Goal: Task Accomplishment & Management: Manage account settings

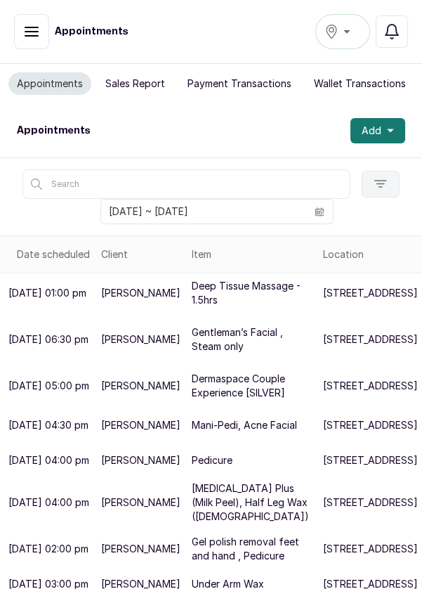
click at [331, 204] on span at bounding box center [319, 212] width 27 height 24
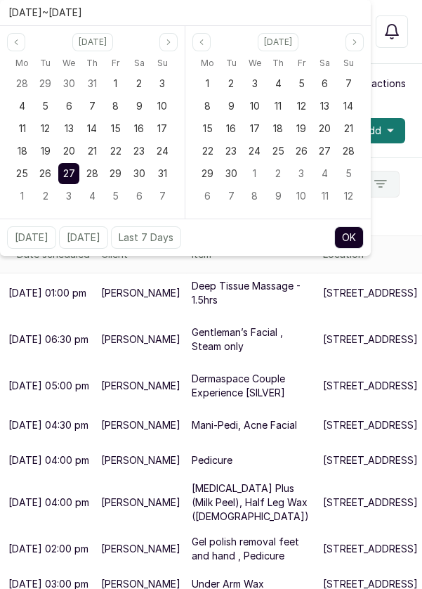
click at [320, 203] on span at bounding box center [319, 212] width 27 height 24
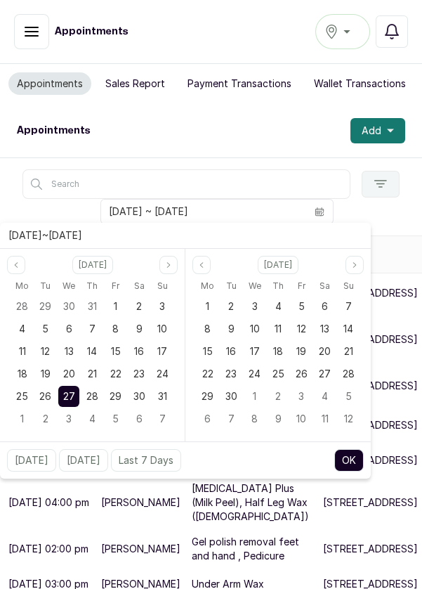
click at [93, 382] on div "21" at bounding box center [91, 373] width 21 height 21
click at [93, 386] on div "28" at bounding box center [91, 396] width 21 height 21
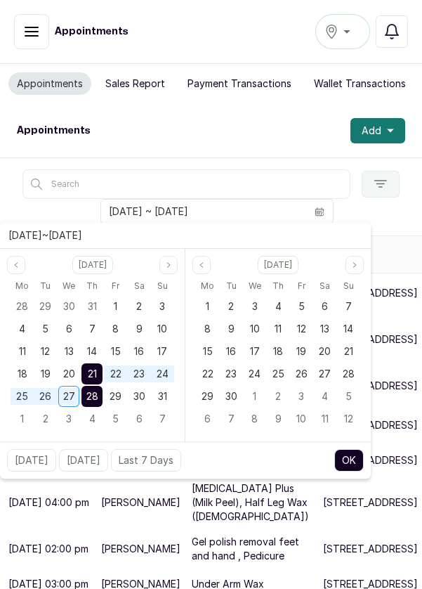
click at [93, 390] on span "28" at bounding box center [92, 396] width 12 height 12
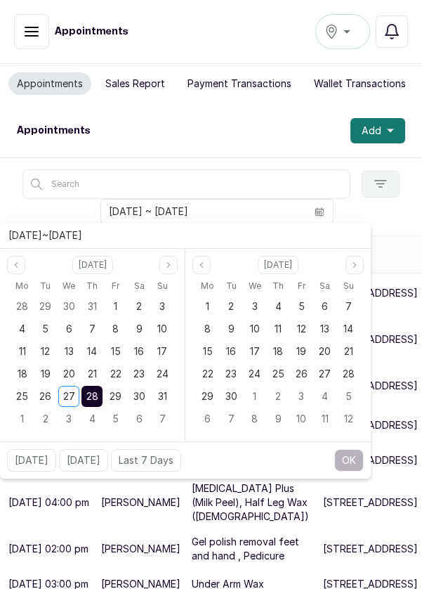
click at [92, 403] on div "28" at bounding box center [91, 396] width 21 height 21
click at [356, 460] on button "OK" at bounding box center [349, 460] width 30 height 22
type input "[DATE] ~ [DATE]"
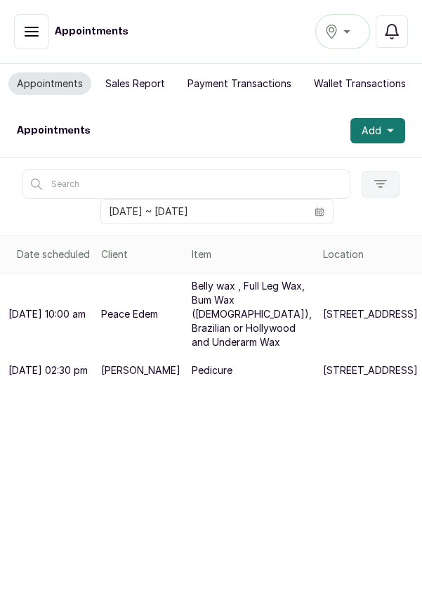
click at [393, 136] on button "Add" at bounding box center [378, 130] width 55 height 25
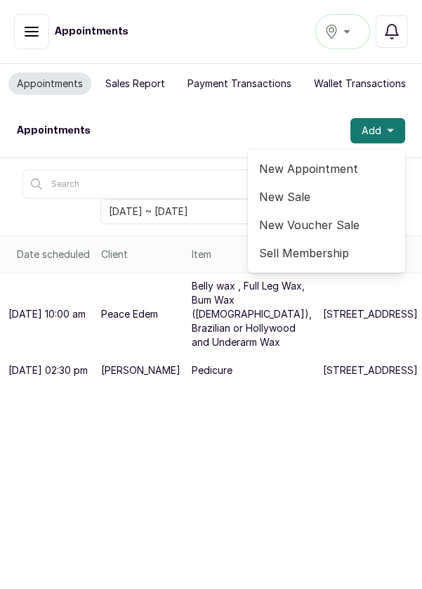
click at [341, 164] on span "New Appointment" at bounding box center [326, 168] width 135 height 17
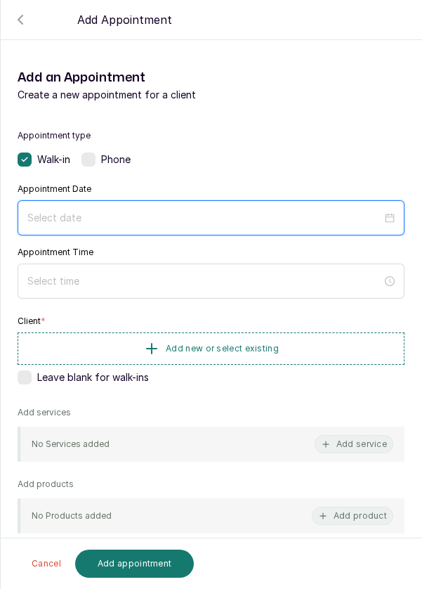
click at [109, 218] on input at bounding box center [204, 217] width 355 height 15
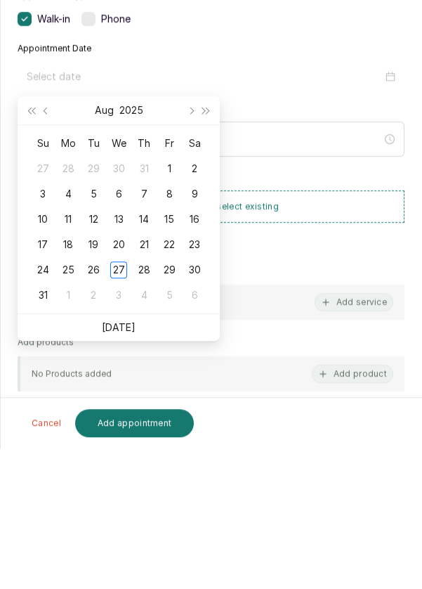
click at [144, 413] on div "28" at bounding box center [144, 410] width 17 height 17
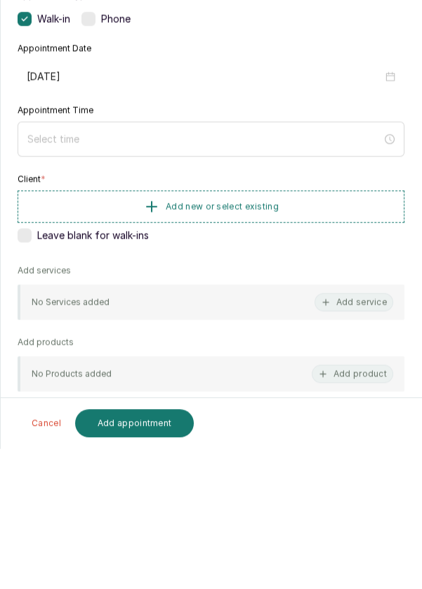
type input "[DATE]"
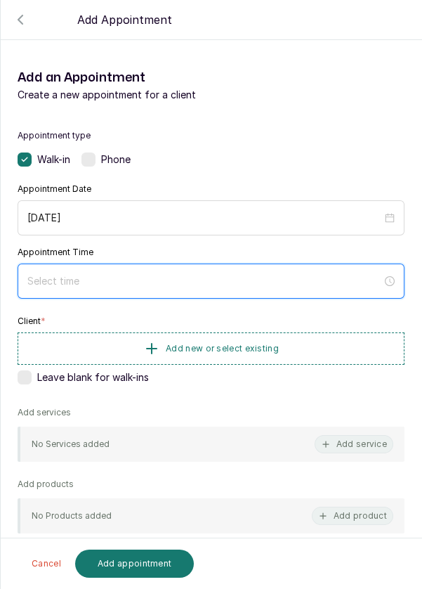
click at [104, 280] on input at bounding box center [204, 280] width 355 height 15
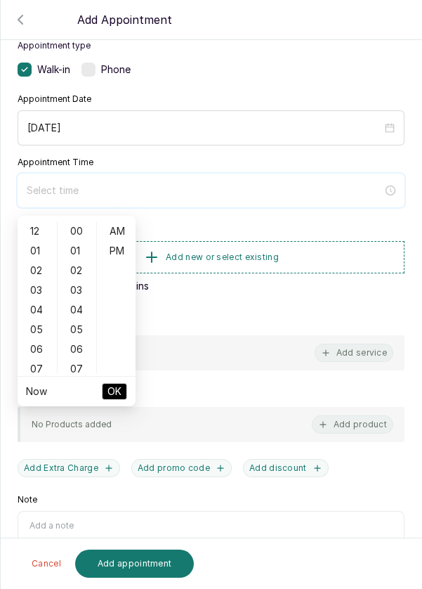
scroll to position [91, 0]
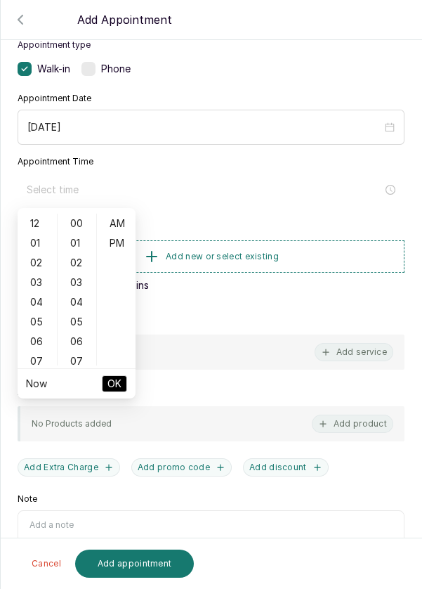
click at [33, 284] on div "03" at bounding box center [37, 283] width 34 height 20
click at [36, 337] on div "09" at bounding box center [37, 342] width 34 height 20
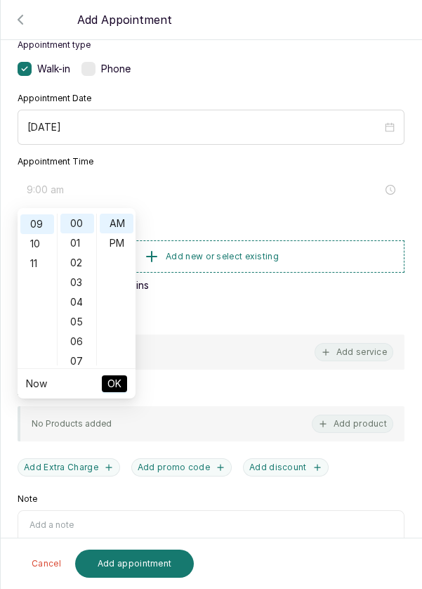
click at [32, 267] on div "11" at bounding box center [37, 264] width 34 height 20
type input "11:00 am"
click at [125, 390] on button "OK" at bounding box center [114, 383] width 25 height 17
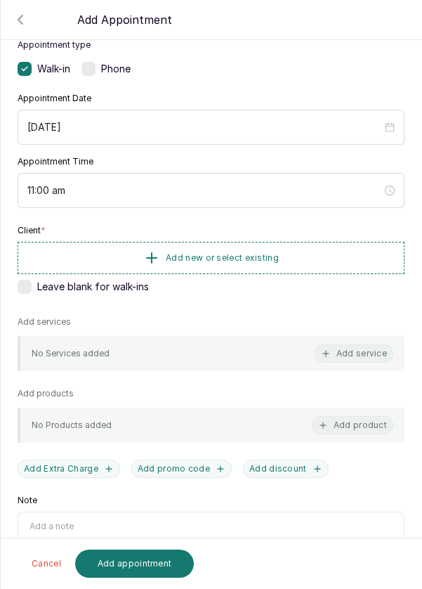
click at [310, 250] on button "Add new or select existing" at bounding box center [211, 258] width 387 height 32
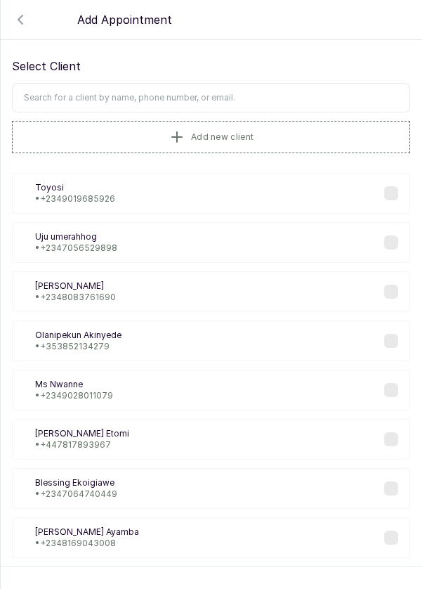
scroll to position [0, 0]
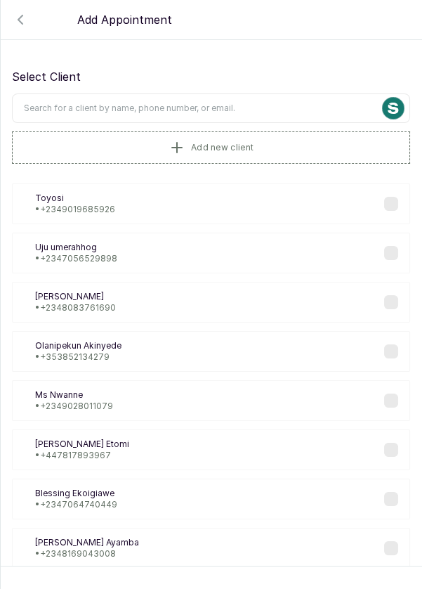
click at [256, 102] on input "text" at bounding box center [211, 108] width 398 height 30
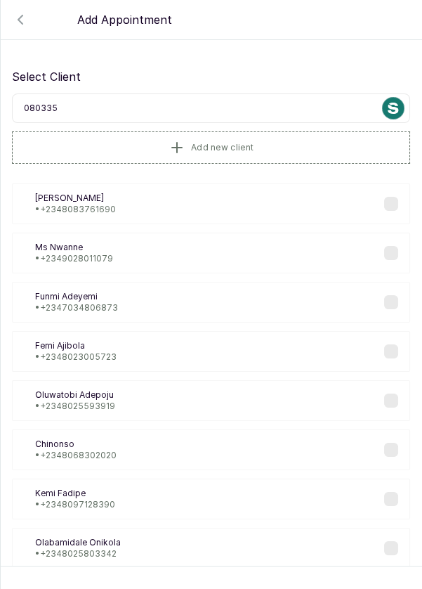
type input "0803355"
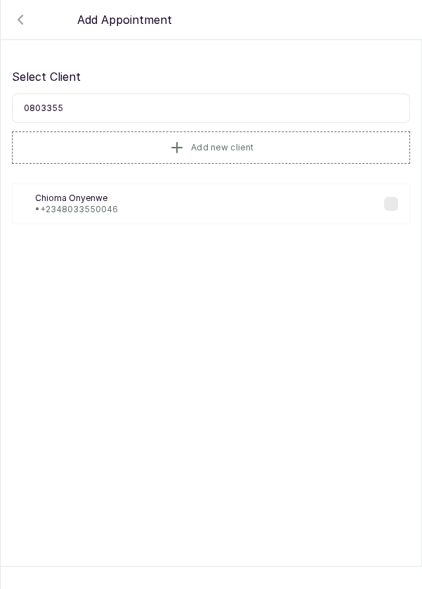
click at [131, 210] on div "CO [PERSON_NAME] • [PHONE_NUMBER]" at bounding box center [211, 203] width 398 height 41
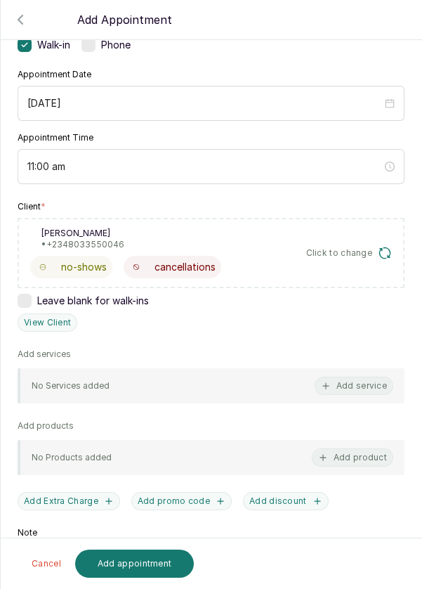
scroll to position [134, 0]
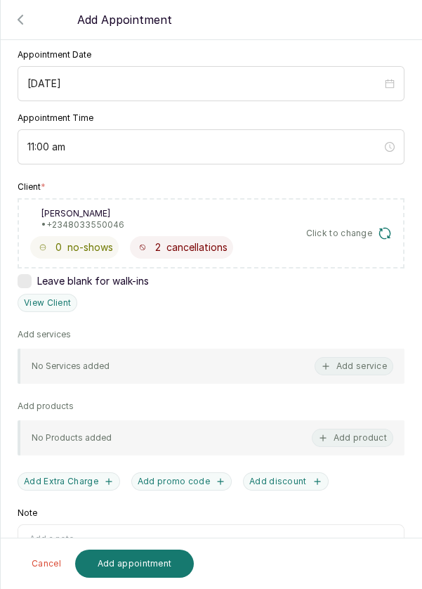
click at [353, 364] on button "Add service" at bounding box center [354, 366] width 79 height 18
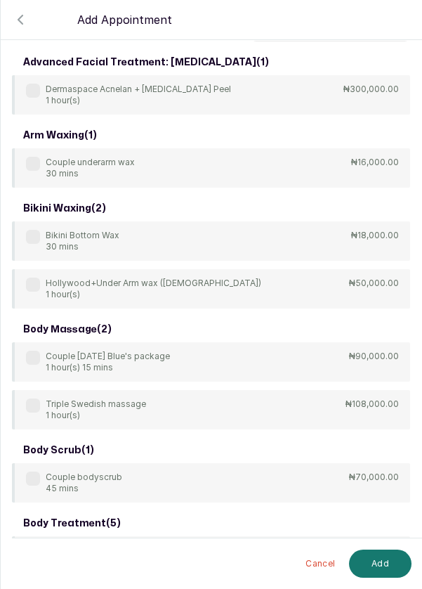
scroll to position [30, 0]
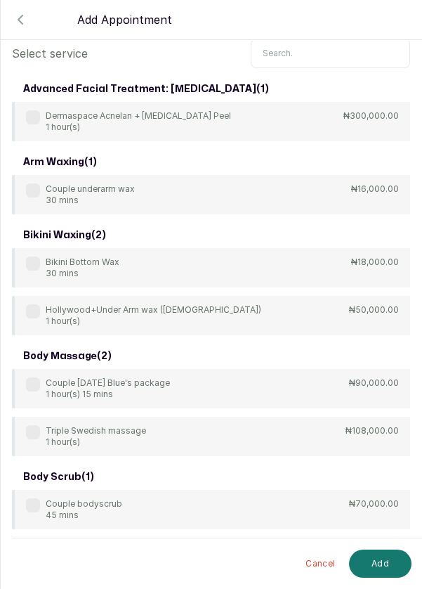
click at [341, 48] on input "text" at bounding box center [330, 54] width 159 height 30
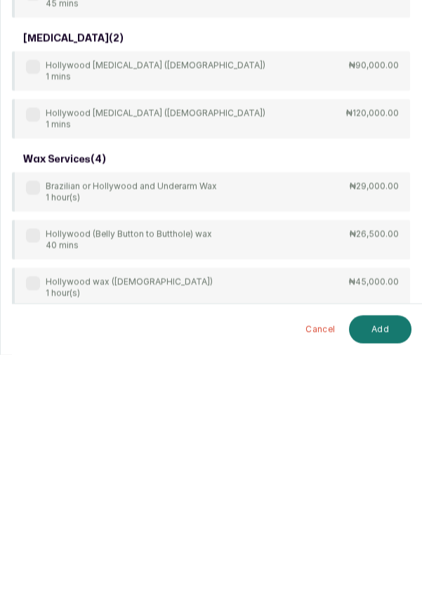
scroll to position [67, 0]
type input "[PERSON_NAME]"
click at [32, 382] on div "wax services ( 4 ) Brazilian or Hollywood and Underarm Wax 1 hour(s) ₦29,000.00…" at bounding box center [211, 486] width 398 height 208
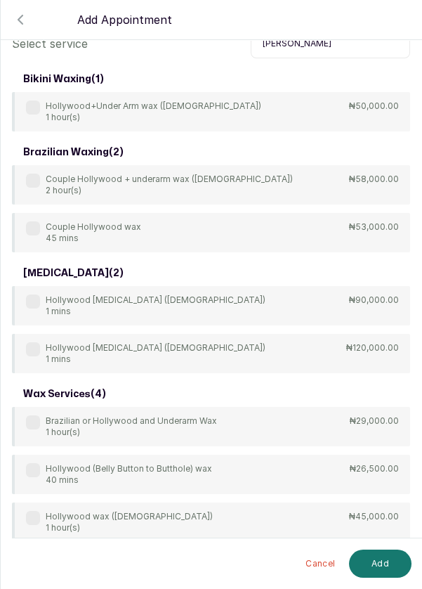
scroll to position [37, 0]
click at [28, 415] on label at bounding box center [33, 422] width 14 height 14
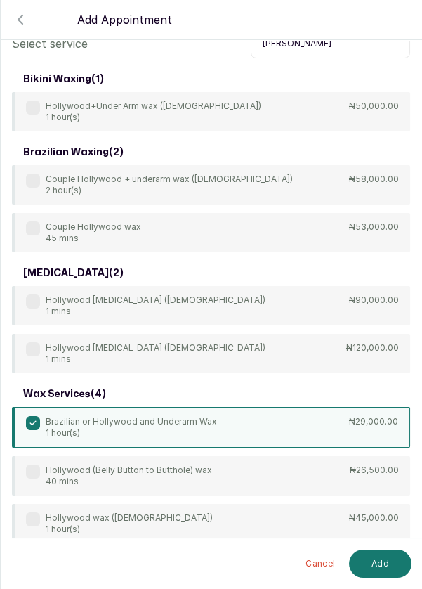
click at [375, 560] on button "Add" at bounding box center [380, 563] width 63 height 28
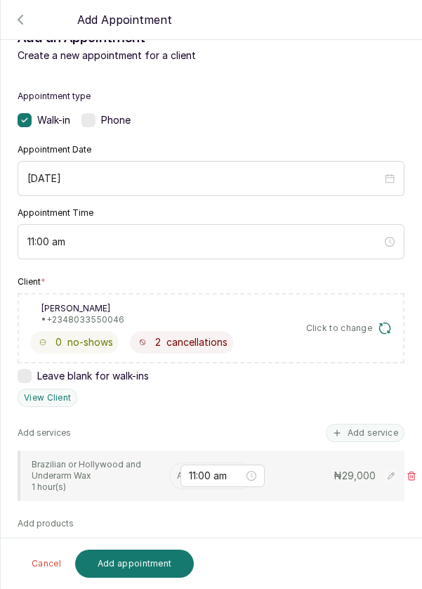
click at [177, 471] on input "text" at bounding box center [178, 476] width 2 height 10
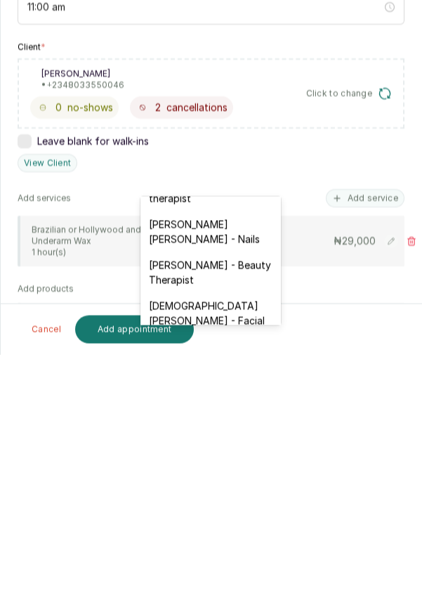
scroll to position [661, 0]
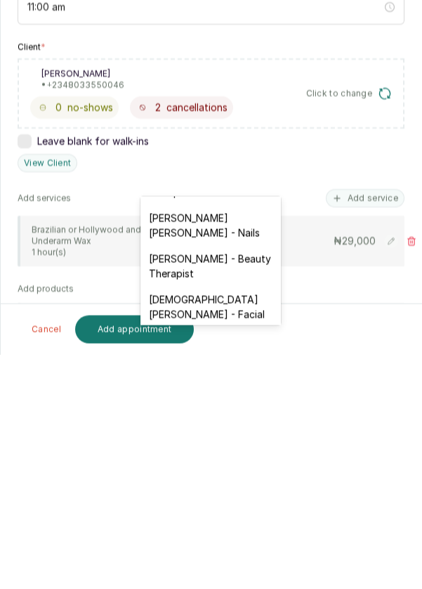
click at [246, 521] on div "[DEMOGRAPHIC_DATA][PERSON_NAME] - Facial" at bounding box center [211, 541] width 141 height 41
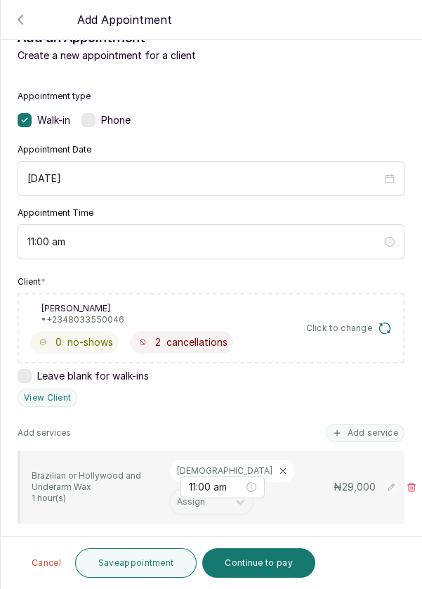
click at [170, 561] on button "Save appointment" at bounding box center [136, 563] width 122 height 30
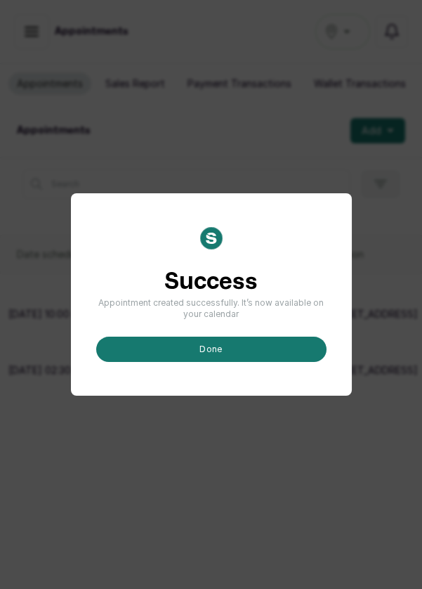
click at [227, 362] on button "done" at bounding box center [211, 349] width 230 height 25
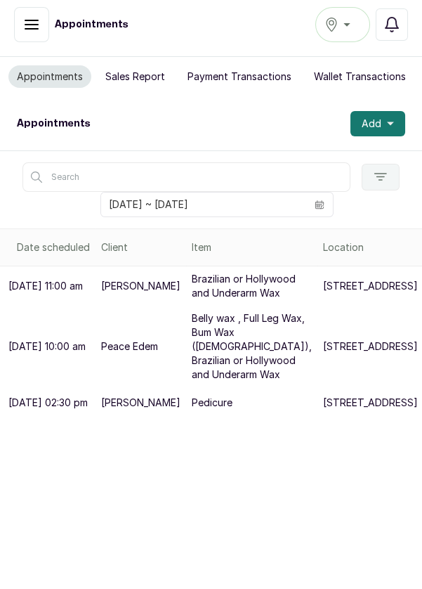
scroll to position [0, 0]
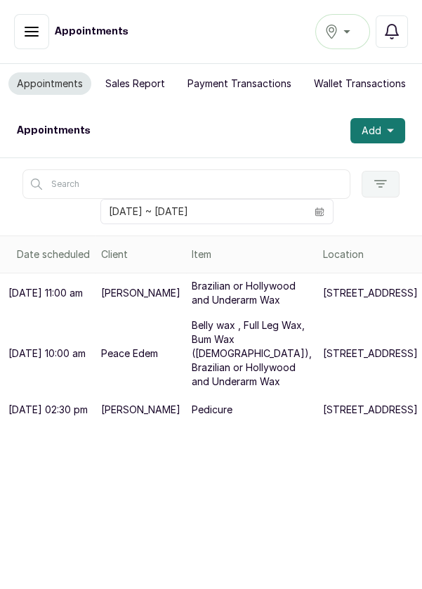
click at [398, 126] on button "Add" at bounding box center [378, 130] width 55 height 25
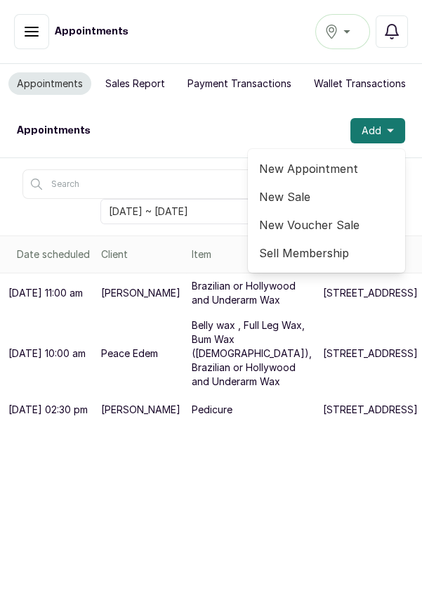
click at [341, 164] on span "New Appointment" at bounding box center [326, 168] width 135 height 17
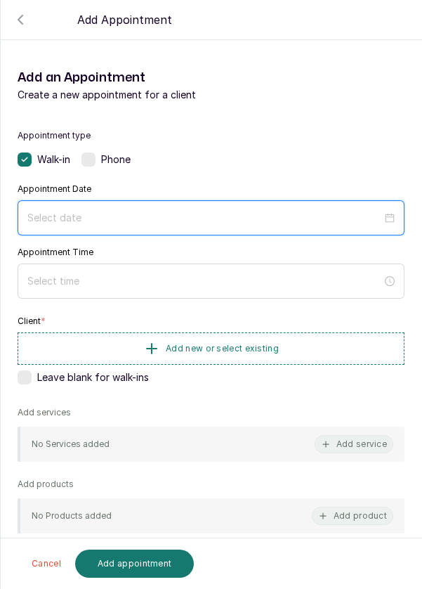
click at [123, 224] on input at bounding box center [204, 217] width 355 height 15
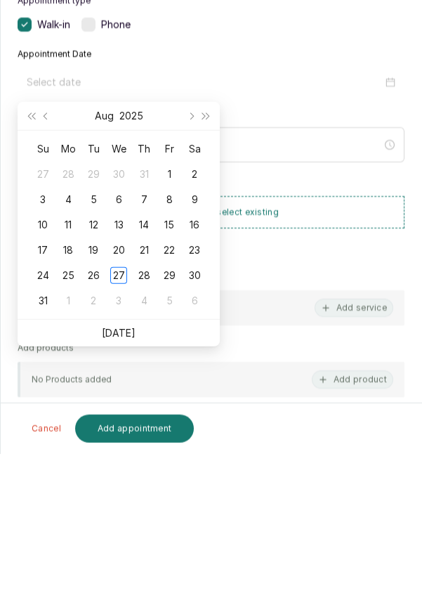
click at [142, 412] on div "28" at bounding box center [144, 410] width 17 height 17
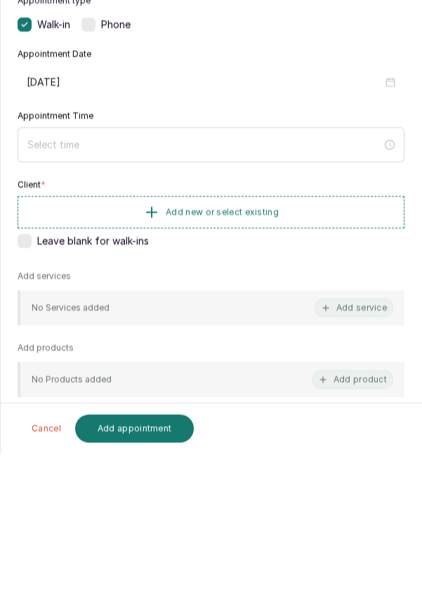
type input "[DATE]"
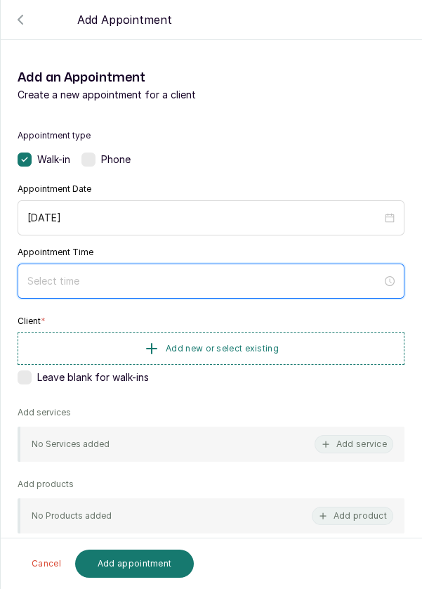
click at [140, 273] on input at bounding box center [204, 280] width 355 height 15
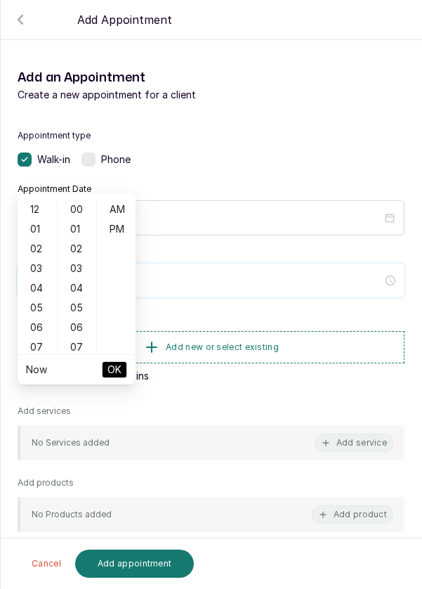
scroll to position [114, 0]
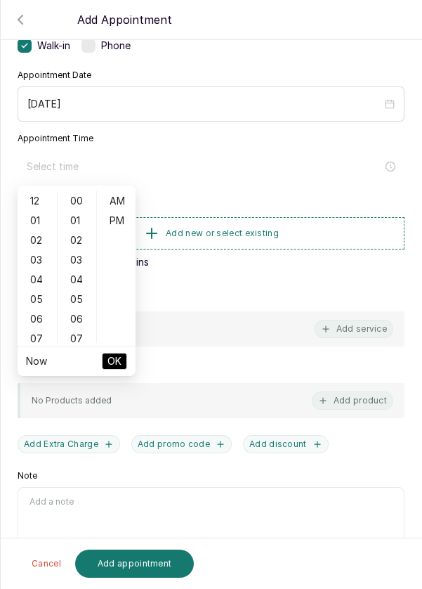
click at [29, 305] on div "05" at bounding box center [37, 299] width 34 height 20
click at [40, 319] on div "11" at bounding box center [37, 320] width 34 height 20
type input "11:00 am"
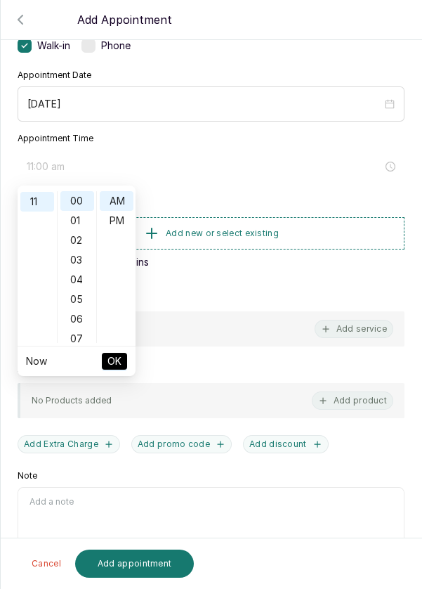
click at [123, 363] on button "OK" at bounding box center [114, 361] width 25 height 17
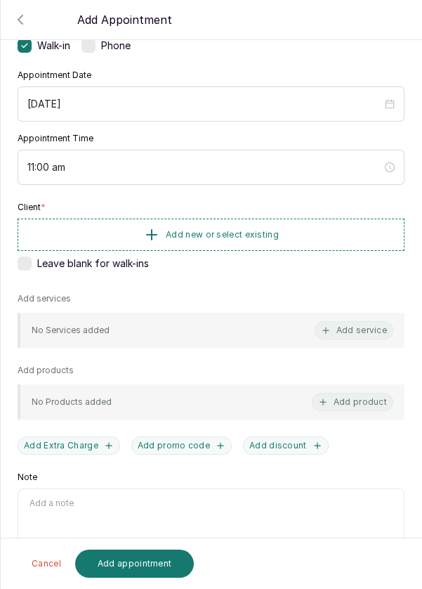
click at [304, 231] on button "Add new or select existing" at bounding box center [211, 235] width 387 height 32
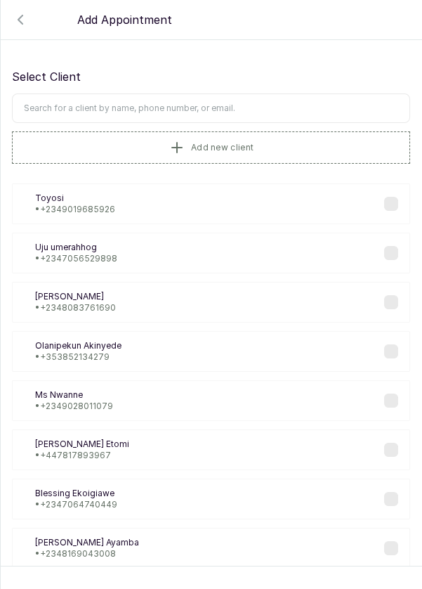
scroll to position [1, 0]
click at [255, 103] on input "text" at bounding box center [211, 108] width 398 height 30
click at [282, 143] on button "Add new client" at bounding box center [211, 147] width 398 height 32
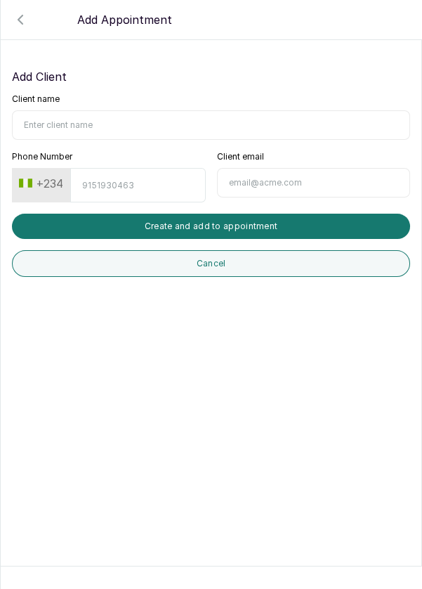
scroll to position [0, 0]
click at [129, 119] on input "Client name" at bounding box center [211, 125] width 398 height 30
type input "Bimotife Ayangbadejo"
click at [62, 180] on button "+234" at bounding box center [41, 183] width 56 height 22
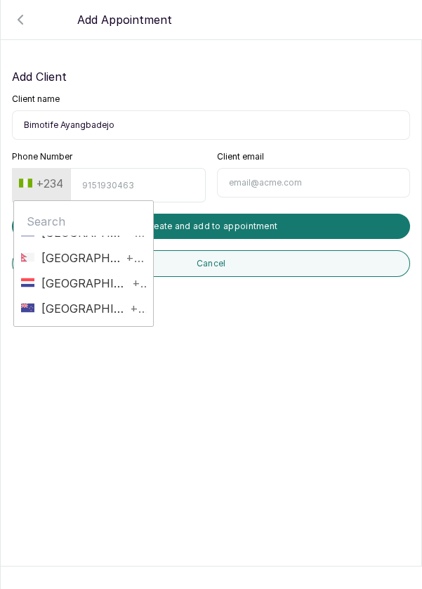
scroll to position [3564, 0]
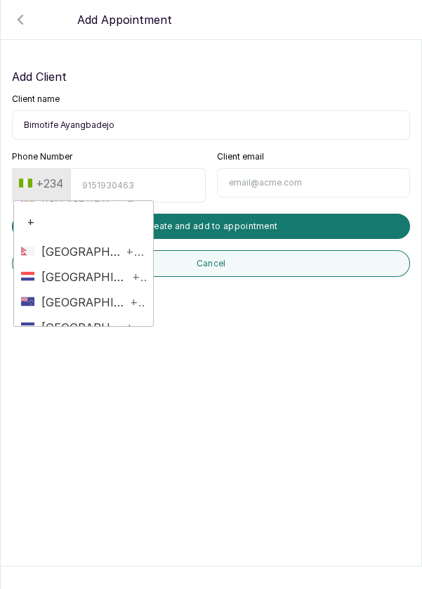
type input "+1"
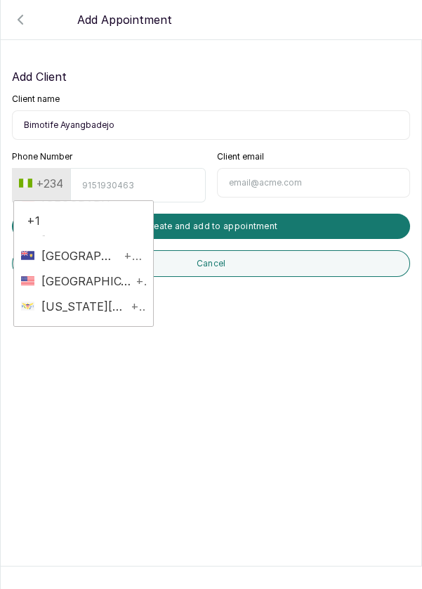
scroll to position [497, 0]
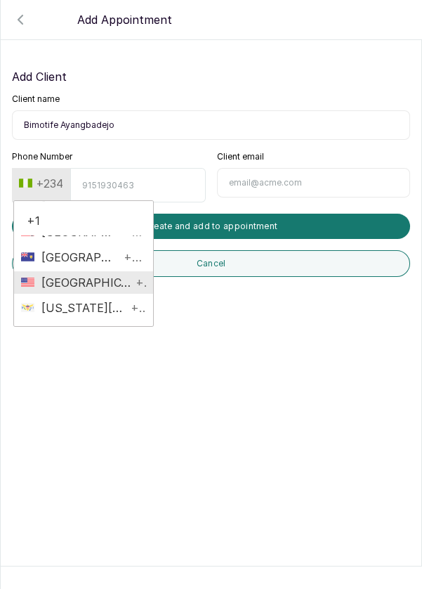
click at [101, 282] on span "[GEOGRAPHIC_DATA]" at bounding box center [83, 282] width 98 height 17
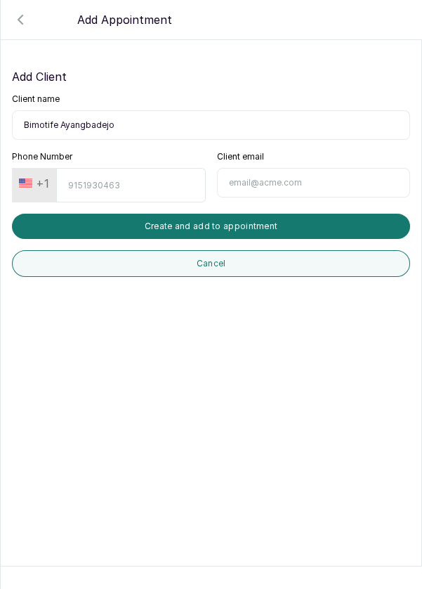
click at [103, 181] on input "Phone Number" at bounding box center [130, 185] width 149 height 34
type input "3233635319"
click at [284, 226] on button "Create and add to appointment" at bounding box center [211, 226] width 398 height 25
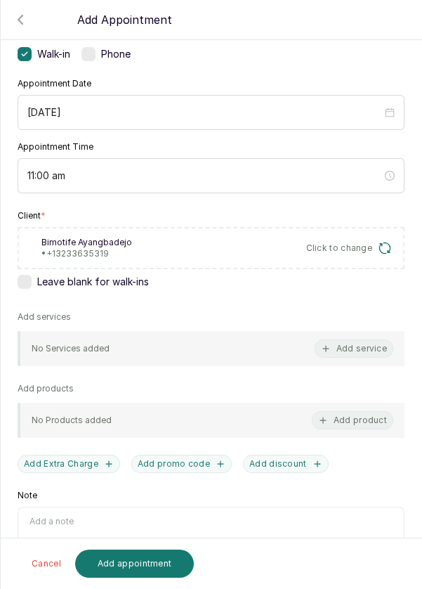
click at [363, 341] on button "Add service" at bounding box center [354, 348] width 79 height 18
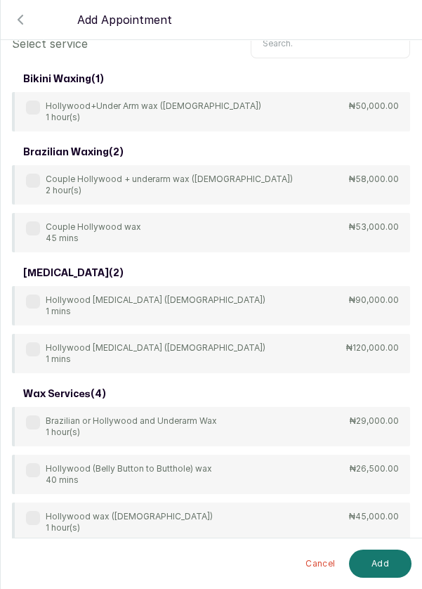
scroll to position [3, 0]
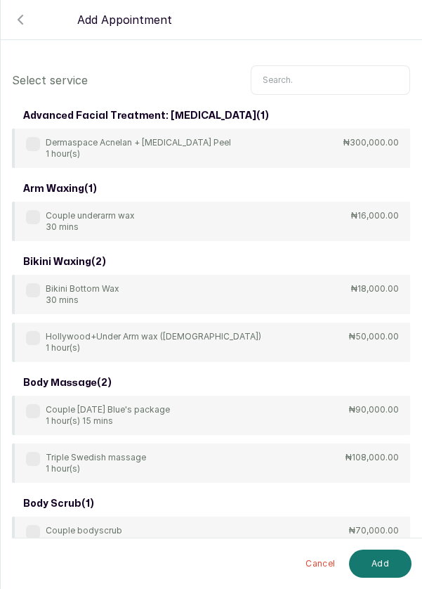
click at [318, 65] on input "text" at bounding box center [330, 80] width 159 height 30
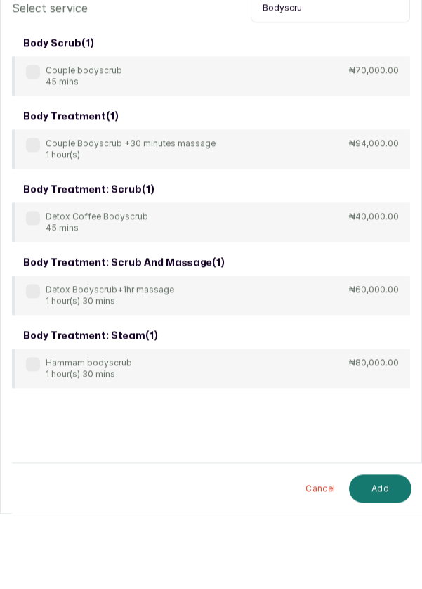
type input "Bodyscru"
click at [23, 351] on div "Detox Bodyscrub+1hr massage 1 hour(s) 30 mins ₦60,000.00" at bounding box center [211, 370] width 398 height 39
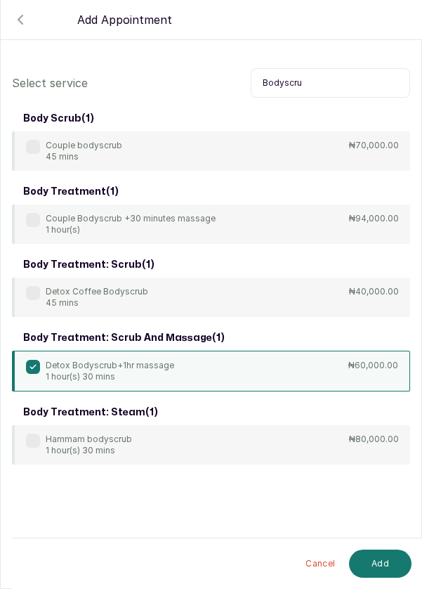
click at [384, 566] on button "Add" at bounding box center [380, 563] width 63 height 28
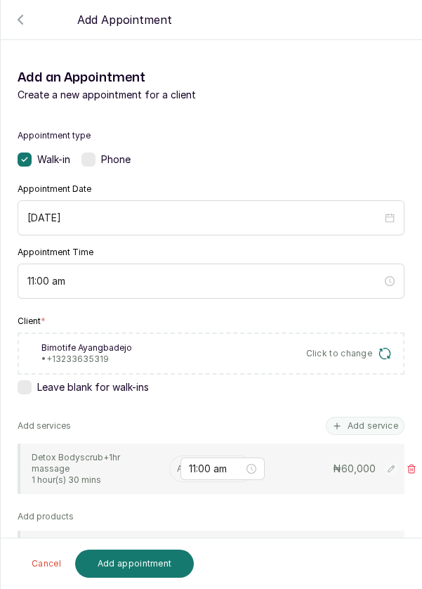
click at [177, 464] on input "text" at bounding box center [178, 469] width 2 height 10
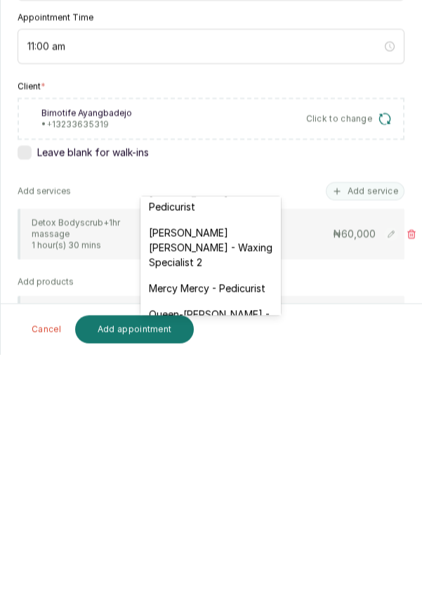
scroll to position [195, 0]
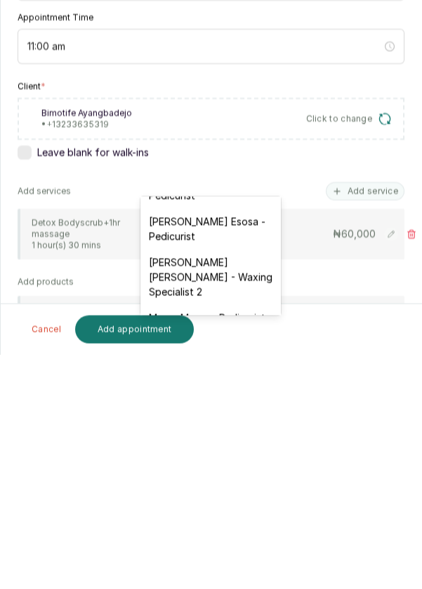
click at [250, 462] on div "[PERSON_NAME] Esosa - Pedicurist" at bounding box center [211, 463] width 141 height 41
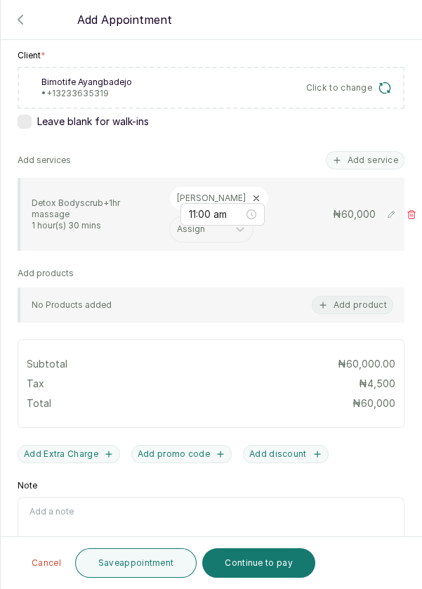
scroll to position [273, 0]
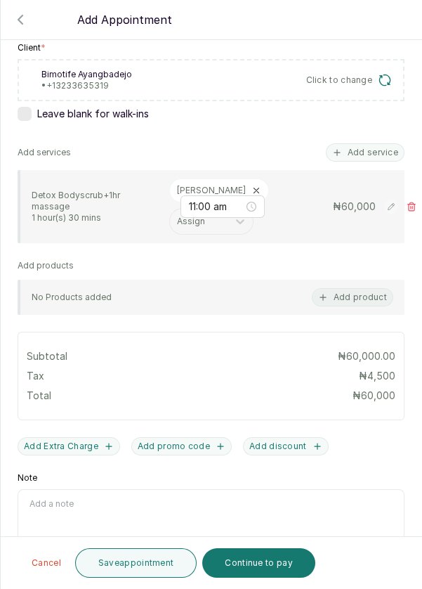
click at [415, 200] on div "₦ 60,000" at bounding box center [346, 207] width 141 height 14
click at [412, 202] on icon at bounding box center [412, 207] width 10 height 10
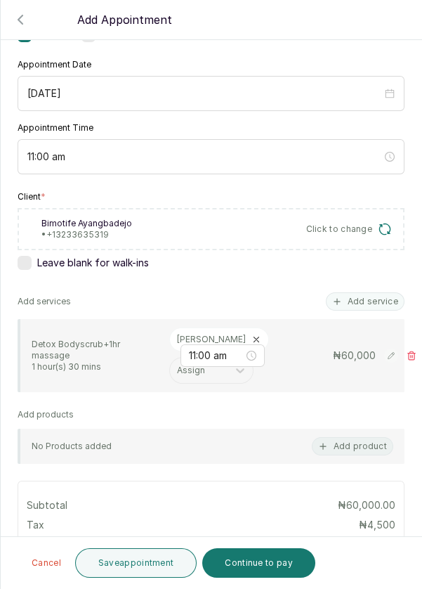
scroll to position [67, 0]
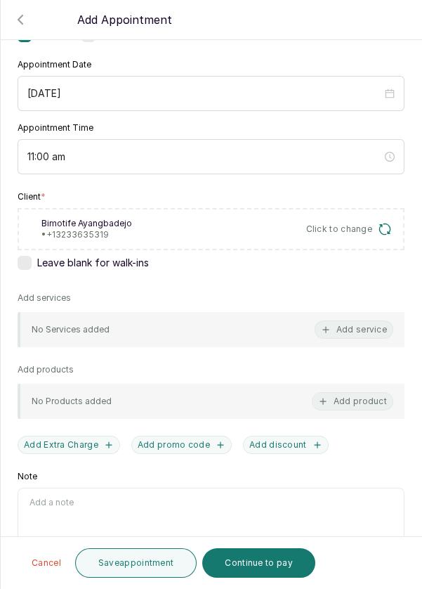
click at [365, 320] on button "Add service" at bounding box center [354, 329] width 79 height 18
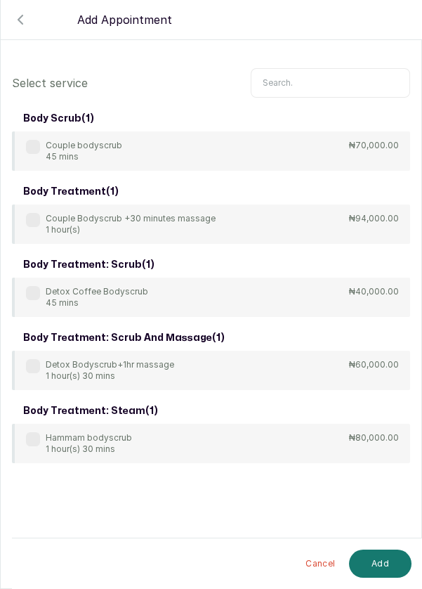
scroll to position [0, 0]
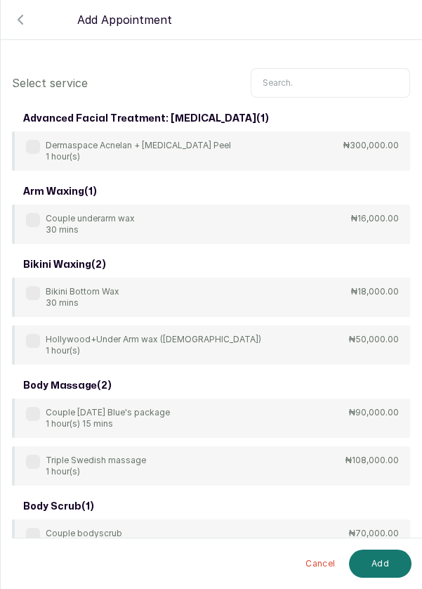
click at [324, 80] on input "text" at bounding box center [330, 83] width 159 height 30
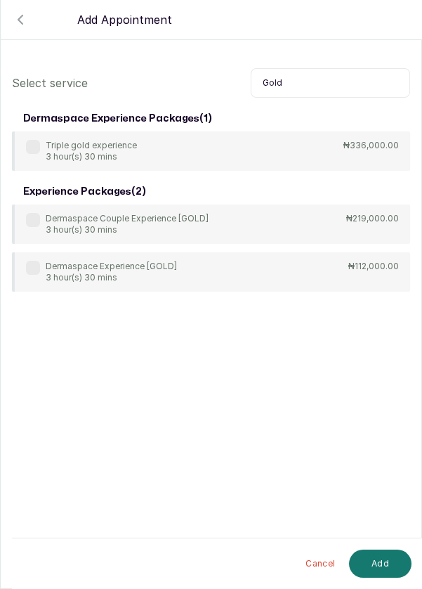
type input "Gold"
click at [40, 272] on div "Dermaspace Experience [GOLD] 3 hour(s) 30 mins" at bounding box center [101, 272] width 151 height 22
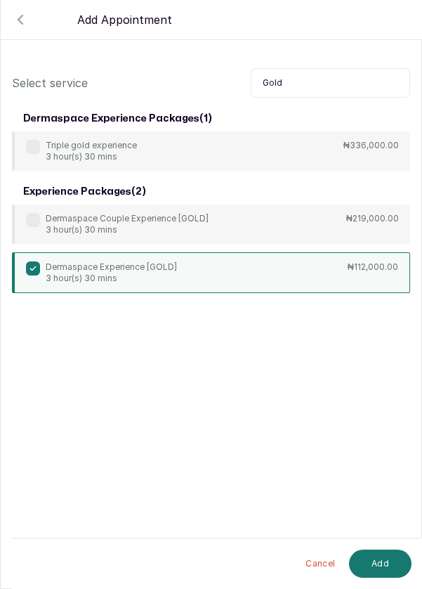
click at [384, 552] on button "Add" at bounding box center [380, 563] width 63 height 28
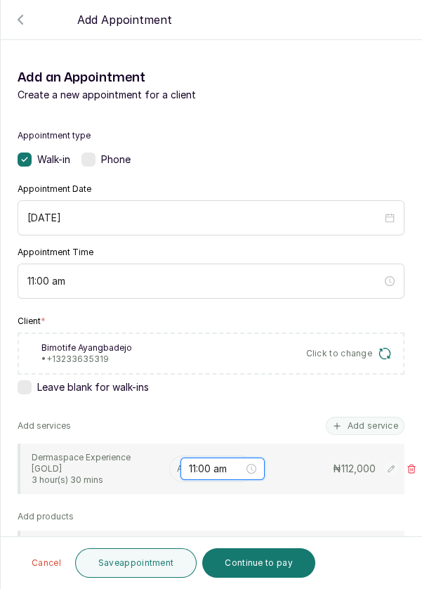
click at [191, 464] on input "11:00 am" at bounding box center [216, 468] width 55 height 15
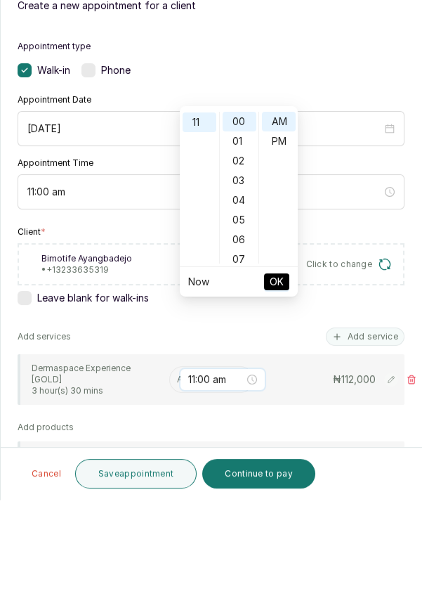
scroll to position [67, 0]
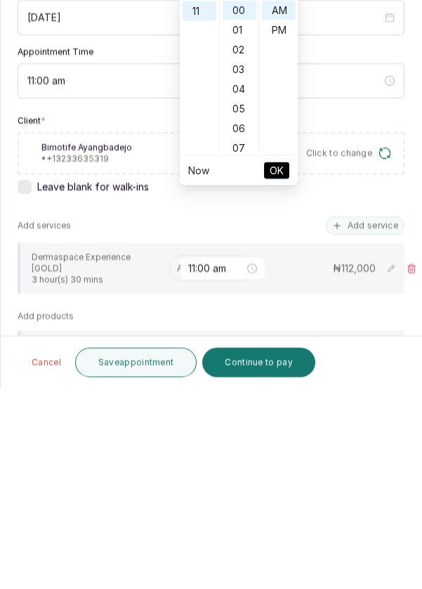
click at [145, 417] on div "Add services Add service" at bounding box center [211, 426] width 387 height 18
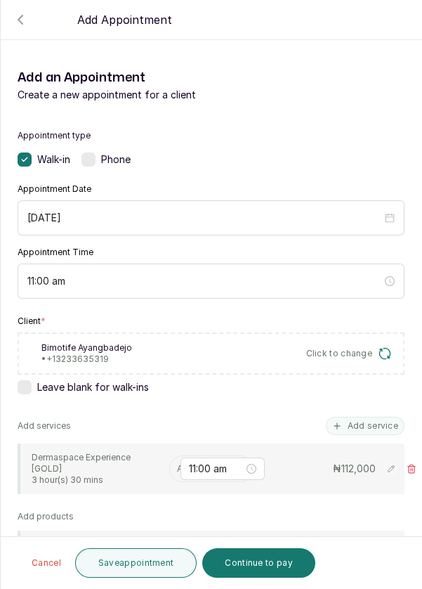
click at [177, 464] on input "text" at bounding box center [178, 469] width 2 height 10
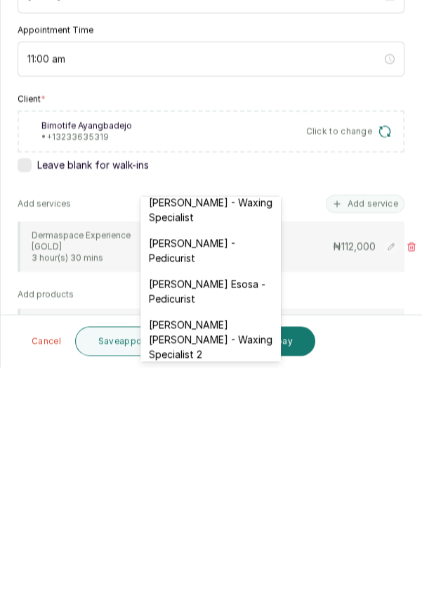
scroll to position [137, 0]
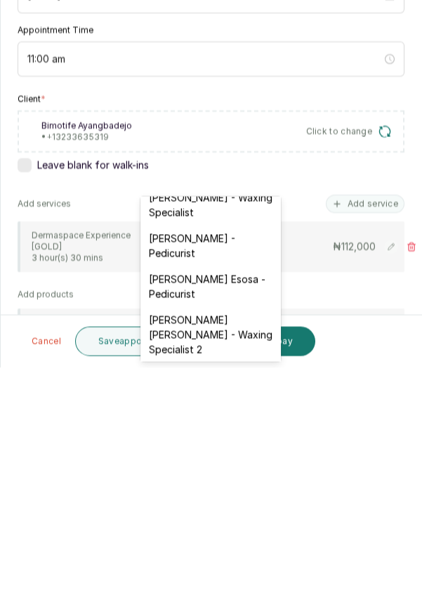
click at [229, 511] on div "[PERSON_NAME] Esosa - Pedicurist" at bounding box center [211, 508] width 141 height 41
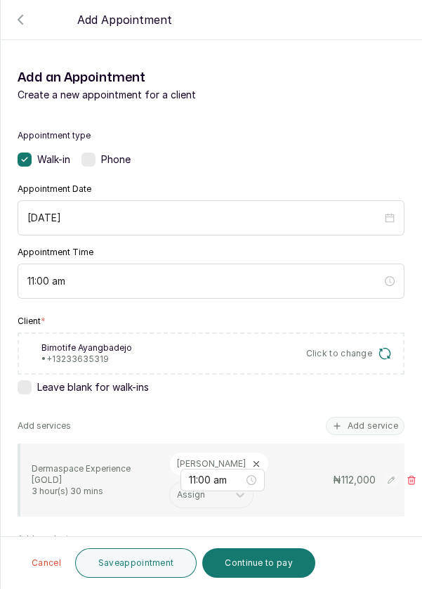
scroll to position [36, 0]
click at [178, 490] on input "text" at bounding box center [178, 495] width 2 height 10
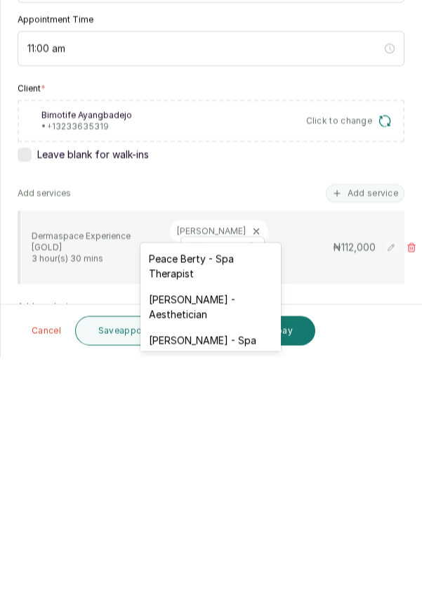
scroll to position [67, 0]
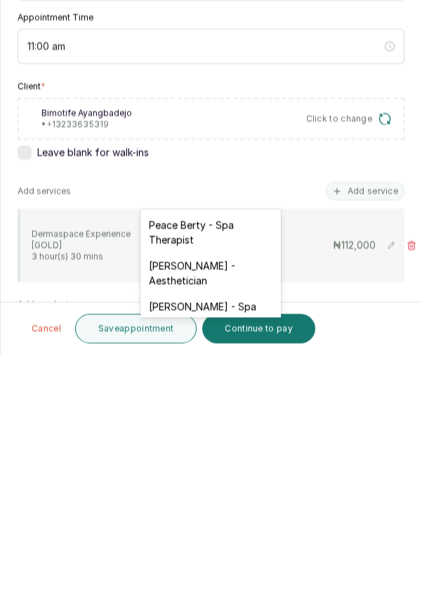
click at [228, 504] on div "[PERSON_NAME] - Aesthetician" at bounding box center [211, 507] width 141 height 41
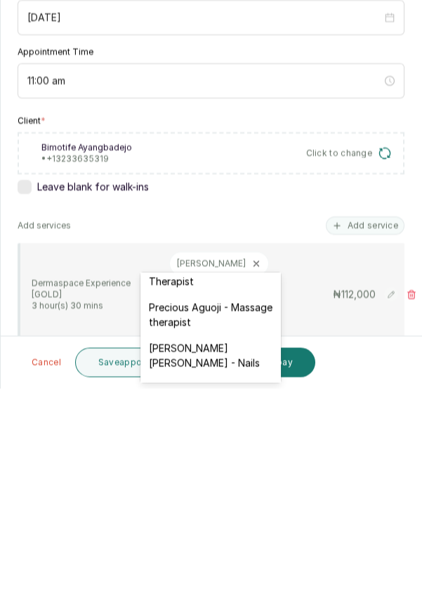
scroll to position [535, 0]
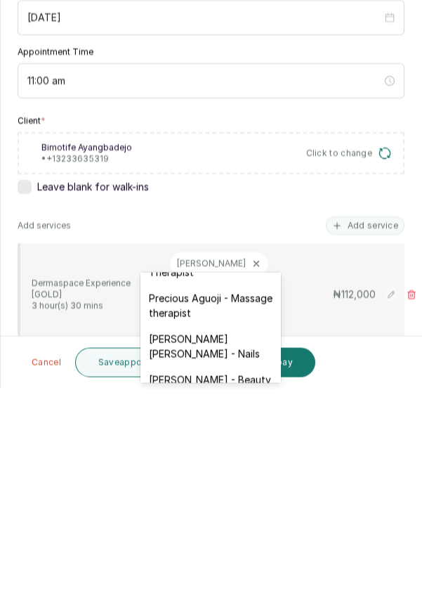
click at [223, 526] on div "[PERSON_NAME] [PERSON_NAME] - Nails" at bounding box center [211, 546] width 141 height 41
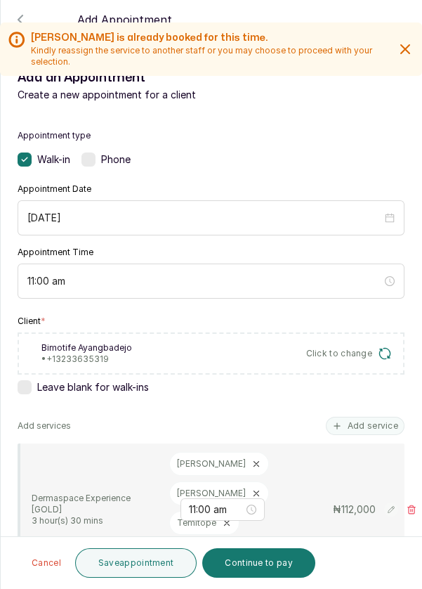
click at [152, 563] on button "Save appointment" at bounding box center [136, 563] width 122 height 30
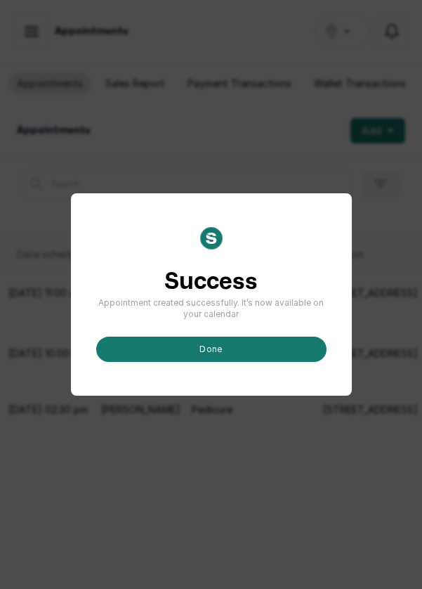
click at [263, 362] on button "done" at bounding box center [211, 349] width 230 height 25
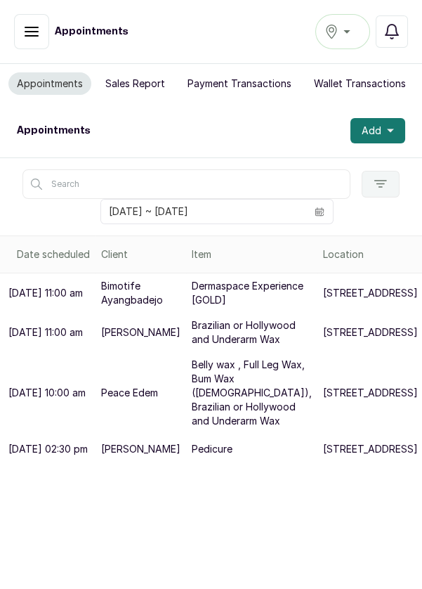
click at [323, 300] on p "[STREET_ADDRESS]" at bounding box center [370, 293] width 95 height 14
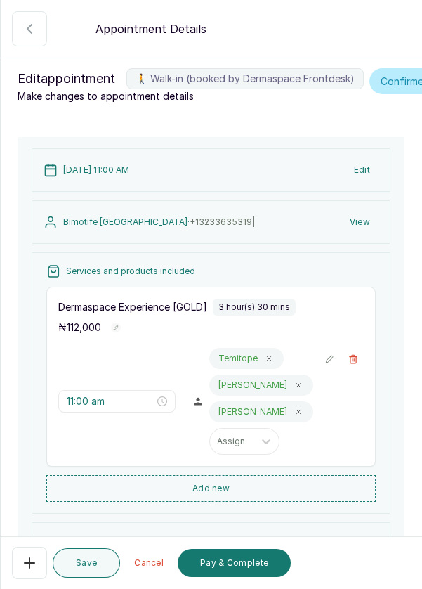
scroll to position [1, 0]
click at [30, 15] on button "🚶 Walk-in (booked by Dermaspace Frontdesk)" at bounding box center [29, 28] width 35 height 35
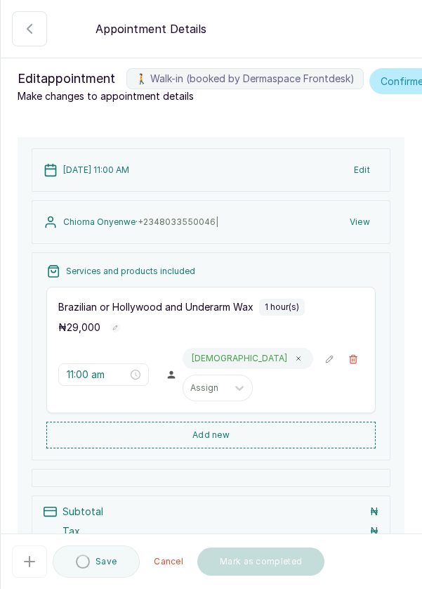
click at [244, 448] on button "Add new" at bounding box center [211, 435] width 330 height 27
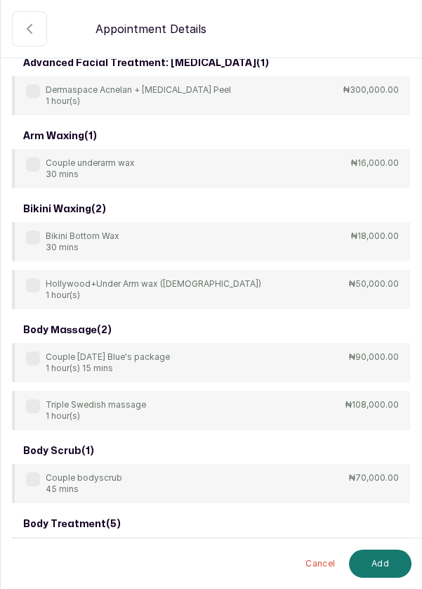
scroll to position [14, 0]
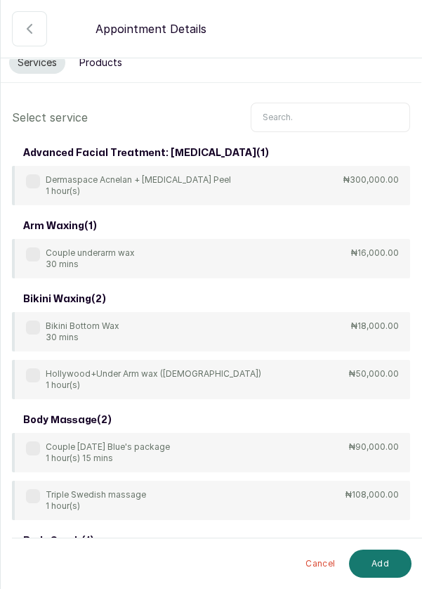
click at [311, 115] on input "text" at bounding box center [330, 118] width 159 height 30
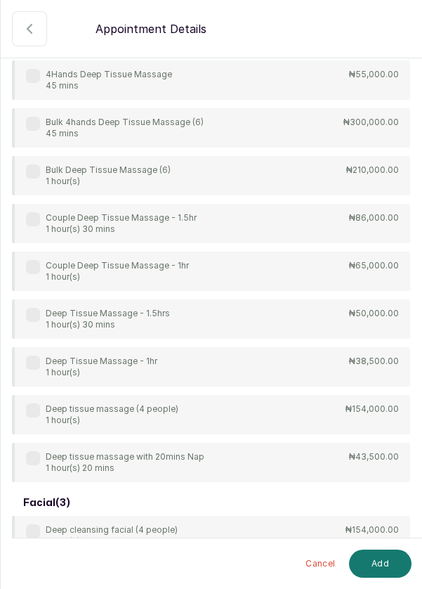
scroll to position [233, 0]
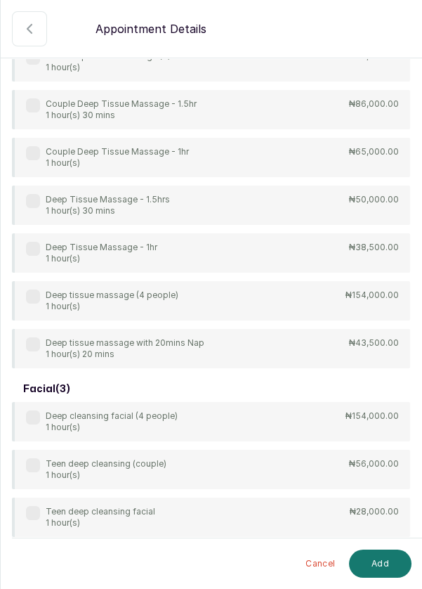
type input "Deep"
click at [33, 263] on div "4Hands Deep Tissue Massage 45 mins ₦55,000.00 Bulk 4hands Deep Tissue Massage (…" at bounding box center [211, 158] width 398 height 422
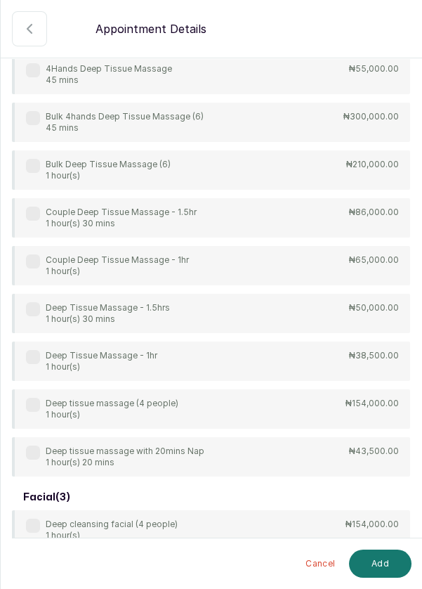
click at [31, 352] on label at bounding box center [33, 357] width 14 height 14
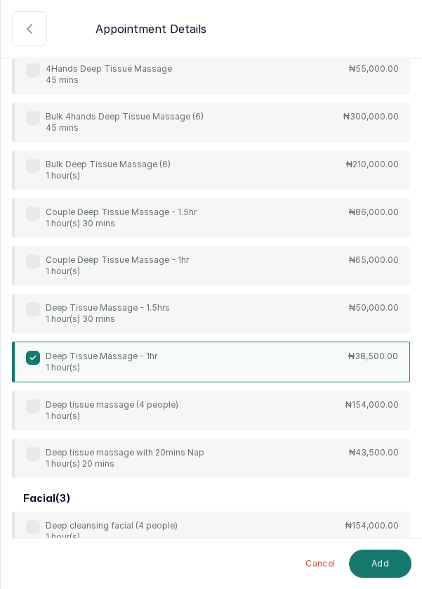
click at [384, 558] on button "Add" at bounding box center [380, 563] width 63 height 28
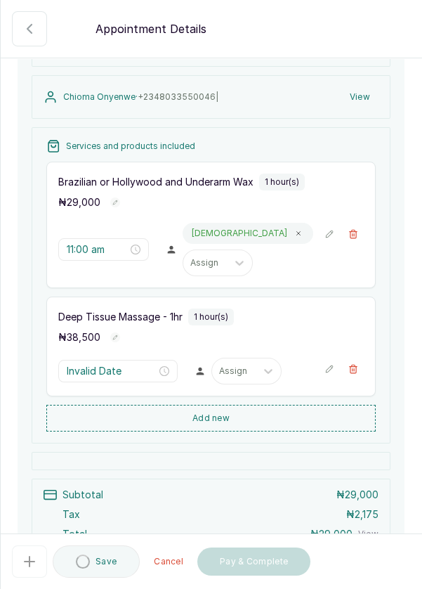
type input "12:00 pm"
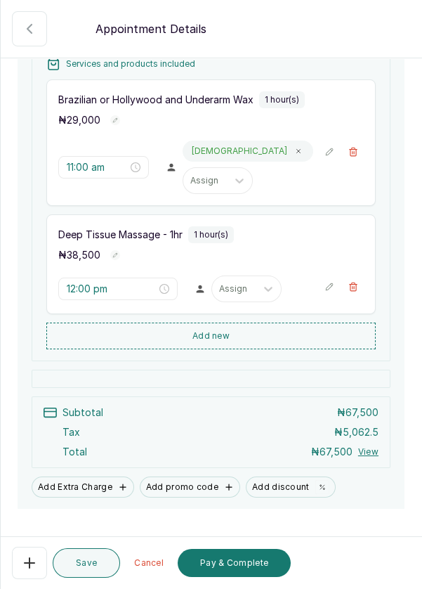
scroll to position [251, 0]
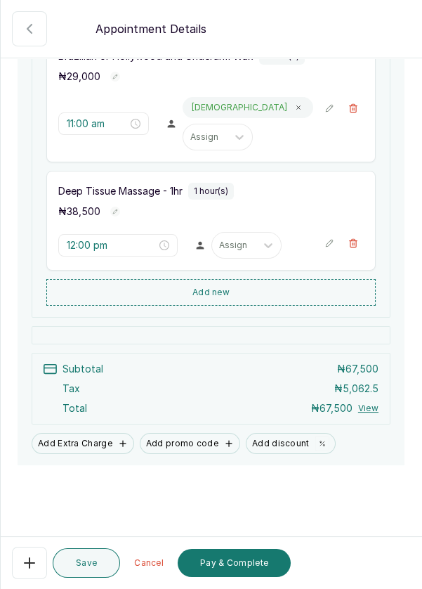
click at [102, 562] on button "Save" at bounding box center [86, 563] width 67 height 30
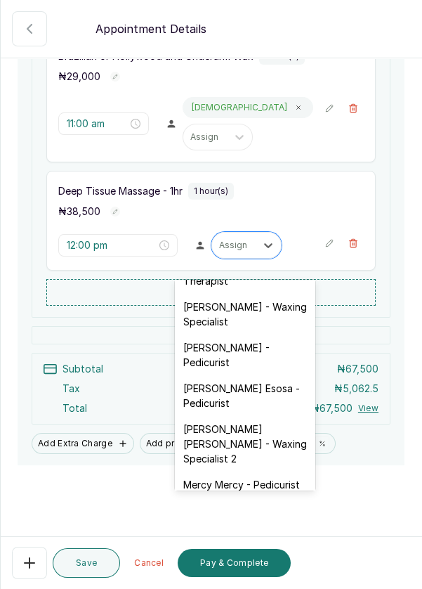
scroll to position [145, 0]
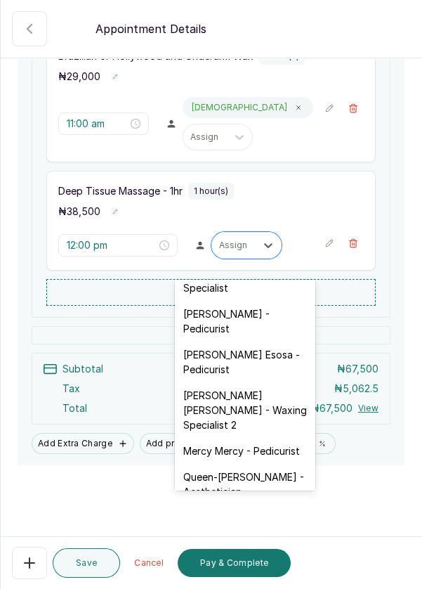
click at [268, 322] on div "[PERSON_NAME] - Pedicurist" at bounding box center [245, 321] width 141 height 41
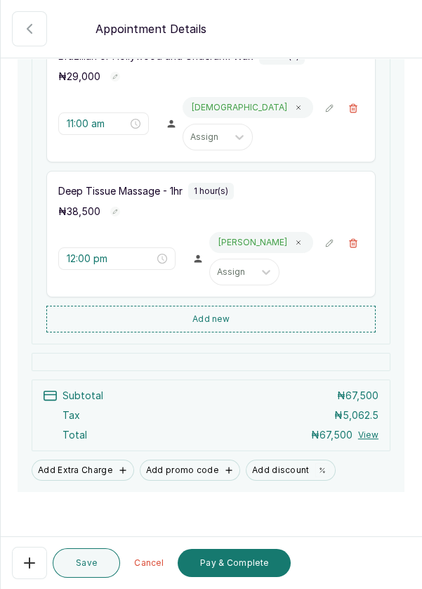
click at [82, 573] on button "Save" at bounding box center [86, 563] width 67 height 30
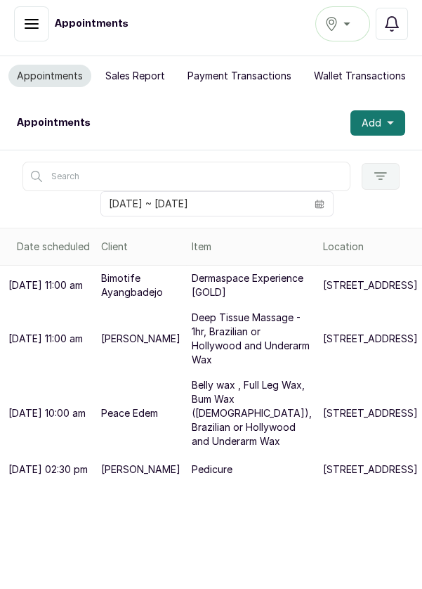
scroll to position [74, 0]
click at [159, 476] on p "[PERSON_NAME]" at bounding box center [140, 469] width 79 height 14
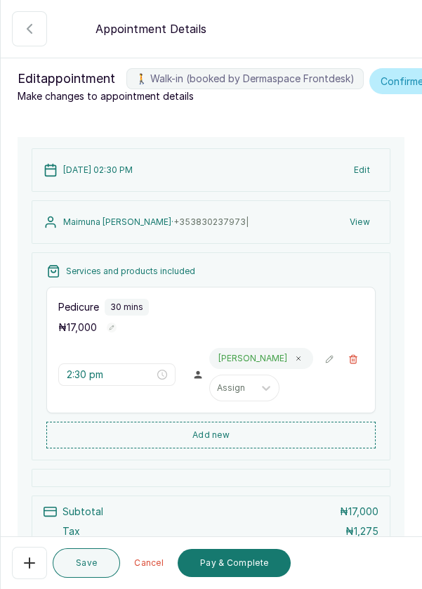
click at [32, 44] on button "🚶 Walk-in (booked by Dermaspace Frontdesk)" at bounding box center [29, 28] width 35 height 35
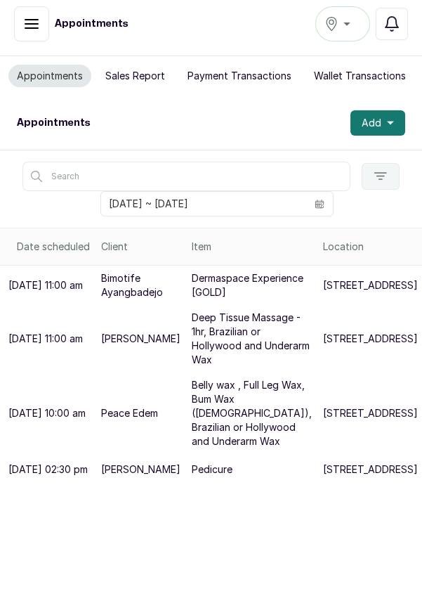
click at [318, 192] on span at bounding box center [319, 204] width 27 height 24
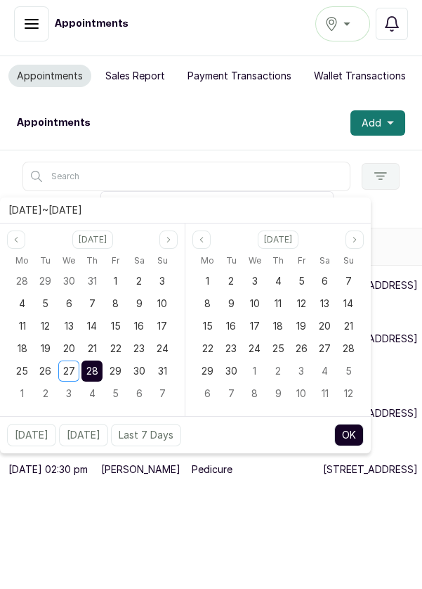
click at [236, 96] on div "Appointments Add" at bounding box center [211, 122] width 422 height 53
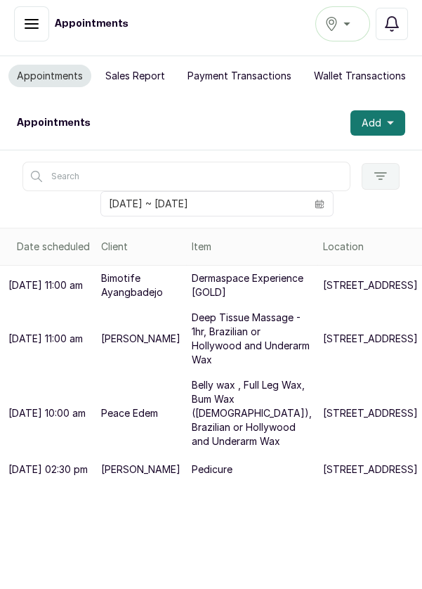
click at [402, 110] on button "Add" at bounding box center [378, 122] width 55 height 25
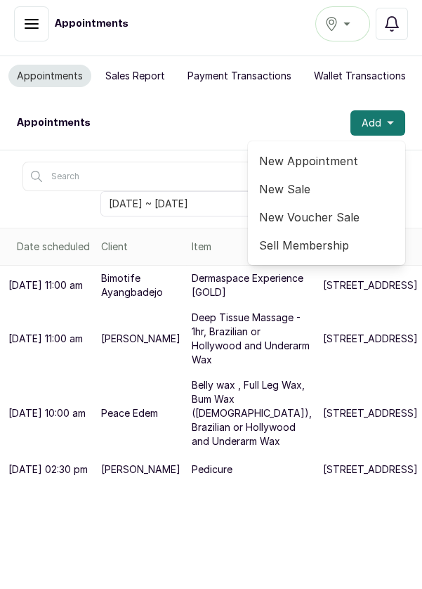
click at [332, 152] on span "New Appointment" at bounding box center [326, 160] width 135 height 17
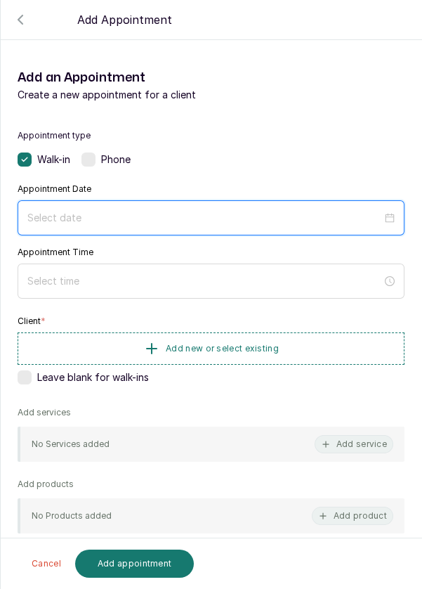
click at [149, 210] on input at bounding box center [204, 217] width 355 height 15
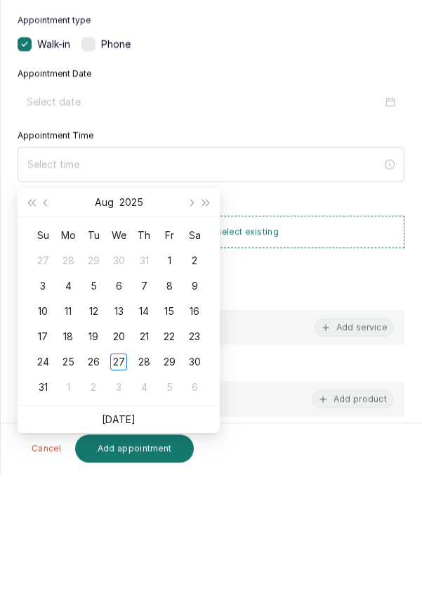
click at [144, 469] on div "28" at bounding box center [144, 477] width 17 height 17
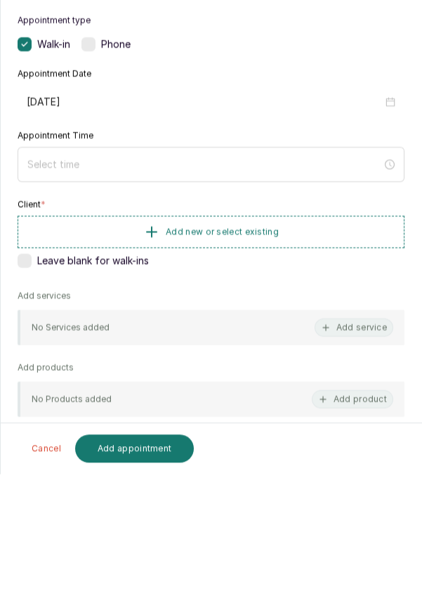
type input "[DATE]"
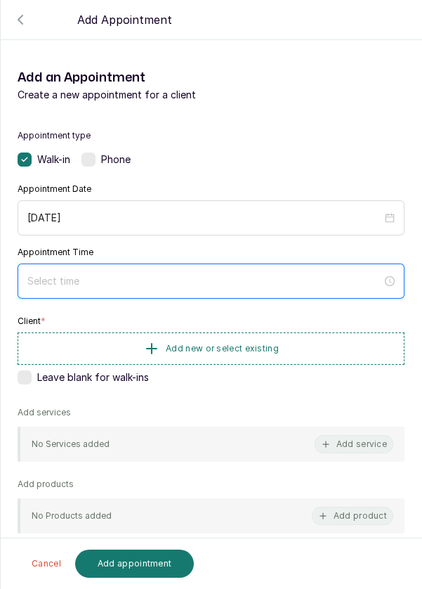
click at [186, 278] on input at bounding box center [204, 280] width 355 height 15
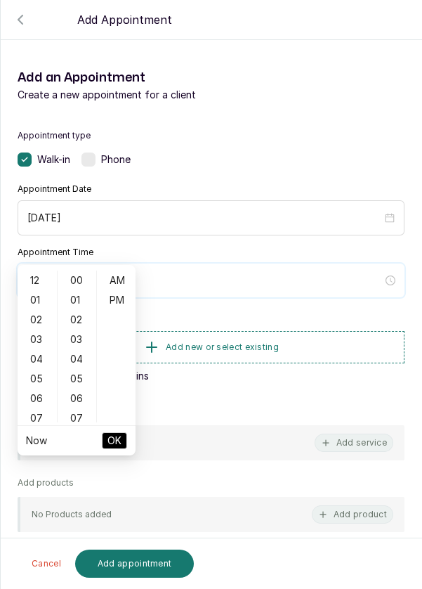
scroll to position [114, 0]
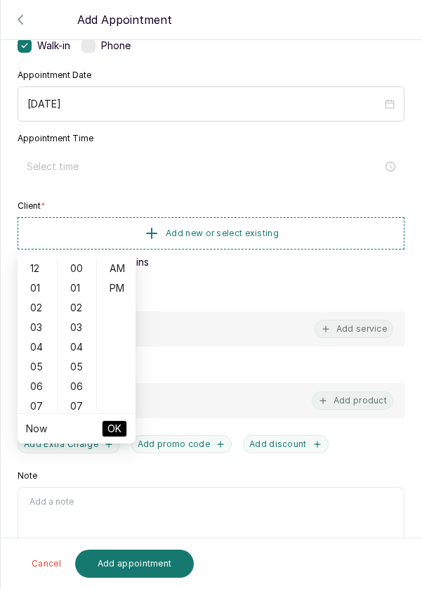
click at [32, 259] on div "12" at bounding box center [37, 269] width 34 height 20
click at [119, 278] on div "PM" at bounding box center [117, 288] width 34 height 20
type input "12:00 pm"
click at [122, 420] on button "OK" at bounding box center [114, 428] width 25 height 17
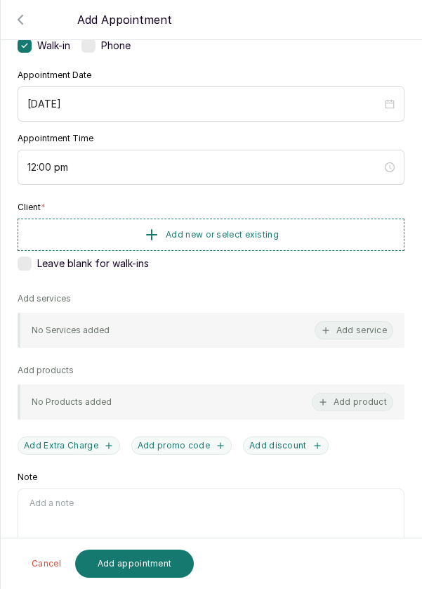
click at [314, 237] on button "Add new or select existing" at bounding box center [211, 235] width 387 height 32
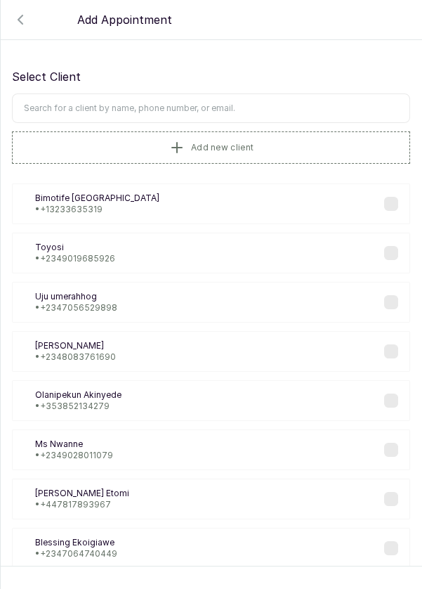
scroll to position [26, 0]
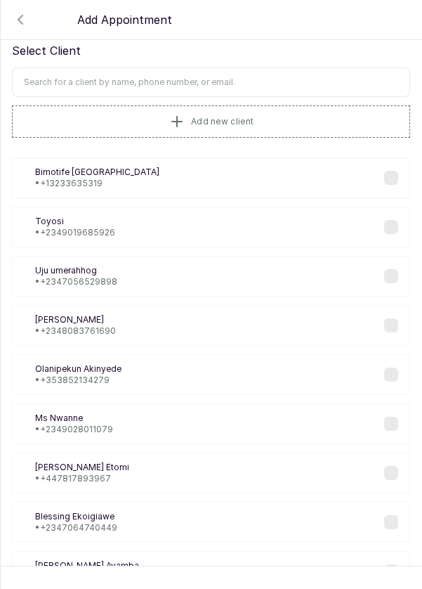
click at [256, 76] on input "text" at bounding box center [211, 82] width 398 height 30
type input "Labisi"
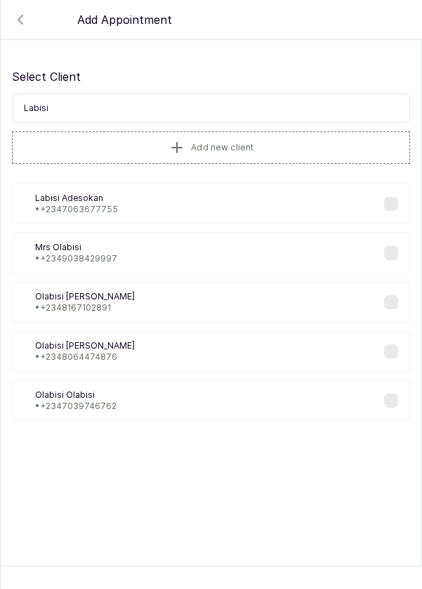
scroll to position [0, 0]
click at [162, 205] on div "[PERSON_NAME] [PERSON_NAME] • [PHONE_NUMBER]" at bounding box center [211, 203] width 398 height 41
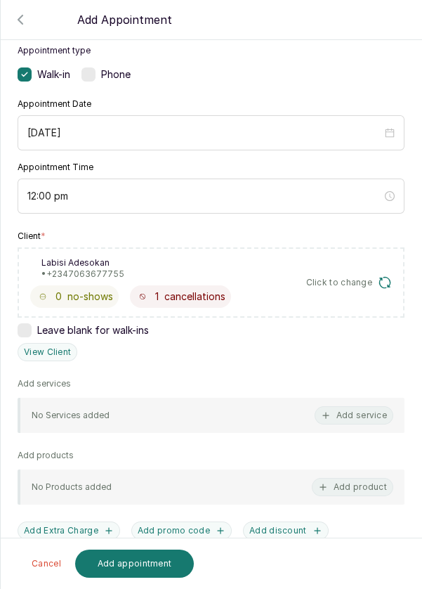
scroll to position [170, 0]
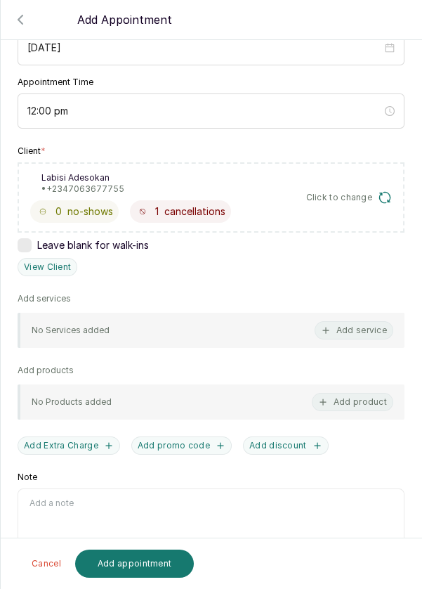
click at [353, 324] on button "Add service" at bounding box center [354, 330] width 79 height 18
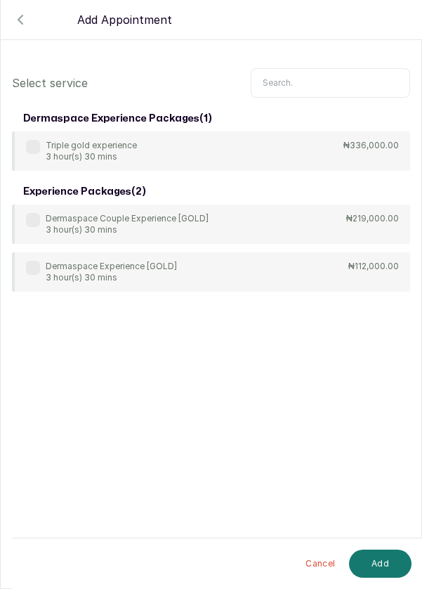
scroll to position [57, 0]
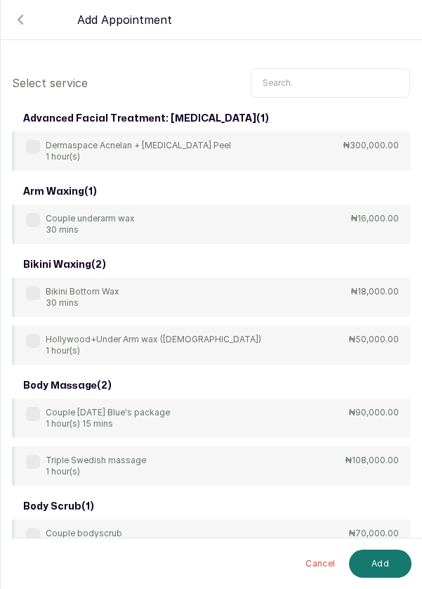
click at [303, 78] on input "text" at bounding box center [330, 83] width 159 height 30
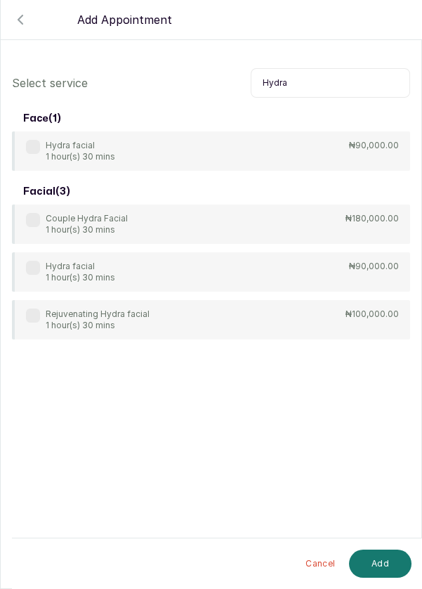
type input "Hydra"
click at [32, 148] on label at bounding box center [33, 147] width 14 height 14
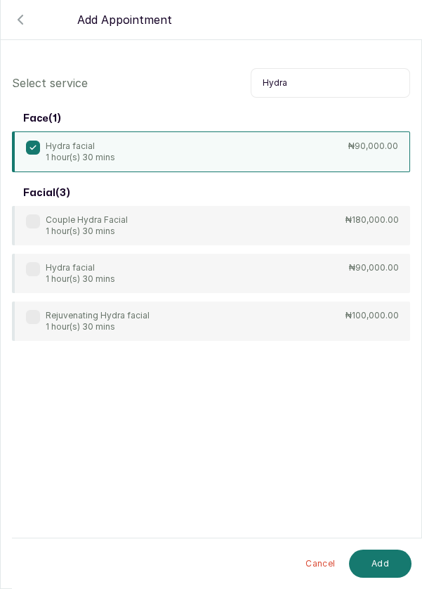
click at [394, 570] on button "Add" at bounding box center [380, 563] width 63 height 28
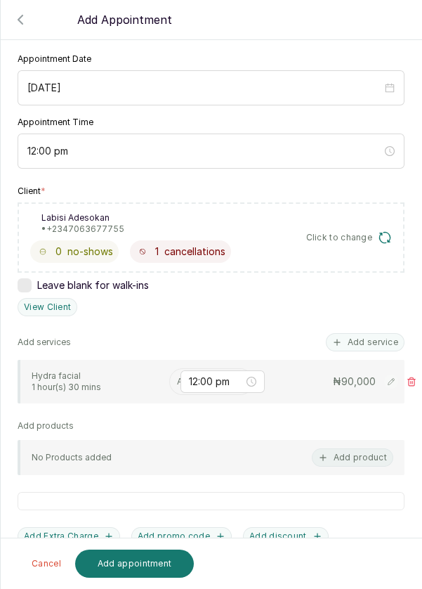
scroll to position [124, 0]
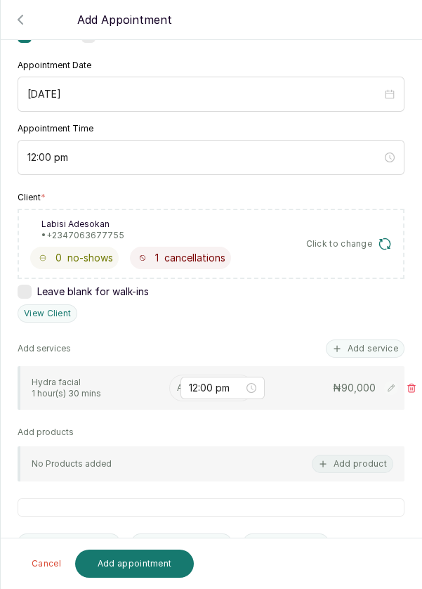
click at [177, 384] on input "text" at bounding box center [178, 388] width 2 height 10
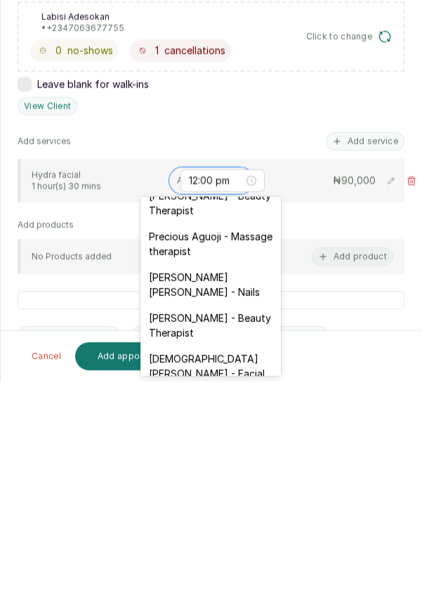
scroll to position [601, 0]
click at [240, 554] on div "[DEMOGRAPHIC_DATA][PERSON_NAME] - Facial" at bounding box center [211, 574] width 141 height 41
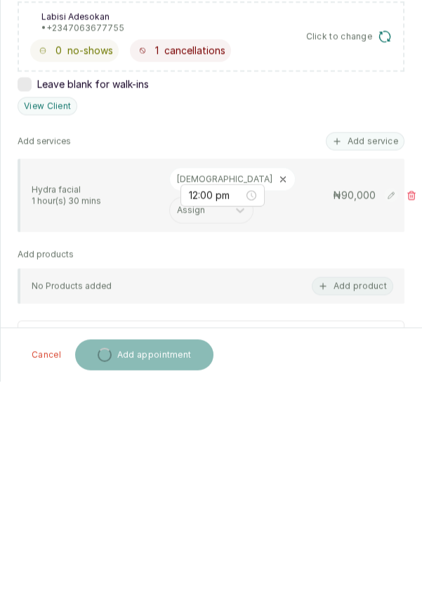
scroll to position [74, 0]
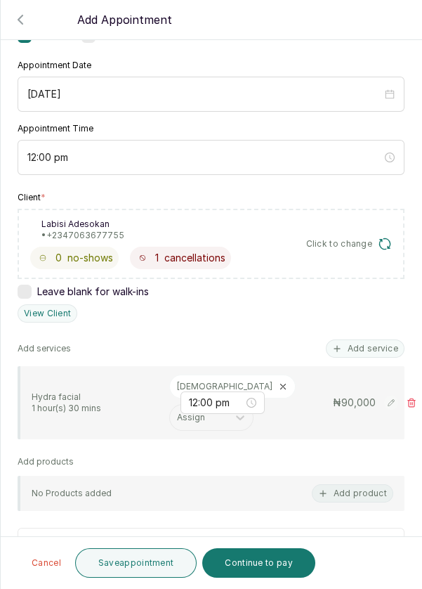
click at [20, 19] on icon "button" at bounding box center [20, 19] width 17 height 17
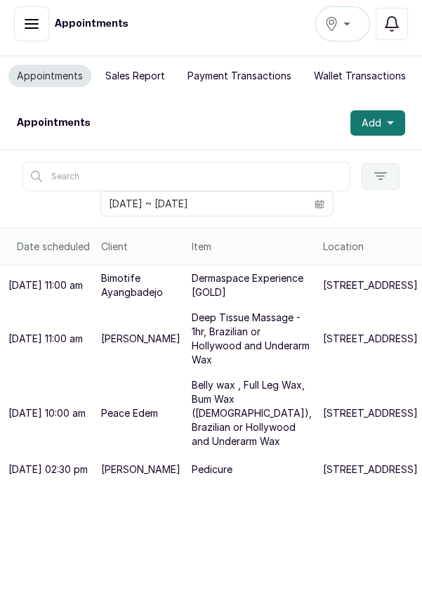
click at [391, 122] on icon "button" at bounding box center [390, 124] width 7 height 4
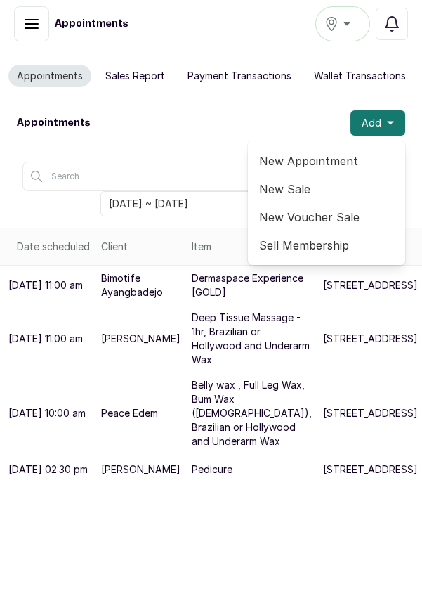
click at [343, 152] on span "New Appointment" at bounding box center [326, 160] width 135 height 17
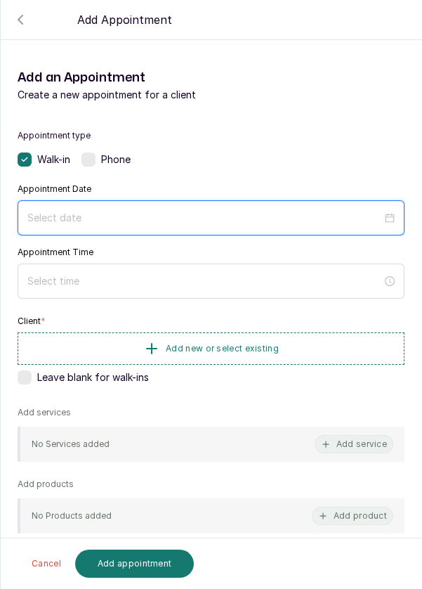
click at [144, 214] on input at bounding box center [204, 217] width 355 height 15
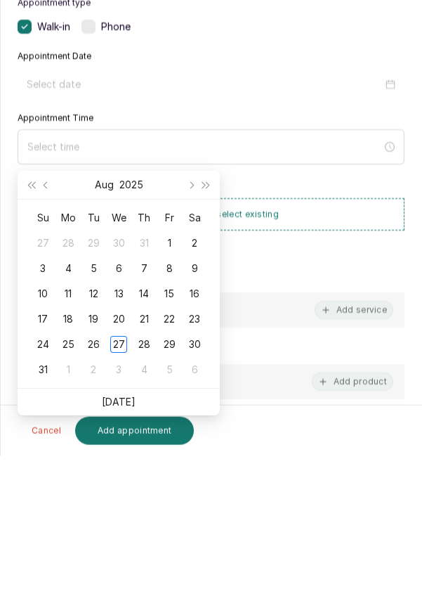
click at [145, 469] on div "28" at bounding box center [144, 477] width 17 height 17
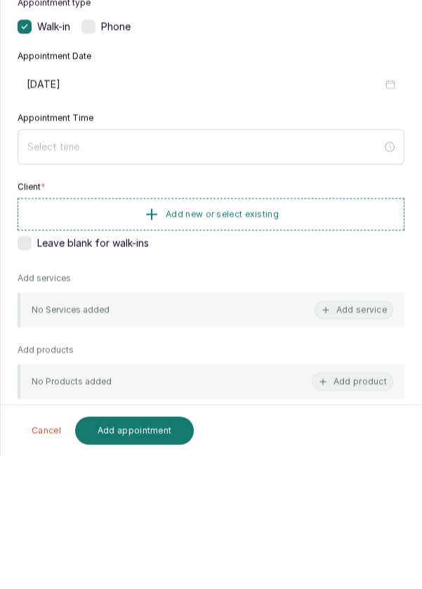
type input "[DATE]"
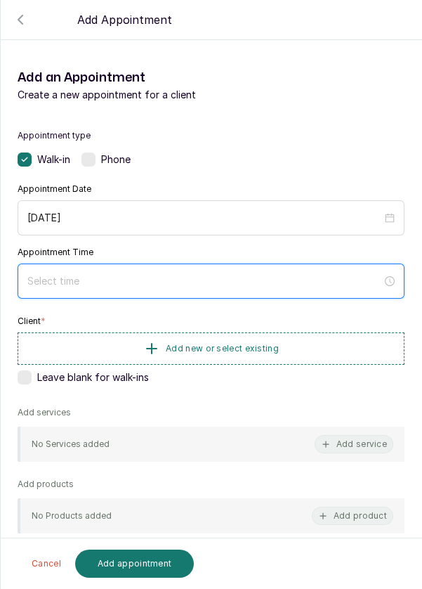
click at [172, 274] on input at bounding box center [204, 280] width 355 height 15
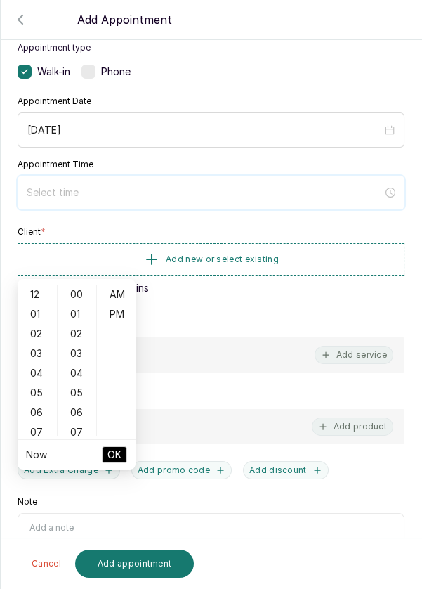
scroll to position [87, 0]
click at [36, 285] on div "12" at bounding box center [37, 295] width 34 height 20
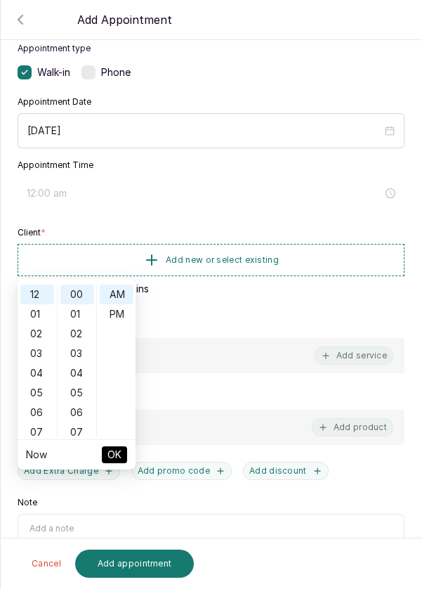
click at [121, 304] on div "PM" at bounding box center [117, 314] width 34 height 20
type input "12:00 pm"
click at [121, 441] on span "OK" at bounding box center [114, 454] width 14 height 27
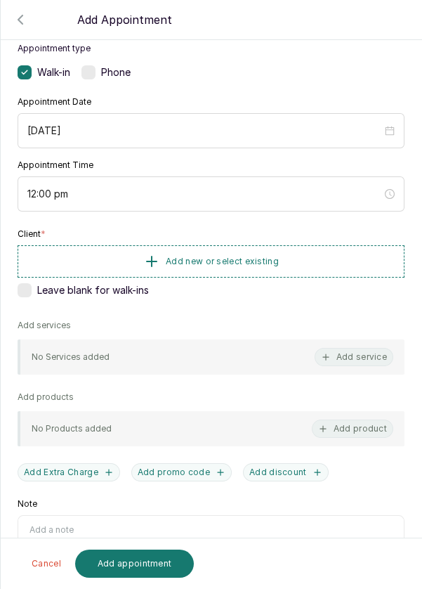
click at [320, 259] on button "Add new or select existing" at bounding box center [211, 261] width 387 height 32
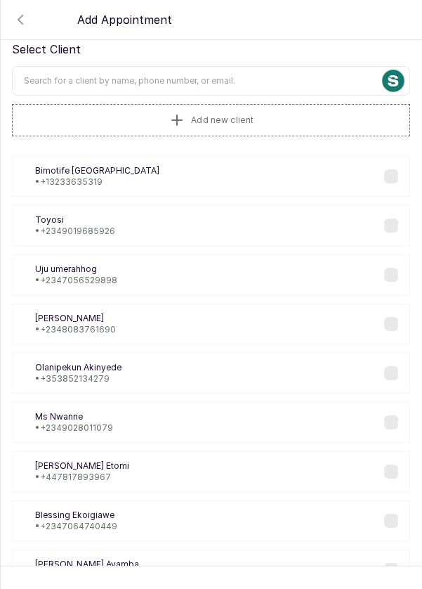
scroll to position [32, 0]
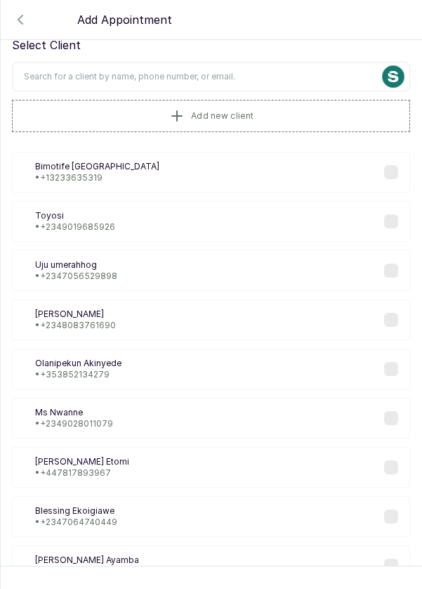
click at [261, 76] on input "text" at bounding box center [211, 77] width 398 height 30
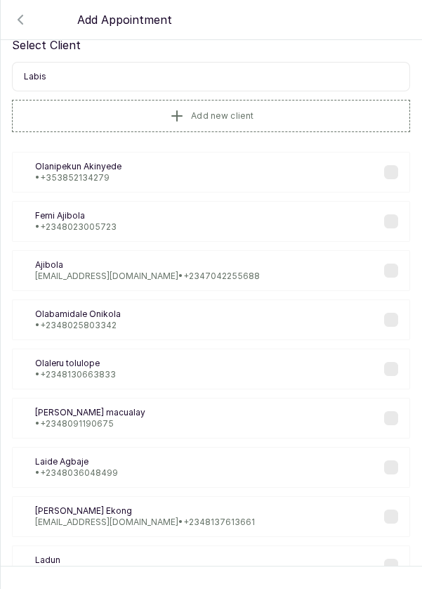
type input "Labisi"
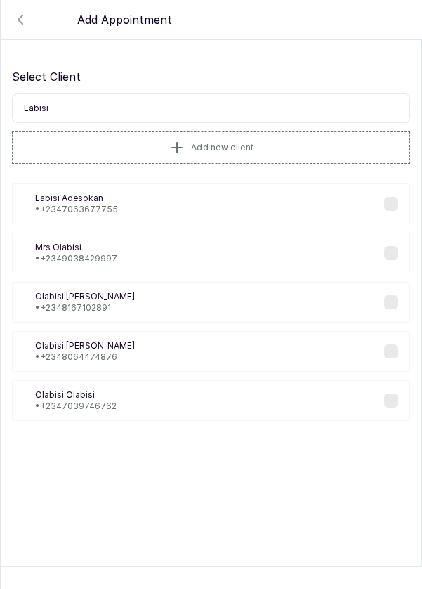
scroll to position [0, 0]
click at [171, 199] on div "[PERSON_NAME] [PERSON_NAME] • [PHONE_NUMBER]" at bounding box center [211, 203] width 398 height 41
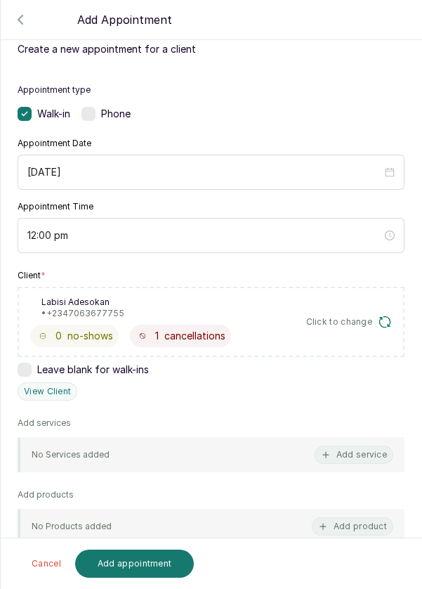
scroll to position [51, 0]
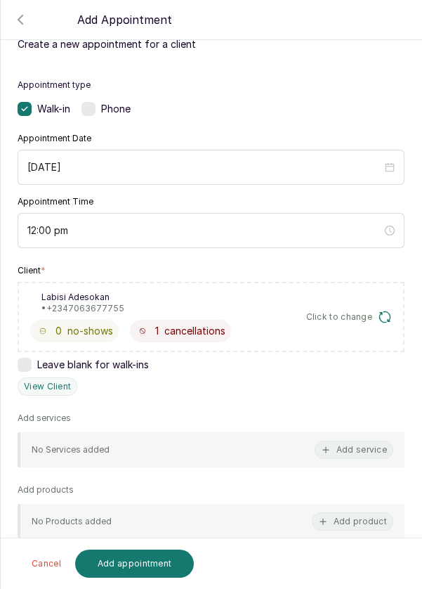
click at [353, 451] on button "Add service" at bounding box center [354, 450] width 79 height 18
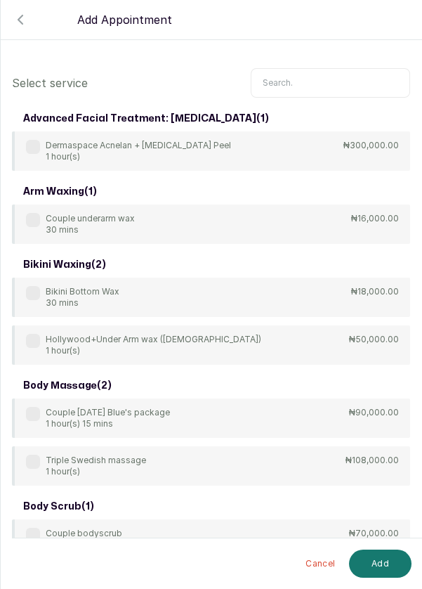
scroll to position [0, 0]
click at [313, 82] on input "text" at bounding box center [330, 83] width 159 height 30
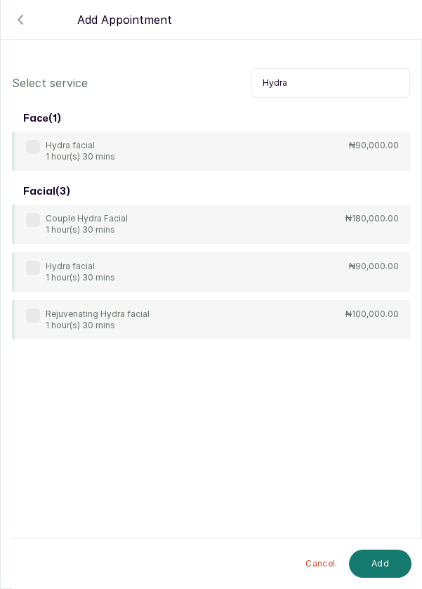
type input "Hydra"
click at [32, 140] on label at bounding box center [33, 147] width 14 height 14
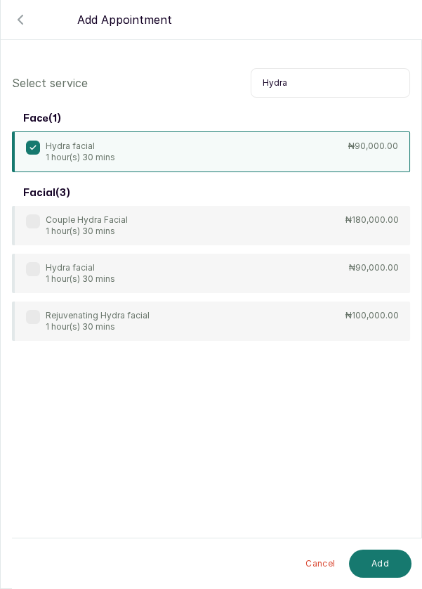
scroll to position [7, 0]
click at [391, 578] on button "Add" at bounding box center [380, 563] width 63 height 28
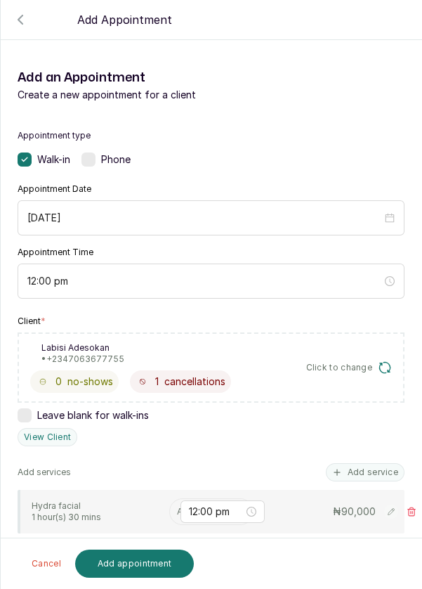
click at [178, 507] on input "text" at bounding box center [178, 512] width 2 height 10
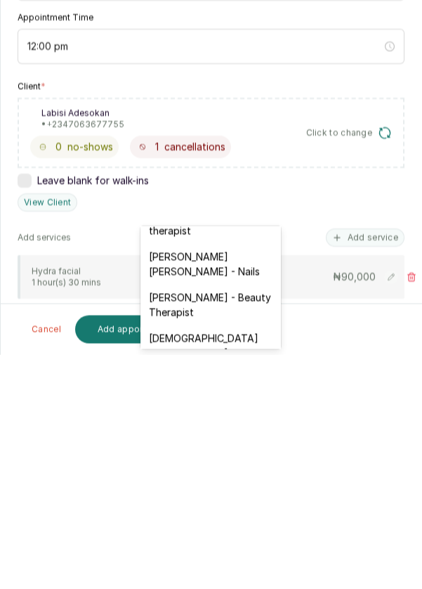
scroll to position [667, 0]
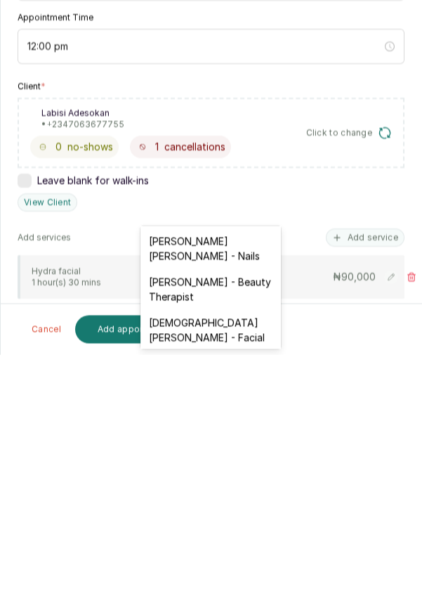
click at [248, 544] on div "[DEMOGRAPHIC_DATA][PERSON_NAME] - Facial" at bounding box center [211, 564] width 141 height 41
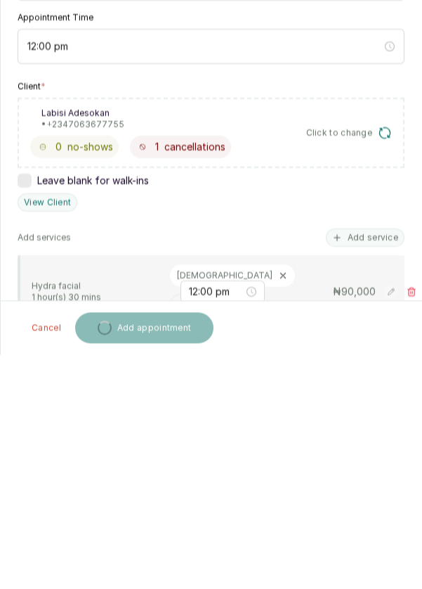
scroll to position [7, 0]
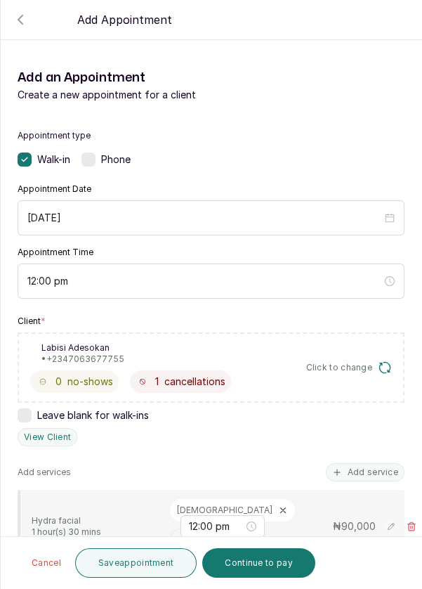
click at [140, 557] on button "Save appointment" at bounding box center [136, 563] width 122 height 30
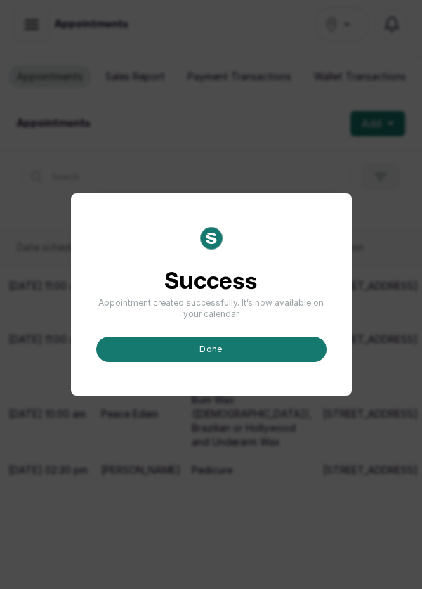
click at [267, 362] on button "done" at bounding box center [211, 349] width 230 height 25
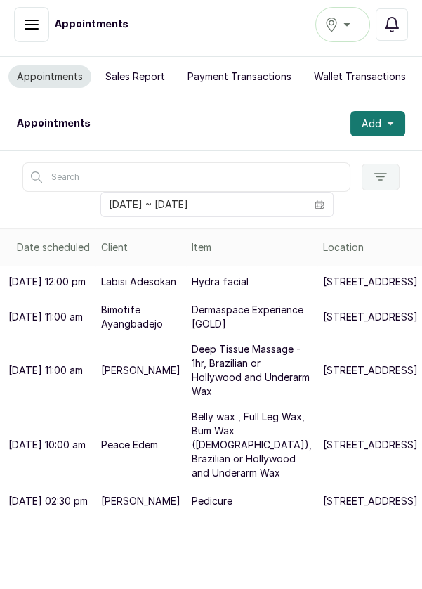
click at [398, 115] on button "Add" at bounding box center [378, 123] width 55 height 25
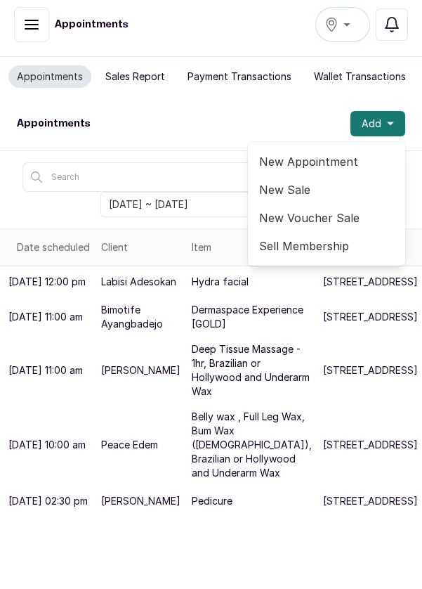
click at [333, 157] on span "New Appointment" at bounding box center [326, 161] width 135 height 17
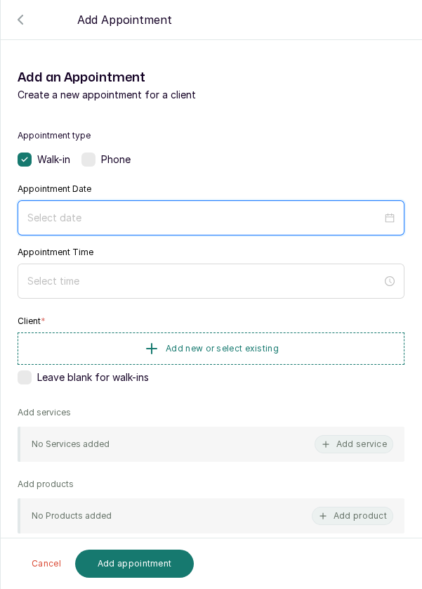
click at [144, 211] on input at bounding box center [204, 217] width 355 height 15
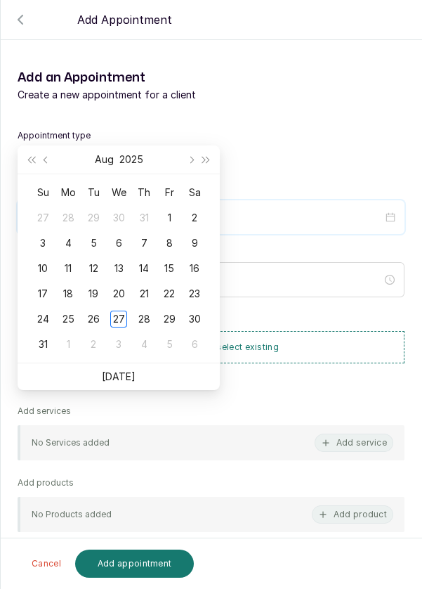
scroll to position [114, 0]
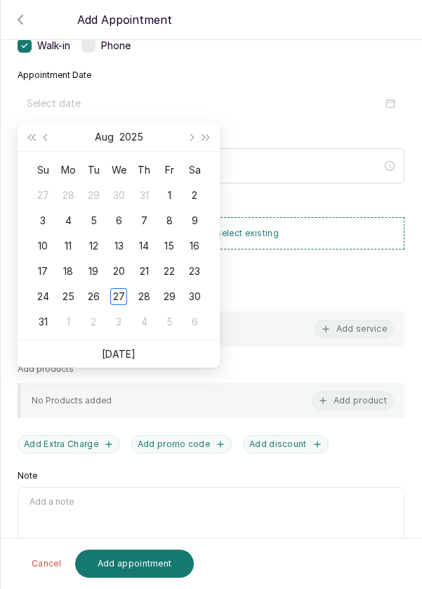
click at [144, 299] on div "28" at bounding box center [144, 296] width 17 height 17
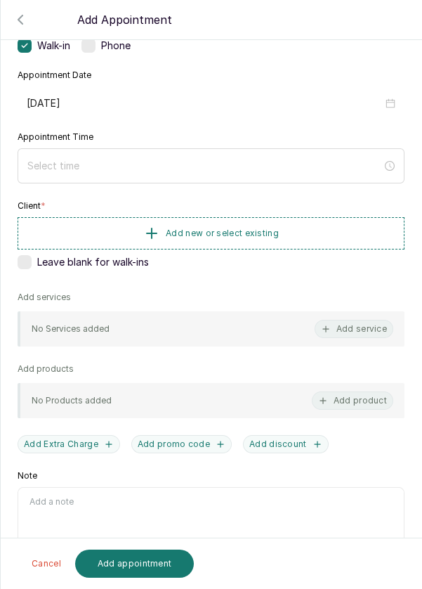
type input "[DATE]"
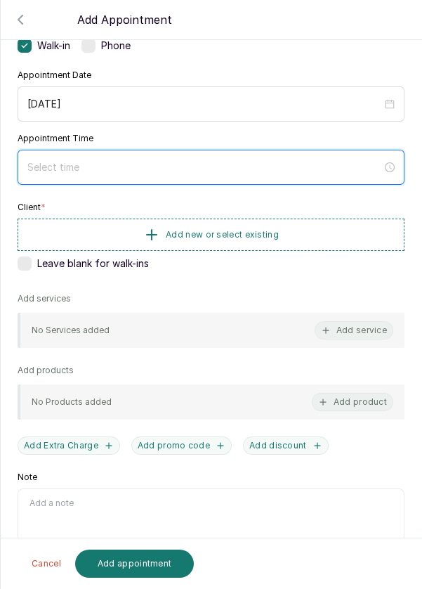
click at [173, 159] on input at bounding box center [204, 166] width 355 height 15
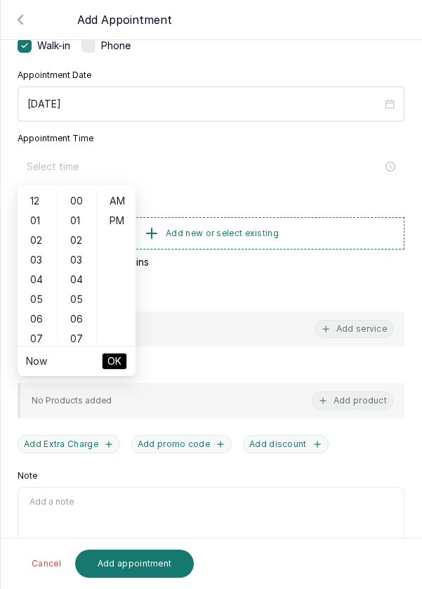
click at [35, 237] on div "02" at bounding box center [37, 240] width 34 height 20
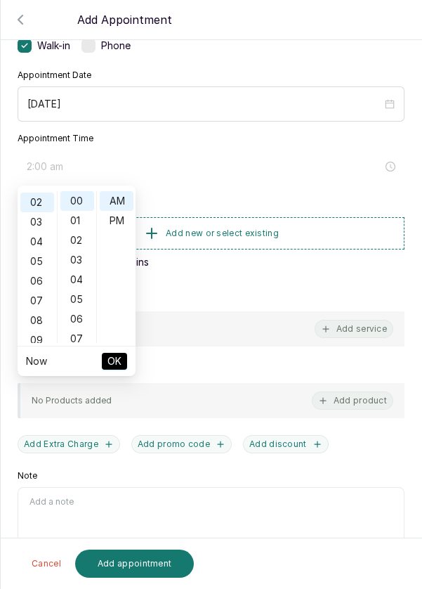
scroll to position [39, 0]
click at [121, 219] on div "PM" at bounding box center [117, 221] width 34 height 20
click at [43, 260] on div "05" at bounding box center [37, 260] width 34 height 20
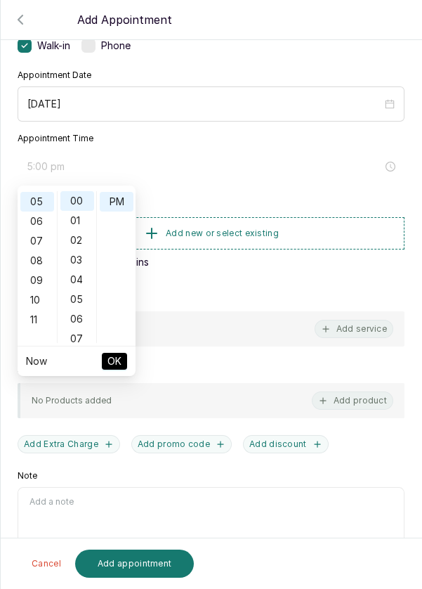
click at [39, 263] on div "08" at bounding box center [37, 261] width 34 height 20
click at [43, 202] on div "08" at bounding box center [37, 202] width 34 height 20
click at [37, 223] on div "01" at bounding box center [37, 221] width 34 height 20
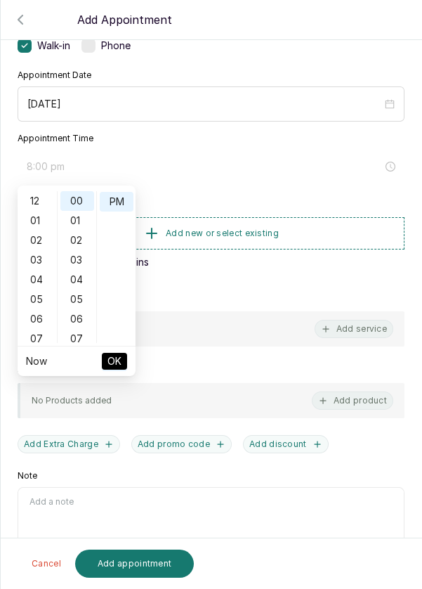
type input "1:00 pm"
click at [123, 362] on button "OK" at bounding box center [114, 361] width 25 height 17
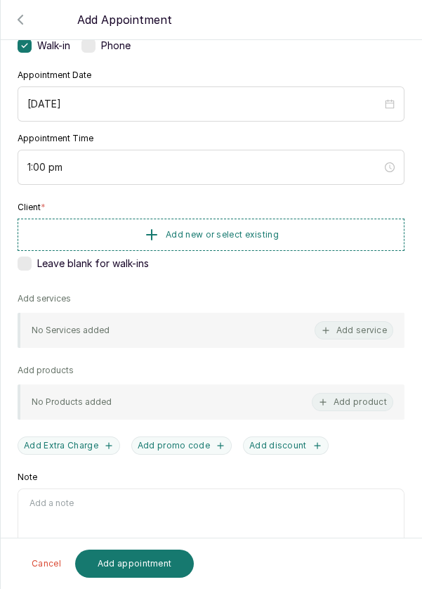
click at [311, 230] on button "Add new or select existing" at bounding box center [211, 235] width 387 height 32
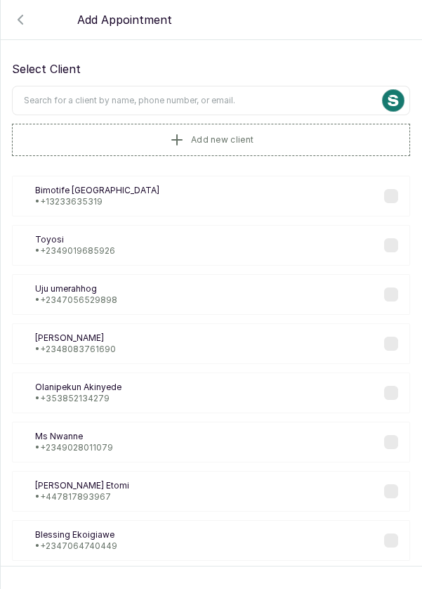
scroll to position [10, 0]
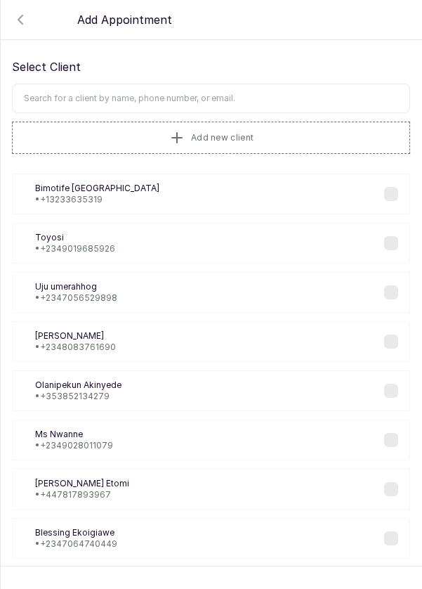
click at [249, 84] on input "text" at bounding box center [211, 99] width 398 height 30
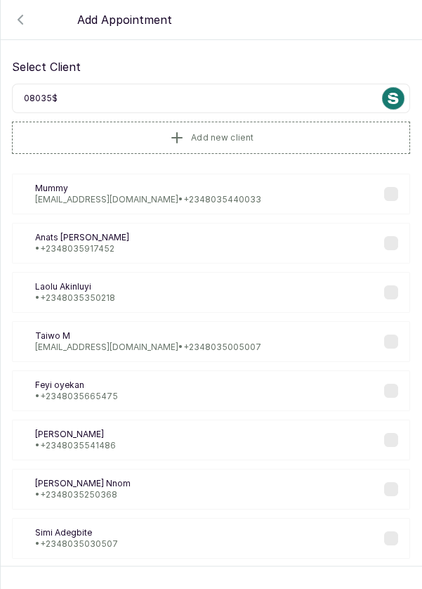
click at [226, 191] on div "Mu Mummy [EMAIL_ADDRESS][DOMAIN_NAME] • [PHONE_NUMBER] AU Anats [PERSON_NAME] •…" at bounding box center [211, 415] width 398 height 506
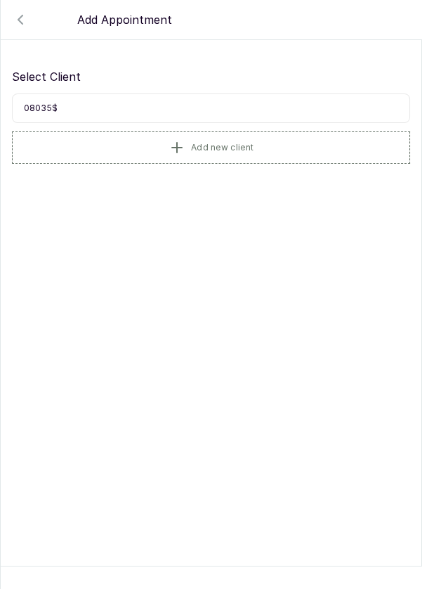
scroll to position [0, 0]
click at [57, 103] on input "08035$" at bounding box center [211, 108] width 398 height 30
type input "08035"
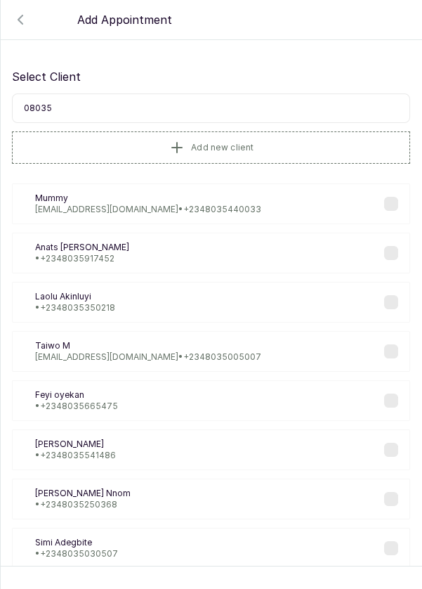
click at [152, 207] on p "[EMAIL_ADDRESS][DOMAIN_NAME] • [PHONE_NUMBER]" at bounding box center [148, 209] width 226 height 11
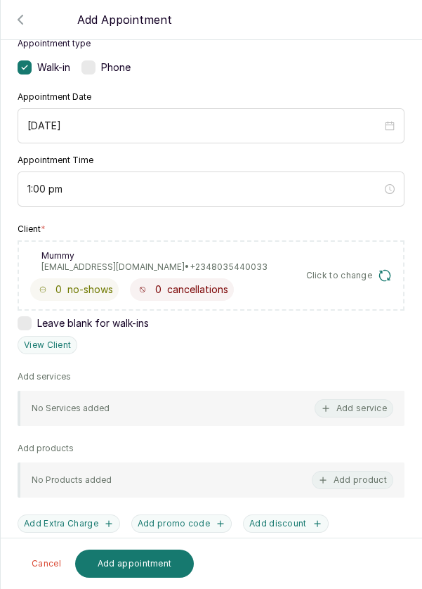
scroll to position [117, 0]
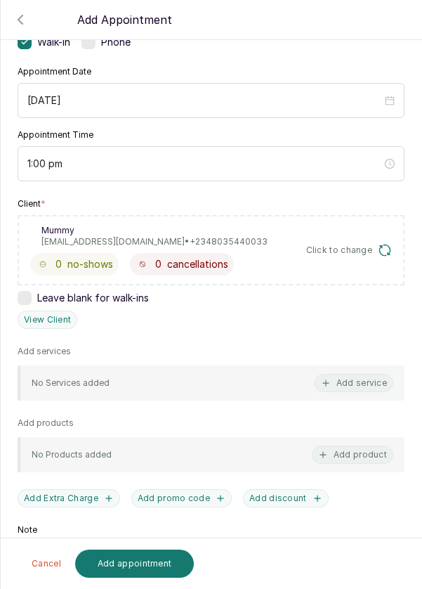
click at [375, 382] on button "Add service" at bounding box center [354, 383] width 79 height 18
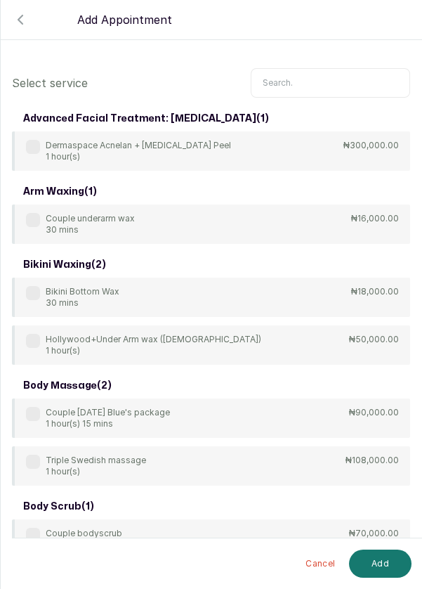
scroll to position [0, 0]
click at [305, 79] on input "text" at bounding box center [330, 83] width 159 height 30
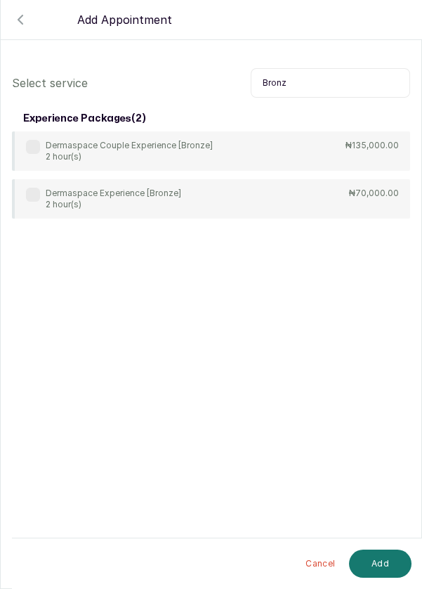
type input "Bronz"
click at [33, 205] on div "Dermaspace Experience [Bronze] 2 hour(s)" at bounding box center [103, 199] width 155 height 22
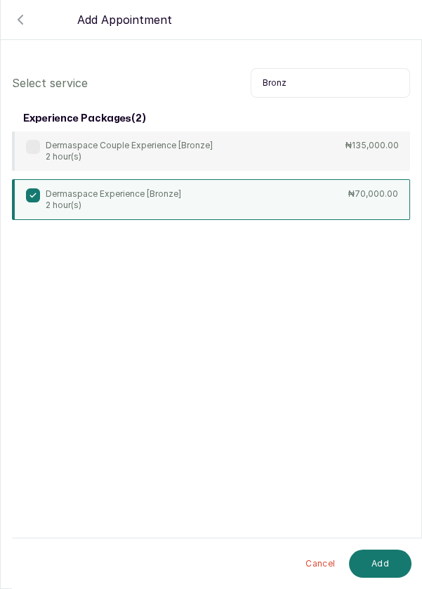
click at [386, 555] on button "Add" at bounding box center [380, 563] width 63 height 28
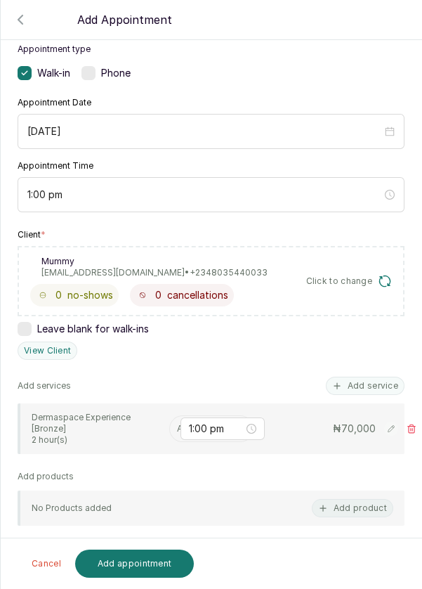
scroll to position [89, 0]
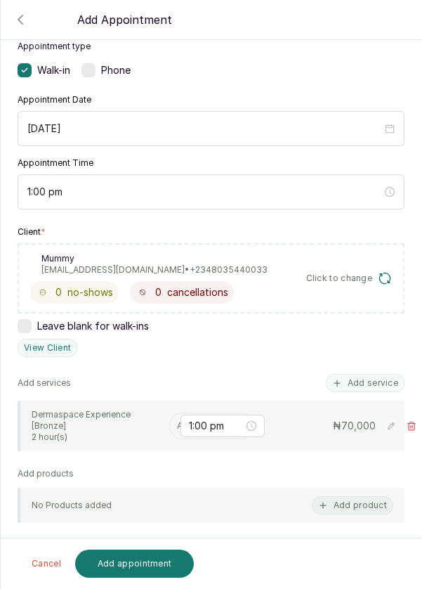
click at [177, 422] on input "text" at bounding box center [178, 426] width 2 height 10
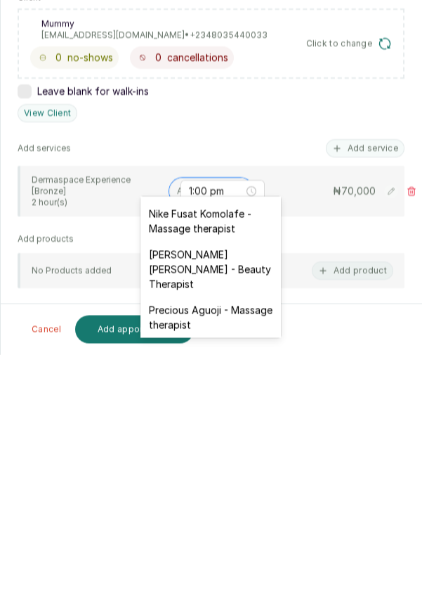
scroll to position [536, 0]
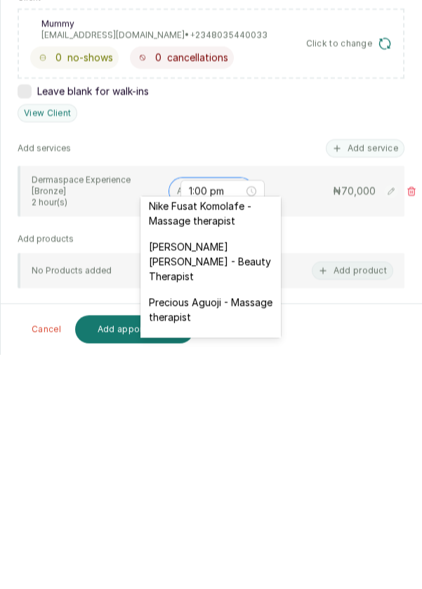
click at [249, 468] on div "[PERSON_NAME] [PERSON_NAME] - Beauty Therapist" at bounding box center [211, 496] width 141 height 56
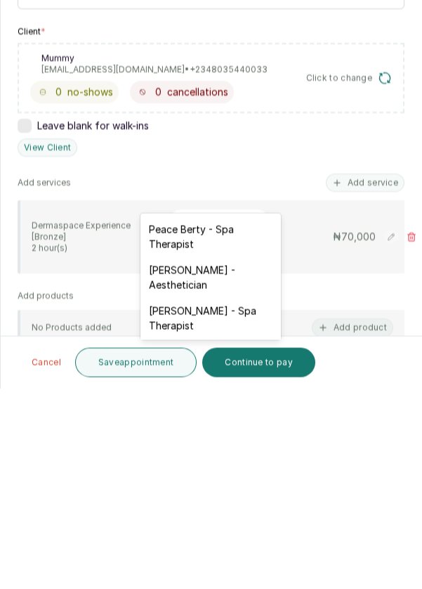
scroll to position [53, 0]
click at [237, 475] on div "[PERSON_NAME] - Aesthetician" at bounding box center [211, 477] width 141 height 41
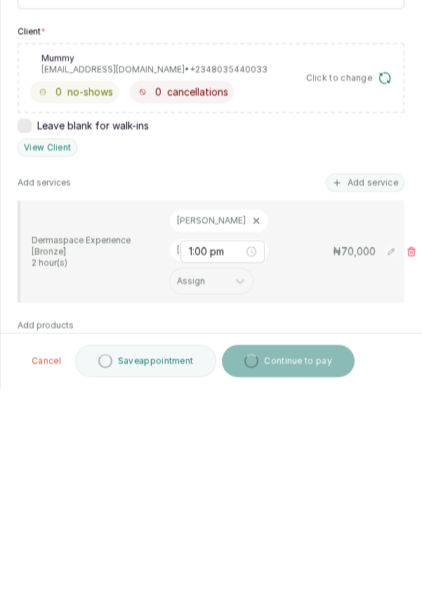
scroll to position [7, 0]
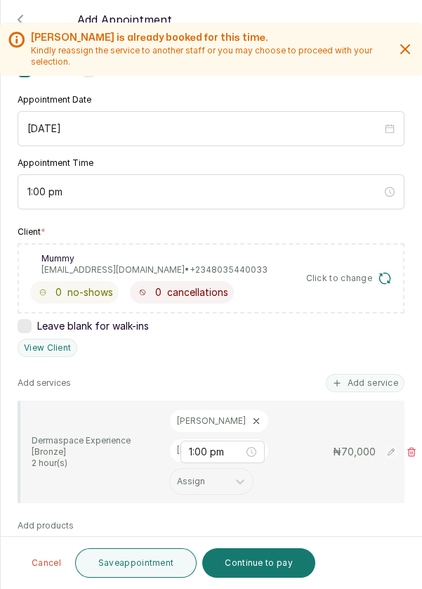
click at [155, 564] on button "Save appointment" at bounding box center [136, 563] width 122 height 30
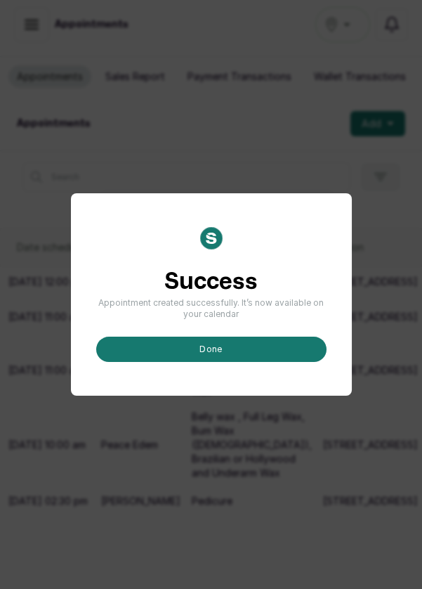
click at [296, 362] on button "done" at bounding box center [211, 349] width 230 height 25
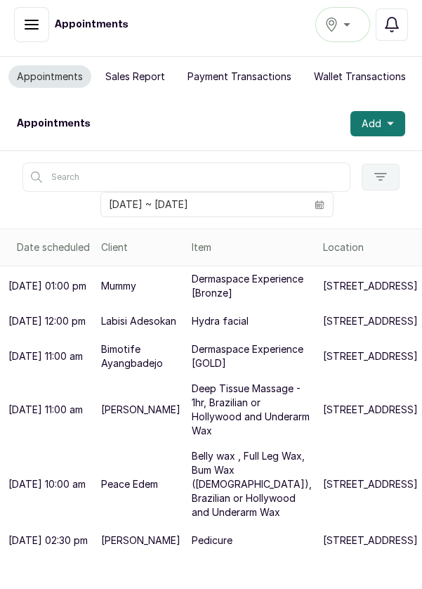
click at [401, 117] on button "Add" at bounding box center [378, 123] width 55 height 25
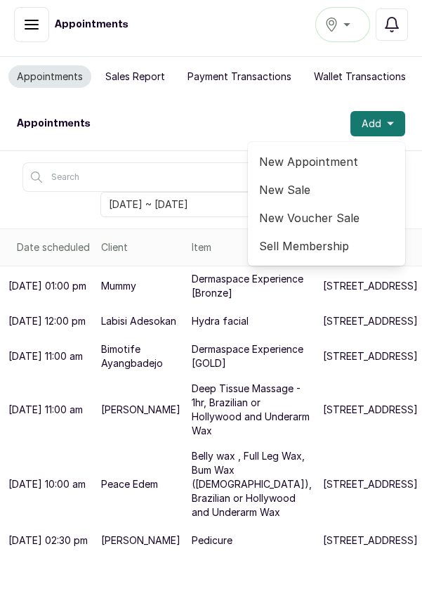
click at [348, 161] on span "New Appointment" at bounding box center [326, 161] width 135 height 17
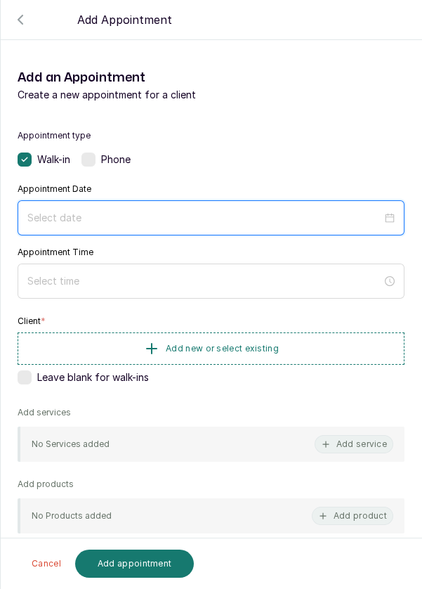
click at [259, 212] on input at bounding box center [204, 217] width 355 height 15
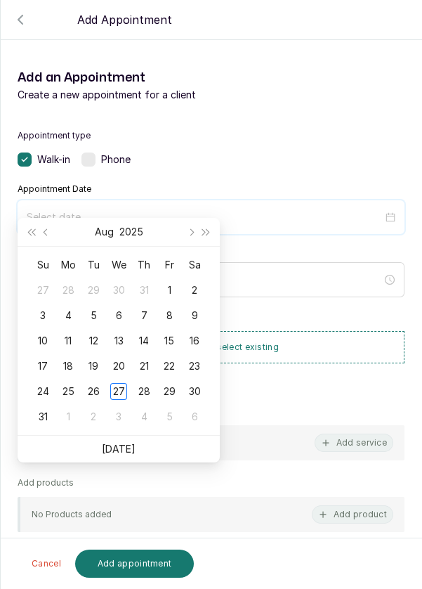
scroll to position [114, 0]
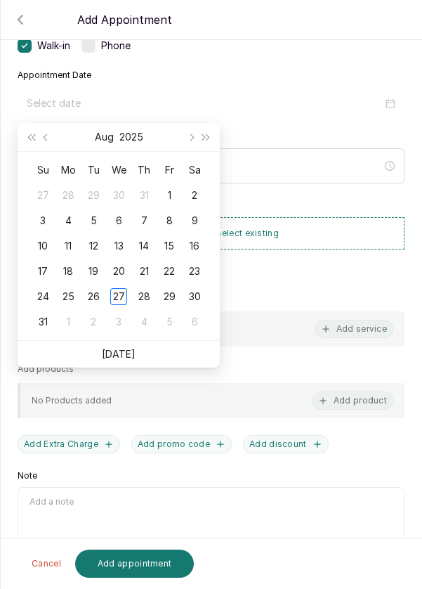
click at [148, 296] on div "28" at bounding box center [144, 296] width 17 height 17
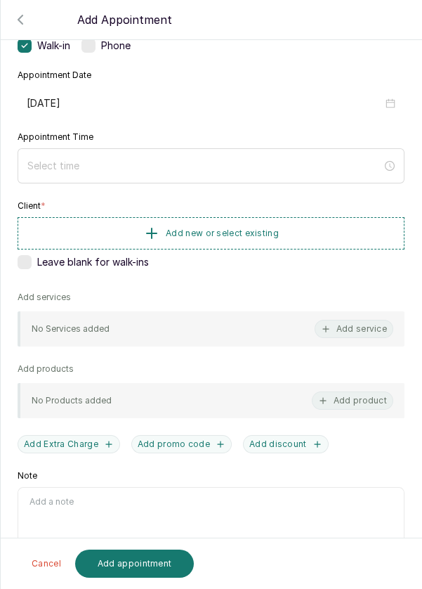
type input "[DATE]"
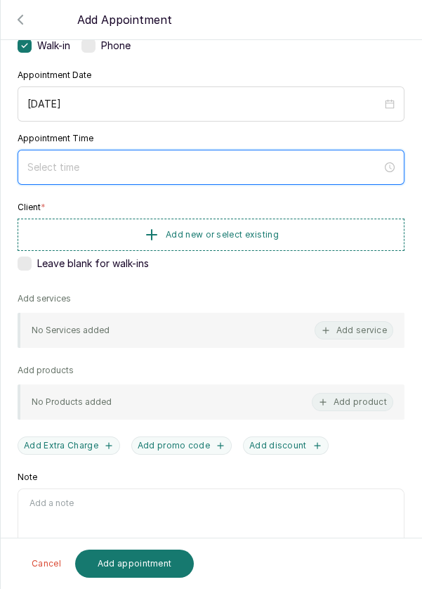
click at [198, 166] on input at bounding box center [204, 166] width 355 height 15
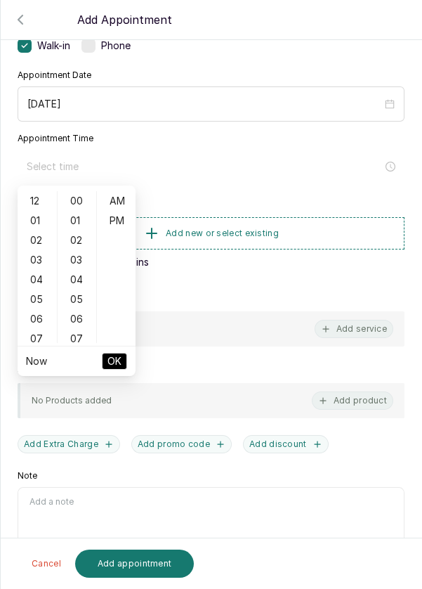
click at [33, 232] on div "02" at bounding box center [37, 240] width 34 height 20
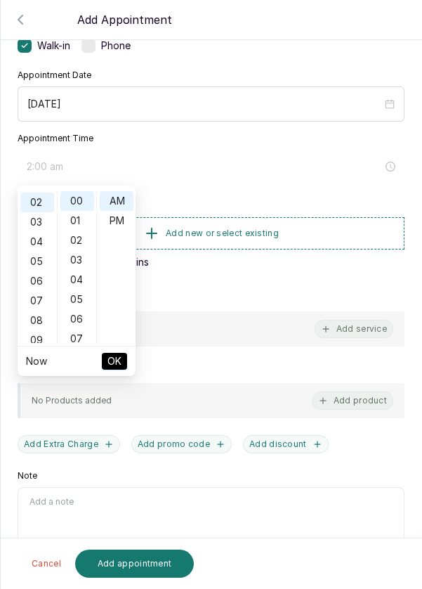
scroll to position [39, 0]
click at [119, 216] on div "PM" at bounding box center [117, 221] width 34 height 20
click at [34, 224] on div "01" at bounding box center [37, 221] width 34 height 20
type input "1:00 pm"
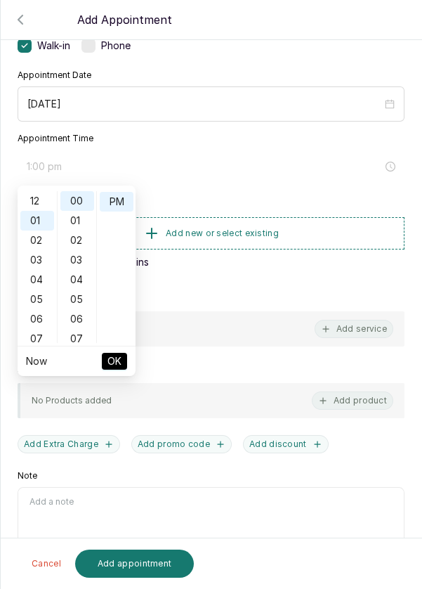
scroll to position [19, 0]
click at [125, 365] on button "OK" at bounding box center [114, 361] width 25 height 17
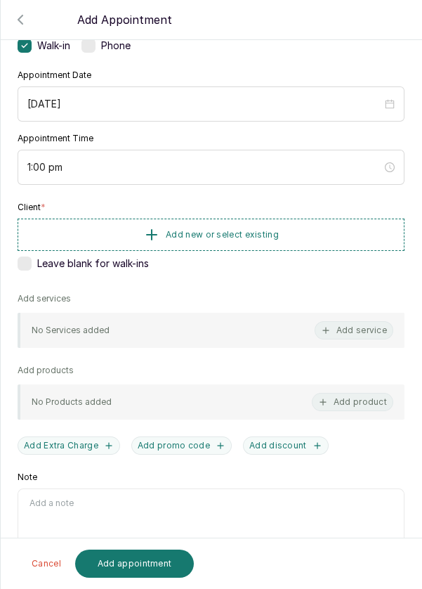
click at [307, 235] on button "Add new or select existing" at bounding box center [211, 235] width 387 height 32
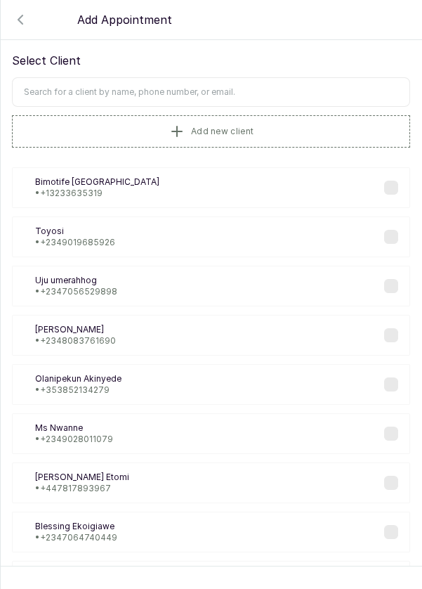
scroll to position [0, 0]
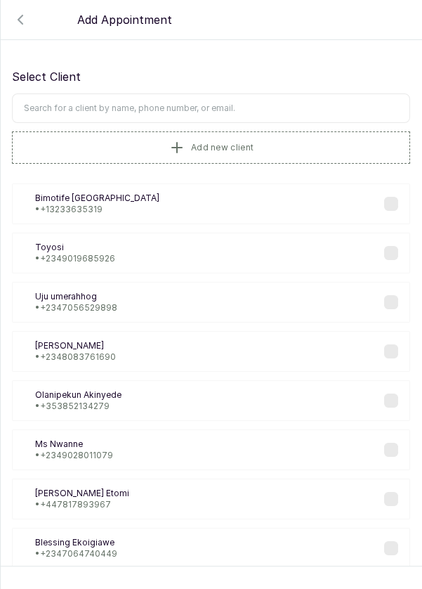
click at [232, 103] on input "text" at bounding box center [211, 108] width 398 height 30
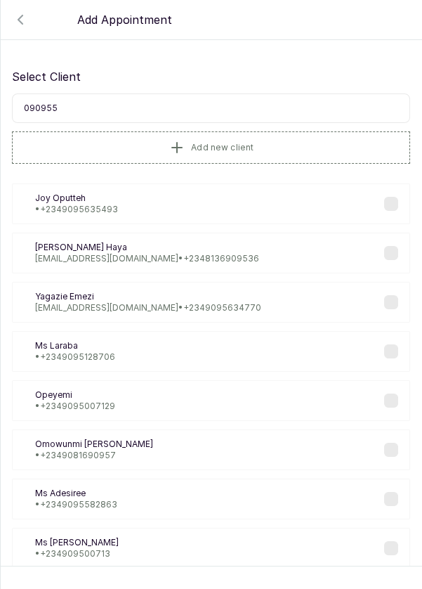
type input "0909552"
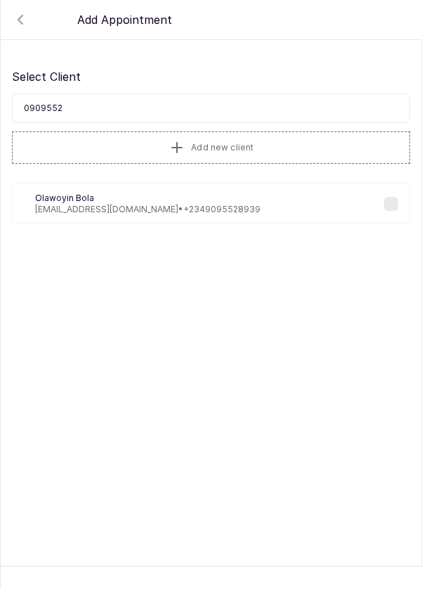
click at [231, 202] on div "OB Olawoyin Bola [EMAIL_ADDRESS][DOMAIN_NAME] • [PHONE_NUMBER]" at bounding box center [211, 203] width 398 height 41
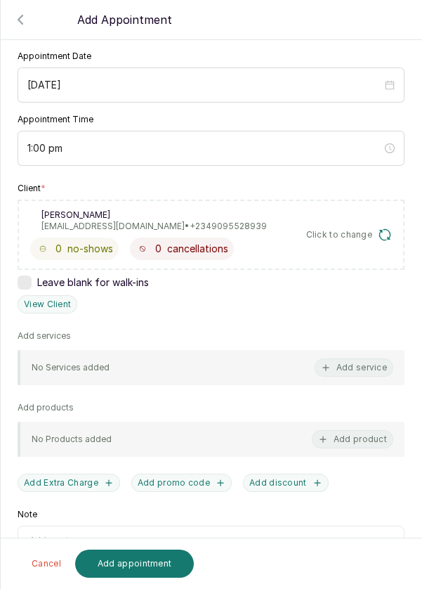
scroll to position [136, 0]
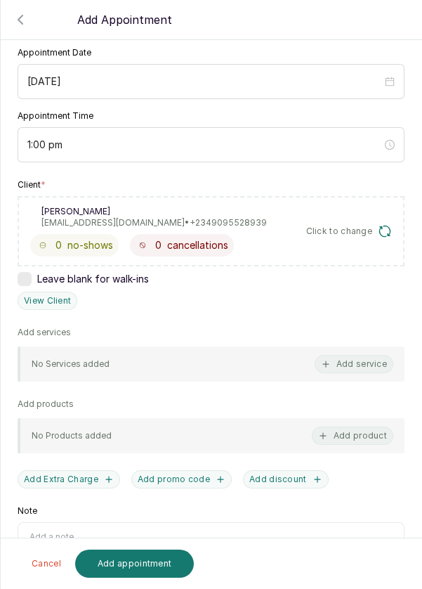
click at [358, 367] on button "Add service" at bounding box center [354, 364] width 79 height 18
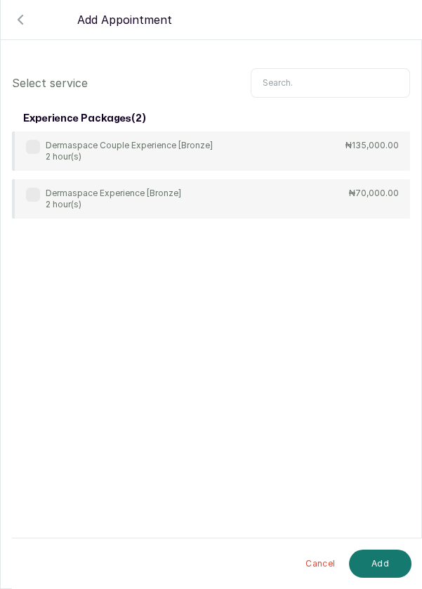
scroll to position [0, 0]
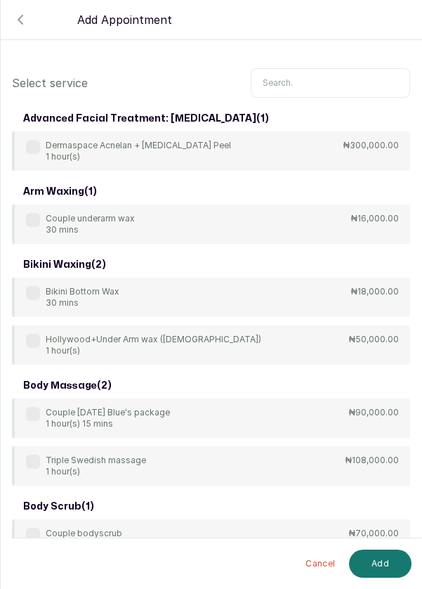
click at [322, 78] on input "text" at bounding box center [330, 83] width 159 height 30
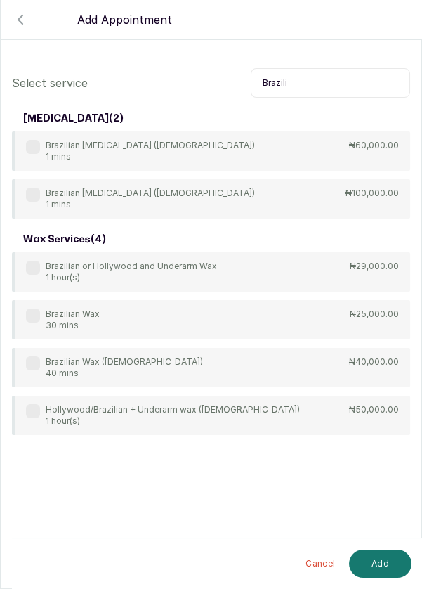
type input "Brazili"
click at [38, 264] on label at bounding box center [33, 268] width 14 height 14
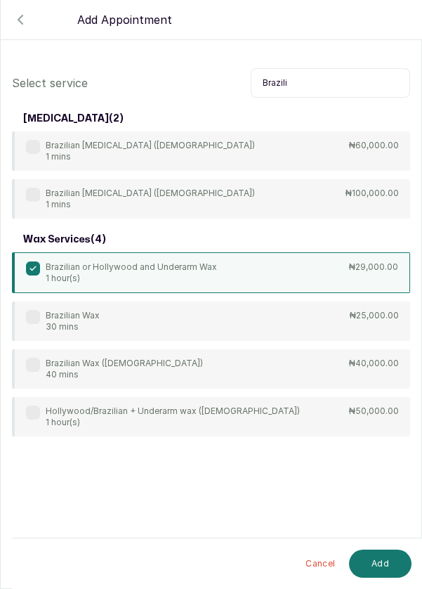
click at [376, 566] on button "Add" at bounding box center [380, 563] width 63 height 28
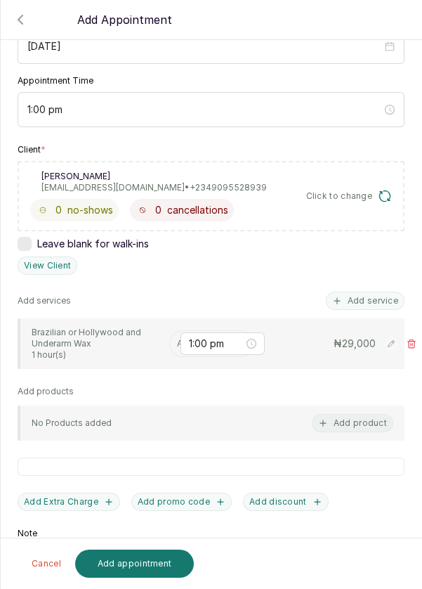
scroll to position [174, 0]
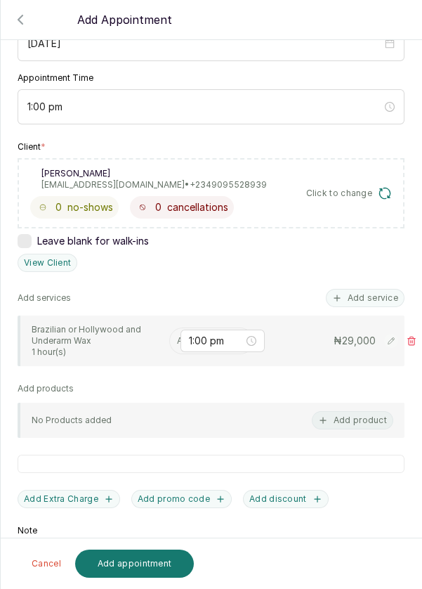
click at [177, 336] on input "text" at bounding box center [178, 341] width 2 height 10
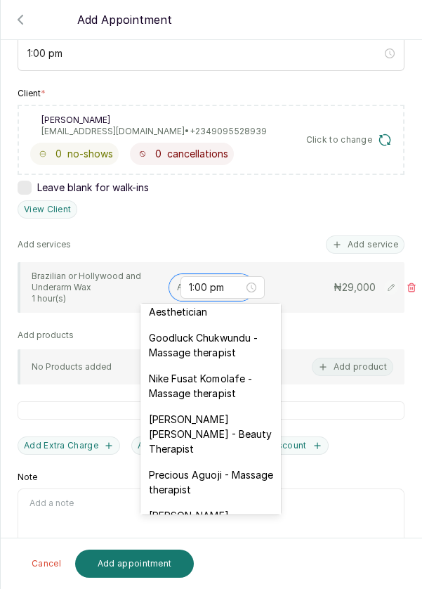
scroll to position [463, 0]
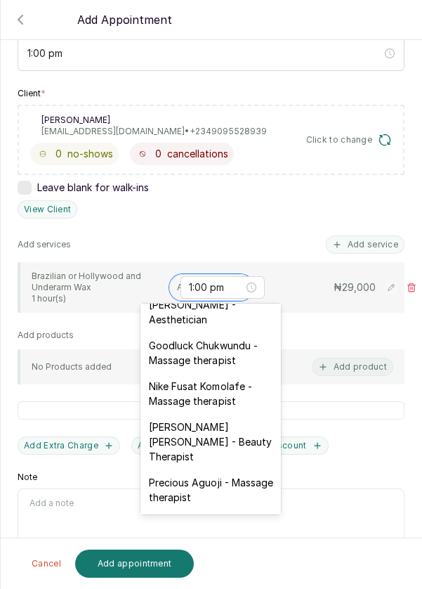
click at [248, 333] on div "Goodluck Chukwundu - Massage therapist" at bounding box center [211, 352] width 141 height 41
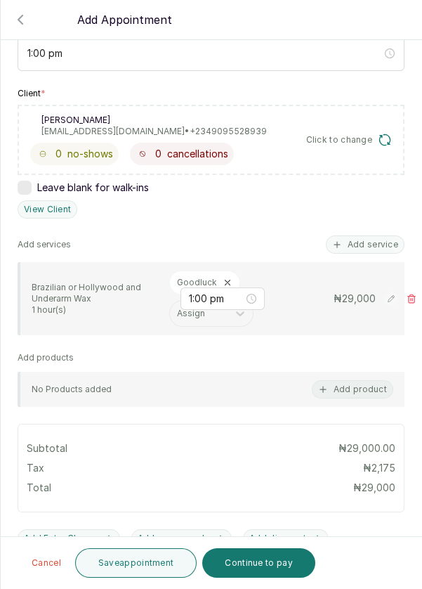
click at [158, 568] on button "Save appointment" at bounding box center [136, 563] width 122 height 30
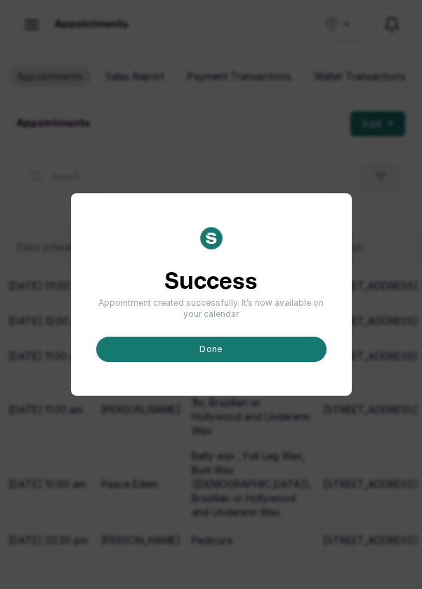
click at [221, 362] on button "done" at bounding box center [211, 349] width 230 height 25
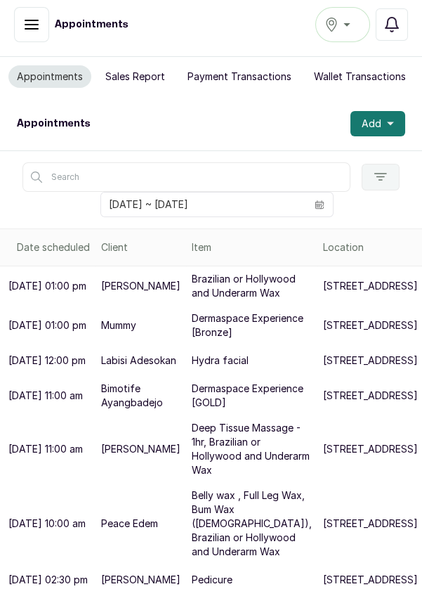
click at [396, 124] on button "Add" at bounding box center [378, 123] width 55 height 25
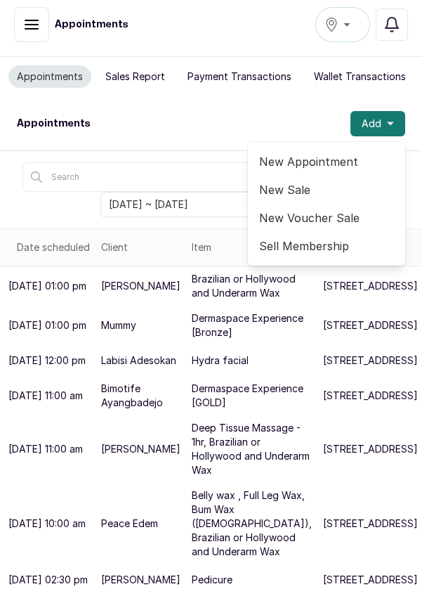
click at [339, 156] on span "New Appointment" at bounding box center [326, 161] width 135 height 17
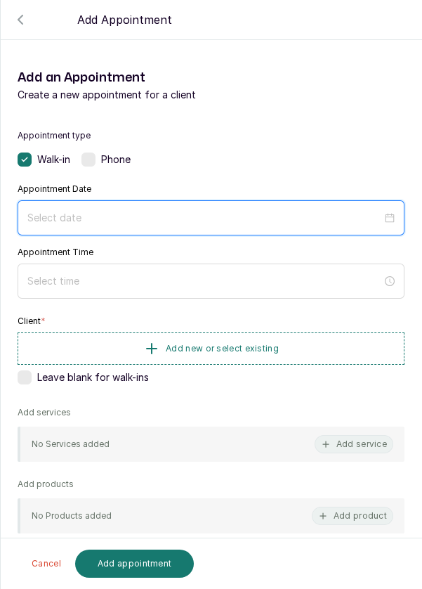
click at [184, 210] on input at bounding box center [204, 217] width 355 height 15
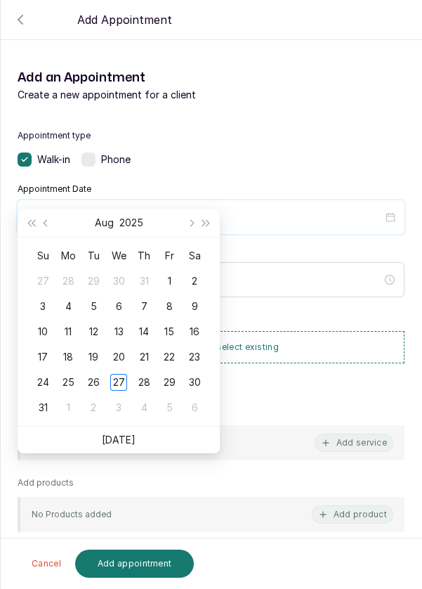
scroll to position [114, 0]
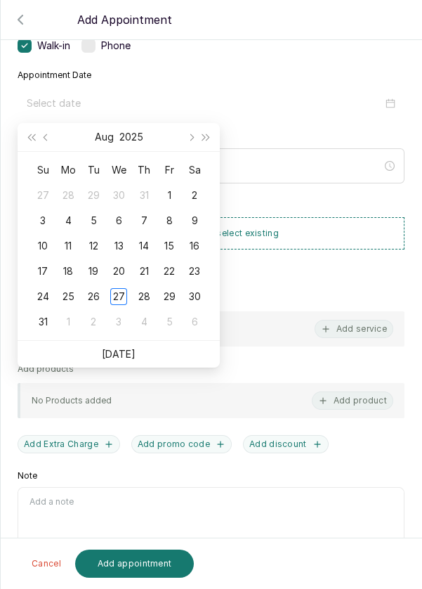
click at [150, 292] on div "28" at bounding box center [144, 296] width 17 height 17
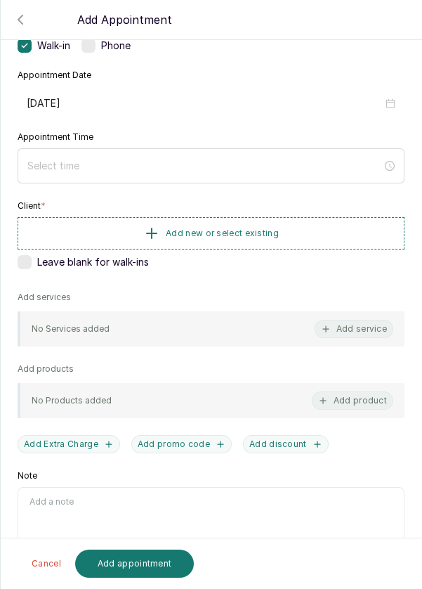
type input "[DATE]"
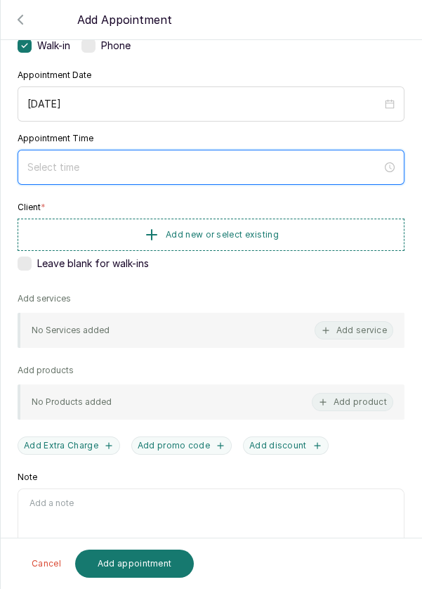
click at [162, 164] on input at bounding box center [204, 166] width 355 height 15
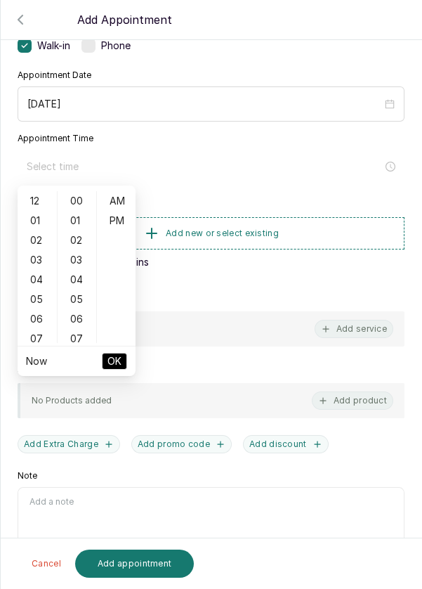
click at [33, 280] on div "04" at bounding box center [37, 280] width 34 height 20
click at [123, 223] on div "PM" at bounding box center [117, 221] width 34 height 20
type input "4:00 pm"
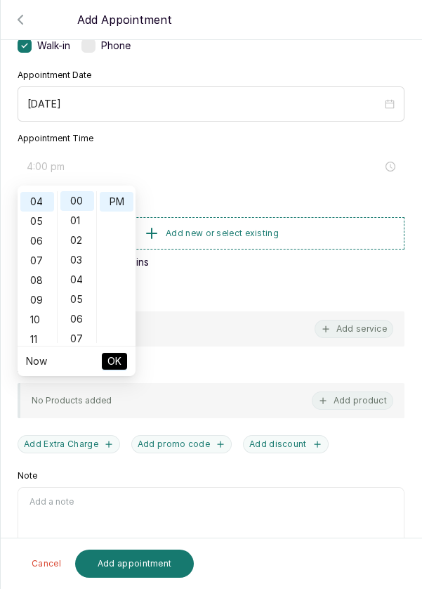
scroll to position [19, 0]
click at [117, 362] on span "OK" at bounding box center [114, 361] width 14 height 27
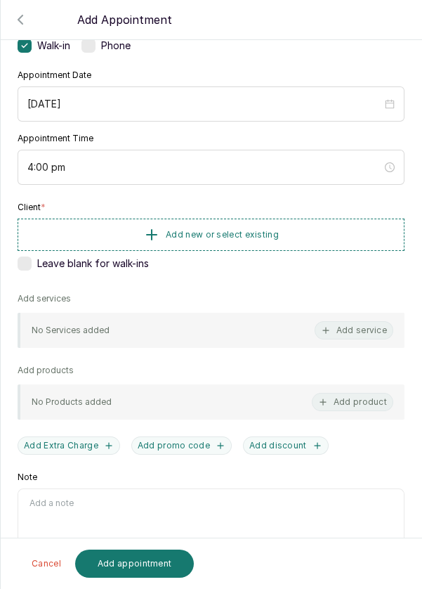
click at [304, 234] on button "Add new or select existing" at bounding box center [211, 235] width 387 height 32
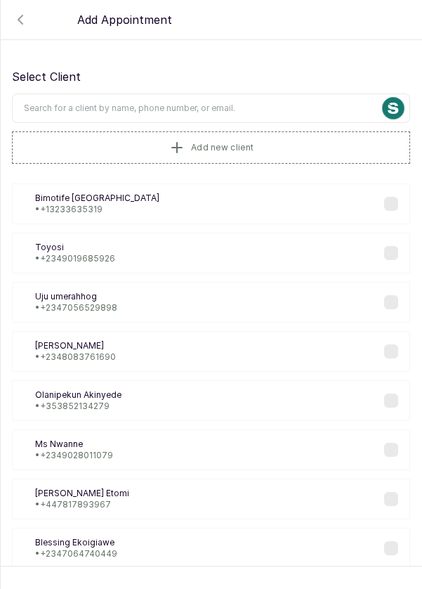
scroll to position [6, 0]
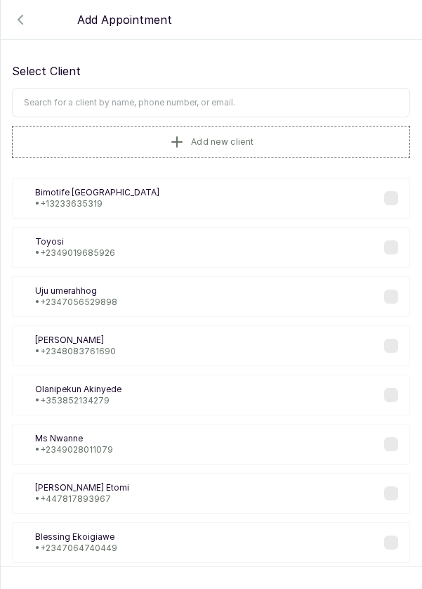
click at [256, 98] on input "text" at bounding box center [211, 103] width 398 height 30
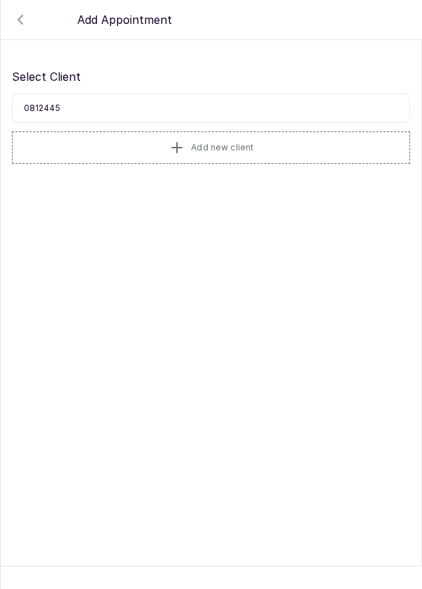
scroll to position [0, 0]
type input "0"
type input "M"
type input "0"
click at [263, 138] on button "Add new client" at bounding box center [211, 147] width 398 height 32
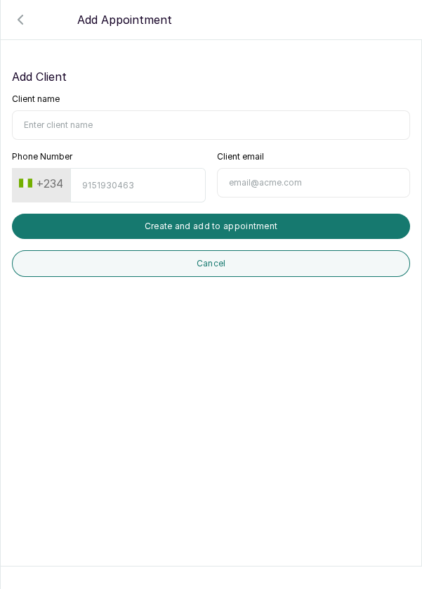
click at [121, 127] on input "Client name" at bounding box center [211, 125] width 398 height 30
type input "[PERSON_NAME]"
click at [142, 184] on input "Phone Number" at bounding box center [137, 185] width 135 height 34
type input "8"
type input "8124458747"
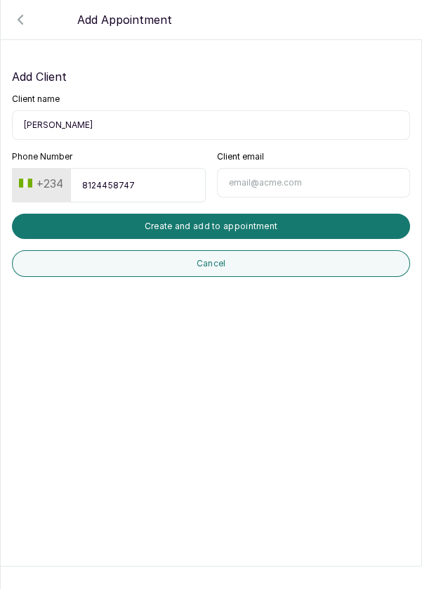
click at [277, 221] on button "Create and add to appointment" at bounding box center [211, 226] width 398 height 25
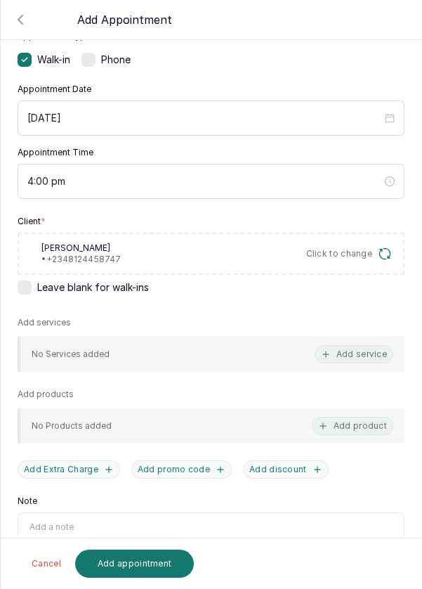
scroll to position [124, 0]
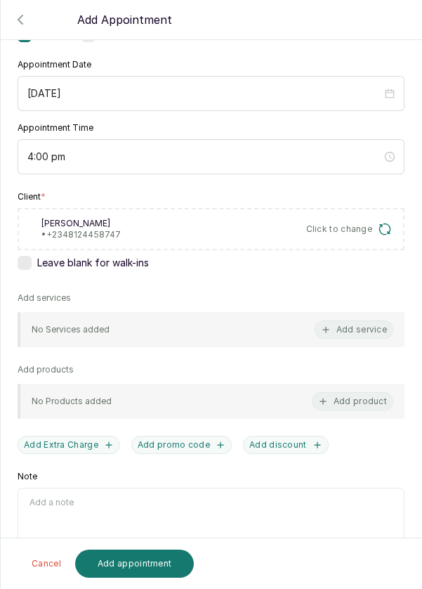
click at [372, 331] on button "Add service" at bounding box center [354, 329] width 79 height 18
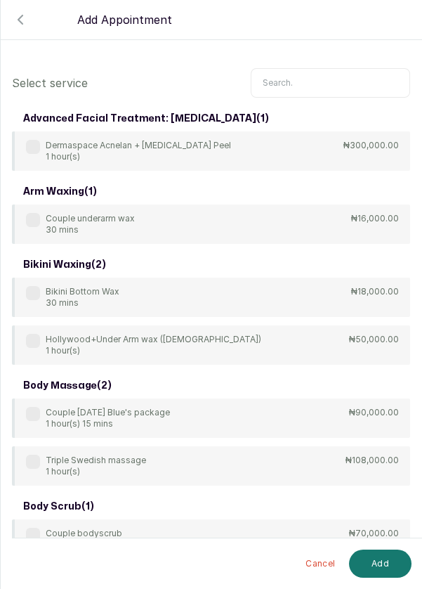
scroll to position [0, 0]
click at [318, 78] on input "text" at bounding box center [330, 83] width 159 height 30
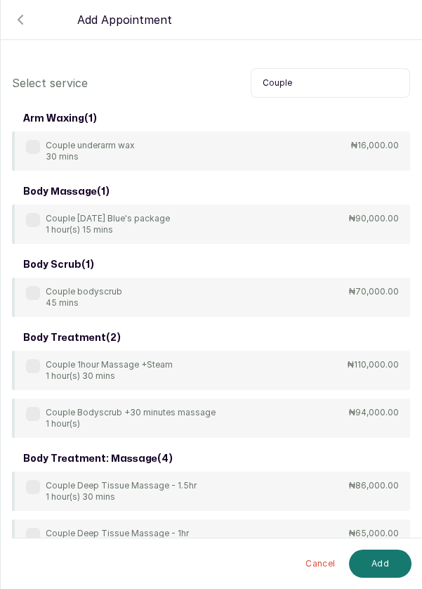
click at [313, 79] on input "Couple" at bounding box center [330, 83] width 159 height 30
type input "C"
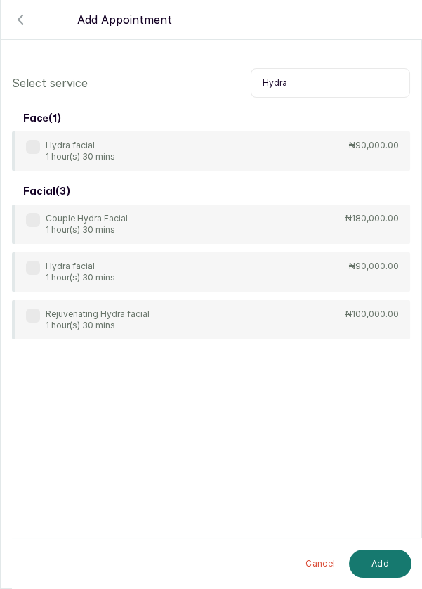
type input "Hydra"
click at [33, 219] on label at bounding box center [33, 220] width 14 height 14
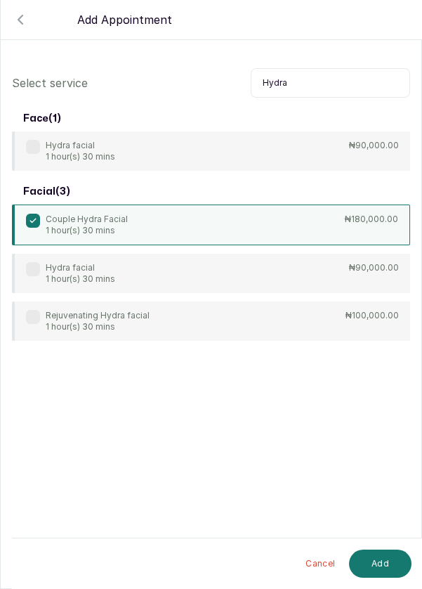
click at [389, 566] on button "Add" at bounding box center [380, 563] width 63 height 28
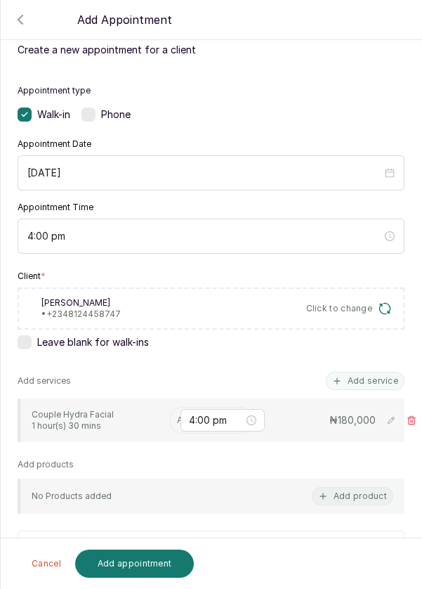
scroll to position [174, 0]
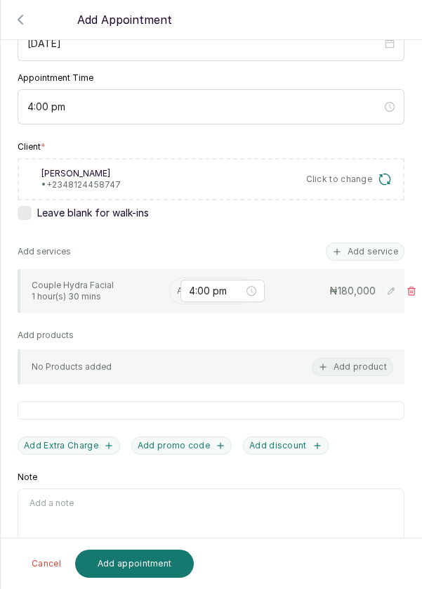
click at [178, 288] on input "text" at bounding box center [178, 291] width 2 height 10
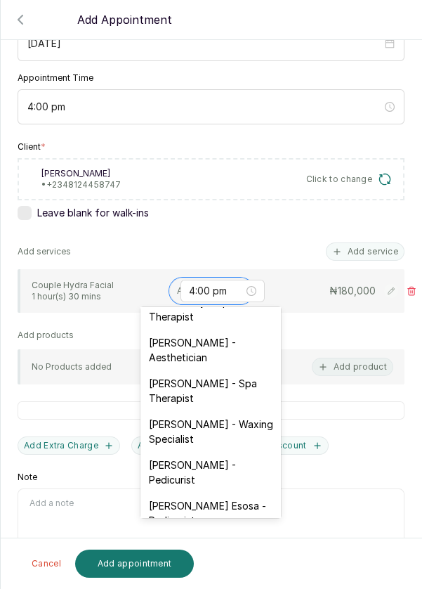
scroll to position [20, 0]
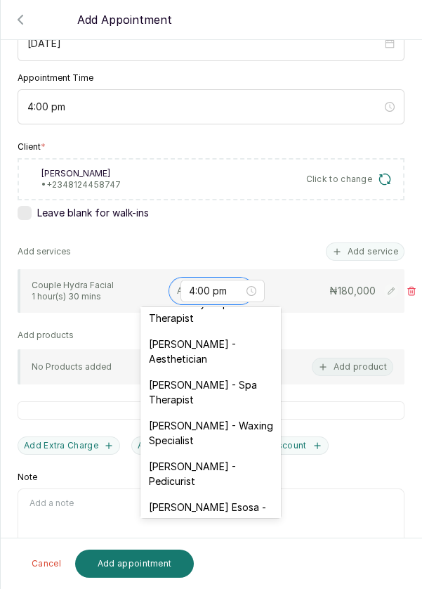
click at [250, 342] on div "[PERSON_NAME] - Aesthetician" at bounding box center [211, 351] width 141 height 41
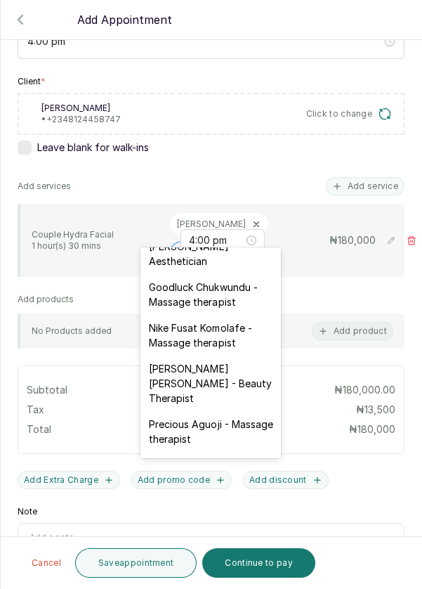
scroll to position [266, 0]
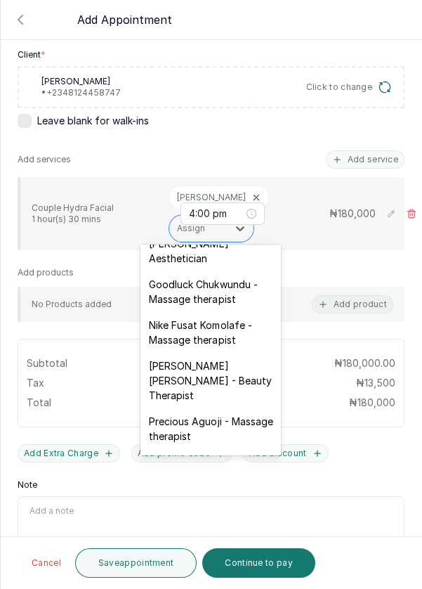
click at [242, 278] on div "Goodluck Chukwundu - Massage therapist" at bounding box center [211, 291] width 141 height 41
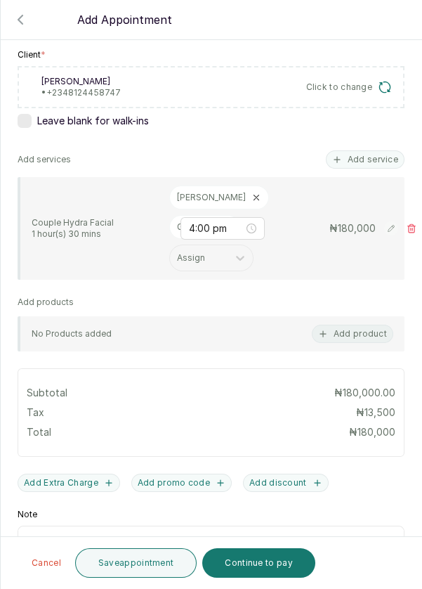
click at [145, 564] on button "Save appointment" at bounding box center [136, 563] width 122 height 30
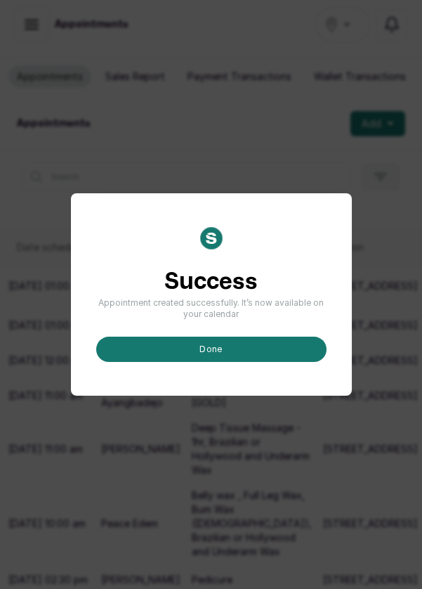
click at [247, 362] on button "done" at bounding box center [211, 349] width 230 height 25
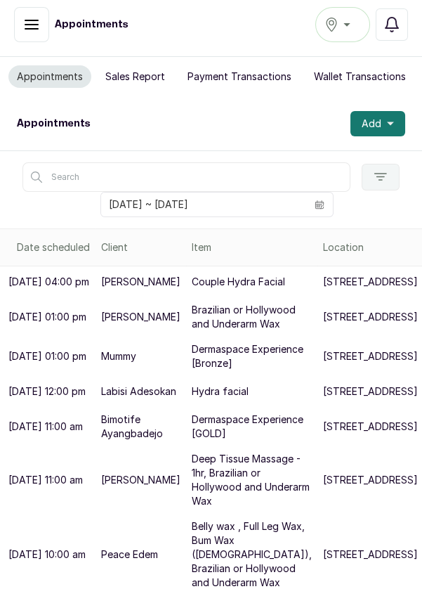
click at [403, 123] on button "Add" at bounding box center [378, 123] width 55 height 25
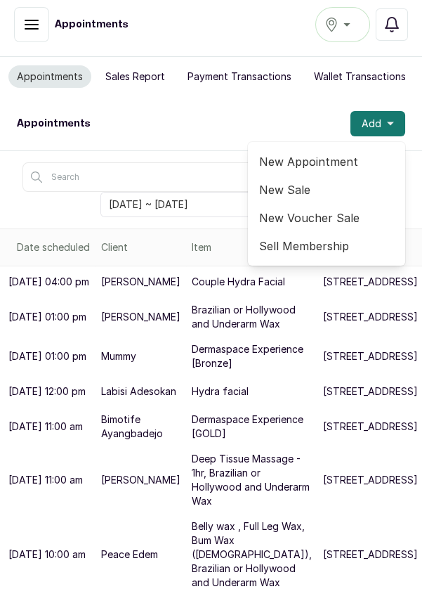
click at [327, 167] on span "New Appointment" at bounding box center [326, 161] width 135 height 17
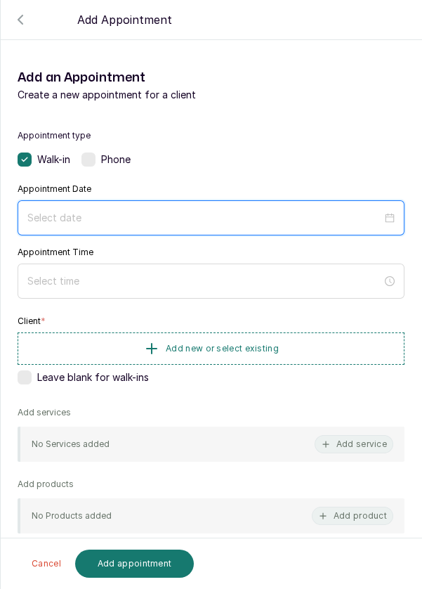
click at [235, 210] on input at bounding box center [204, 217] width 355 height 15
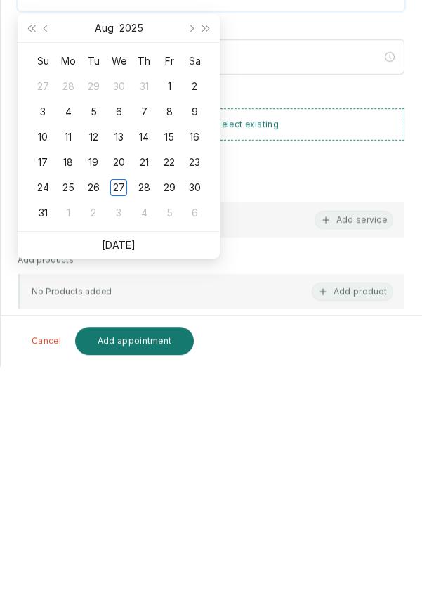
scroll to position [7, 0]
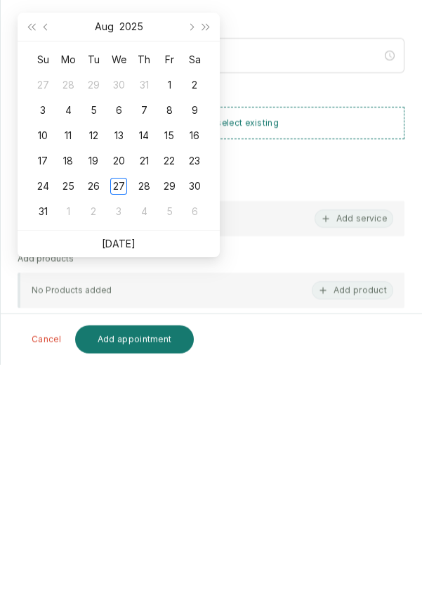
click at [150, 411] on div "28" at bounding box center [144, 410] width 17 height 17
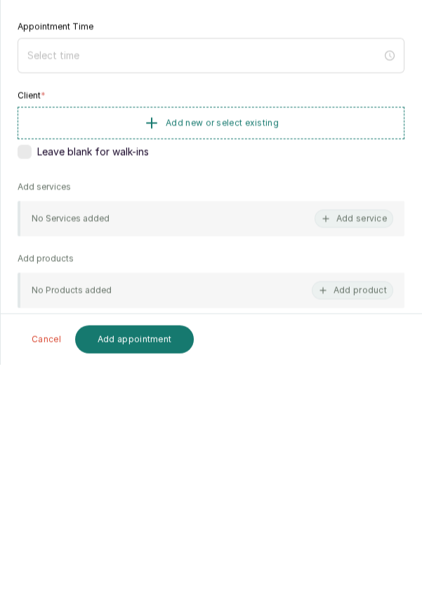
type input "[DATE]"
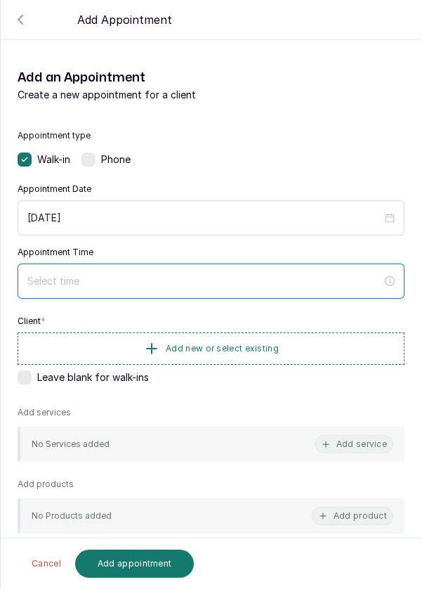
click at [127, 275] on input at bounding box center [204, 280] width 355 height 15
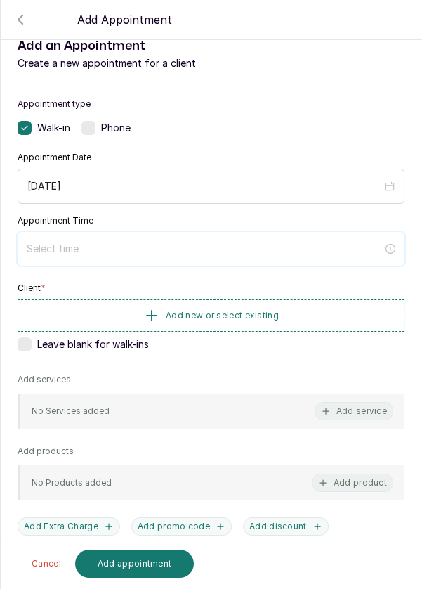
scroll to position [44, 0]
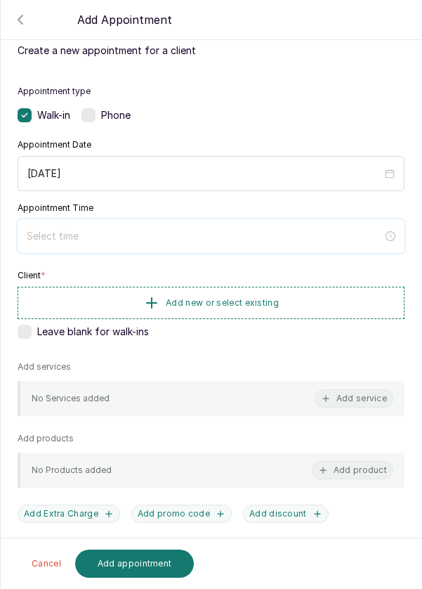
click at [181, 235] on input at bounding box center [205, 235] width 356 height 15
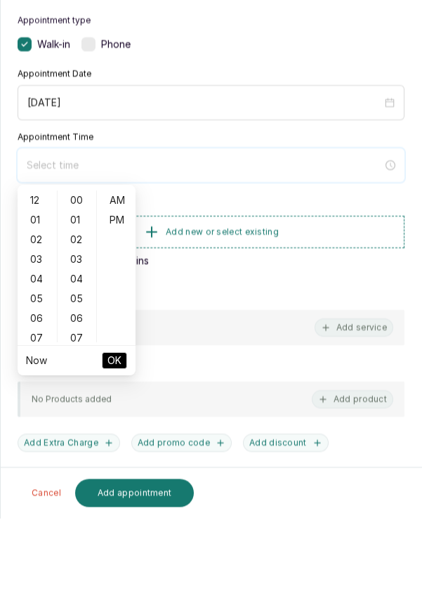
scroll to position [7, 0]
click at [38, 373] on div "05" at bounding box center [37, 370] width 34 height 20
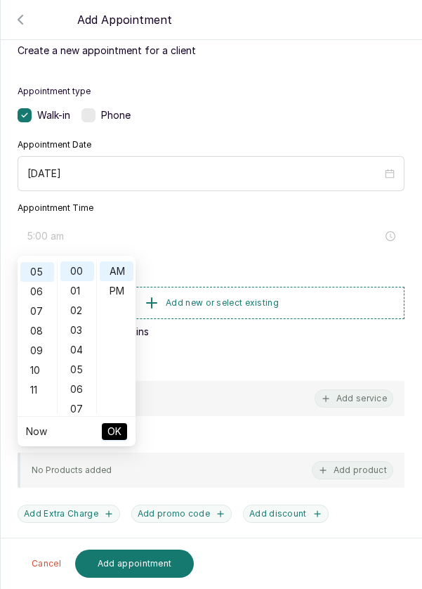
scroll to position [98, 0]
click at [84, 372] on div "05" at bounding box center [77, 370] width 34 height 20
click at [86, 367] on div "10" at bounding box center [77, 370] width 34 height 20
click at [82, 367] on div "15" at bounding box center [77, 370] width 34 height 20
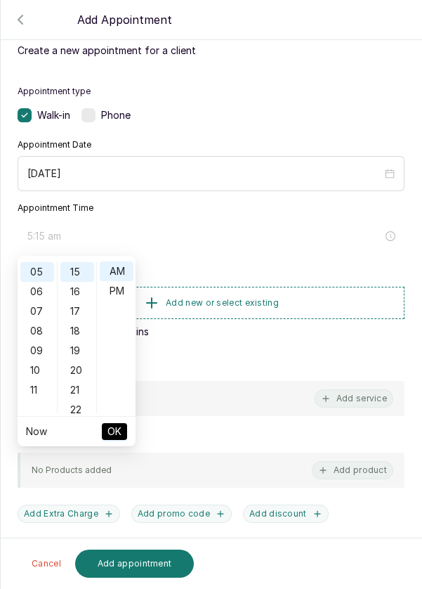
click at [86, 366] on div "20" at bounding box center [77, 370] width 34 height 20
click at [86, 374] on div "25" at bounding box center [77, 370] width 34 height 20
click at [85, 371] on div "30" at bounding box center [77, 370] width 34 height 20
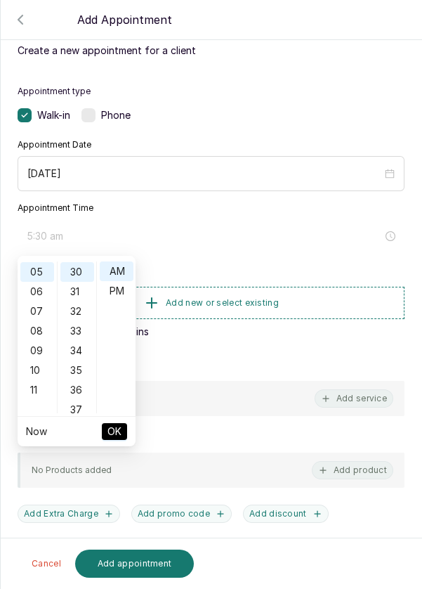
click at [124, 291] on div "PM" at bounding box center [117, 291] width 34 height 20
type input "5:30 pm"
click at [119, 433] on span "OK" at bounding box center [114, 431] width 14 height 27
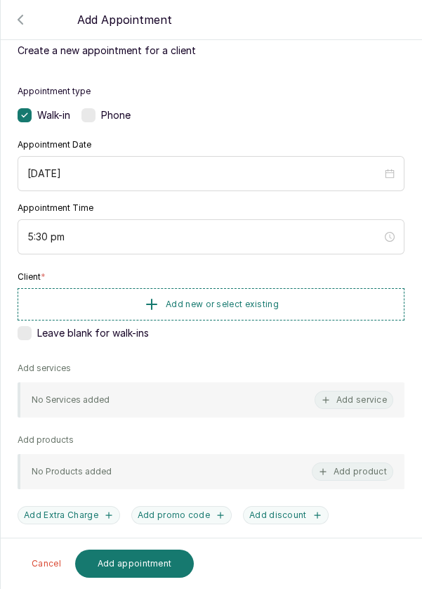
click at [285, 310] on button "Add new or select existing" at bounding box center [211, 304] width 387 height 32
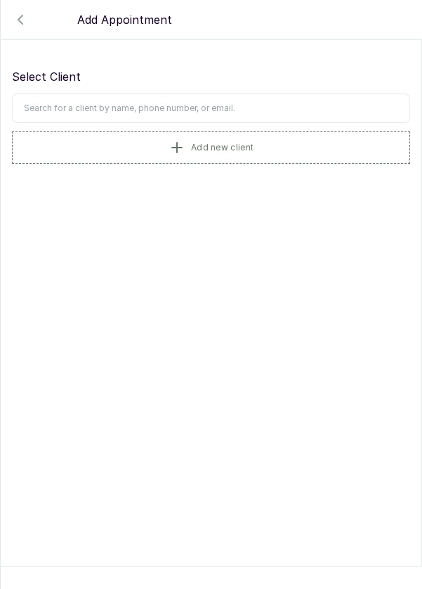
scroll to position [0, 0]
click at [265, 107] on input "text" at bounding box center [211, 108] width 398 height 30
type input "Aisha"
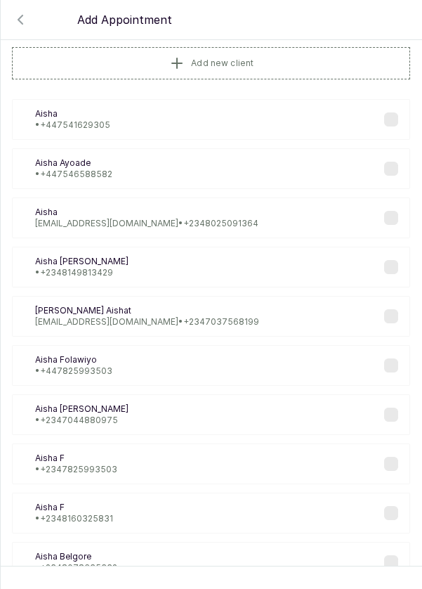
scroll to position [7, 0]
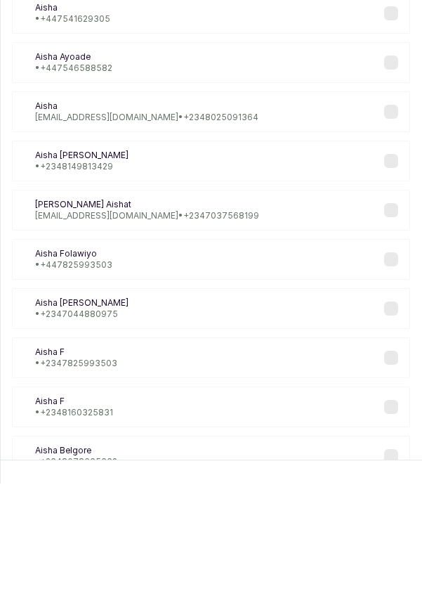
click at [117, 360] on div "AF [PERSON_NAME] • [PHONE_NUMBER]" at bounding box center [211, 365] width 398 height 41
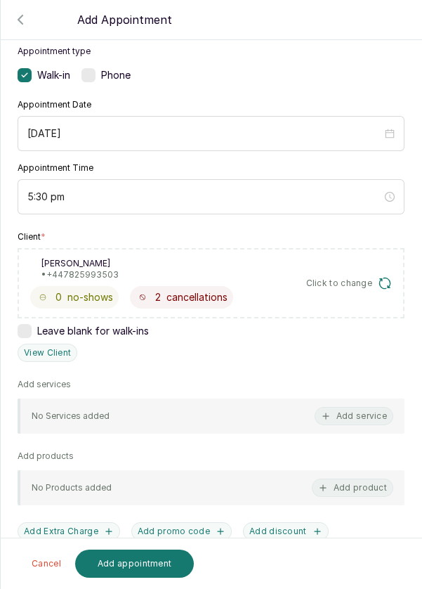
click at [358, 421] on button "Add service" at bounding box center [354, 416] width 79 height 18
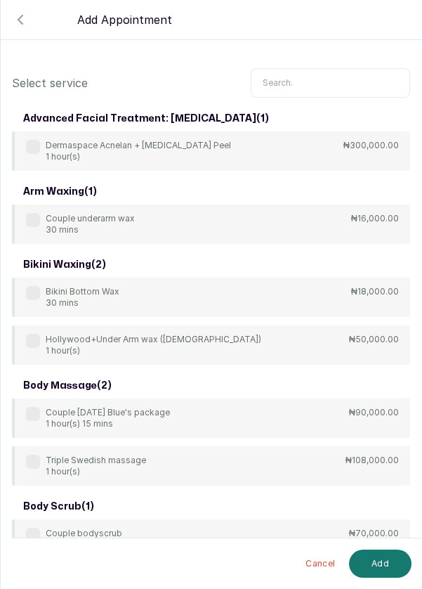
scroll to position [17, 0]
click at [320, 68] on input "text" at bounding box center [330, 83] width 159 height 30
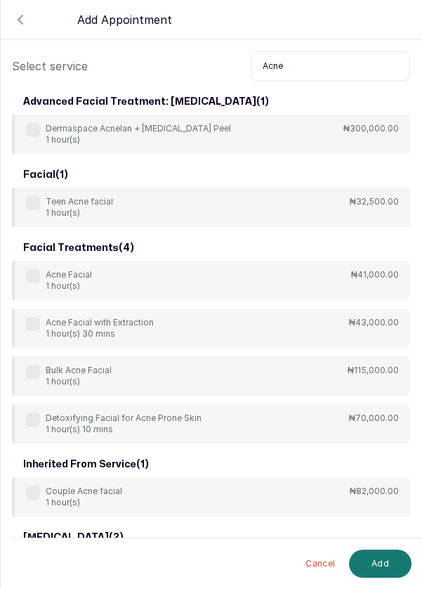
scroll to position [0, 0]
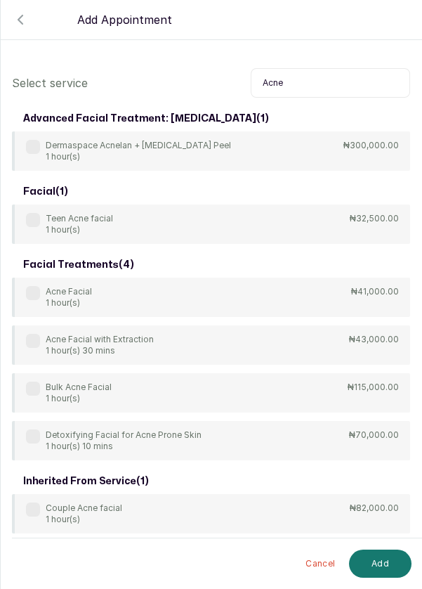
type input "Acne"
click at [46, 286] on p "Acne Facial" at bounding box center [69, 291] width 46 height 11
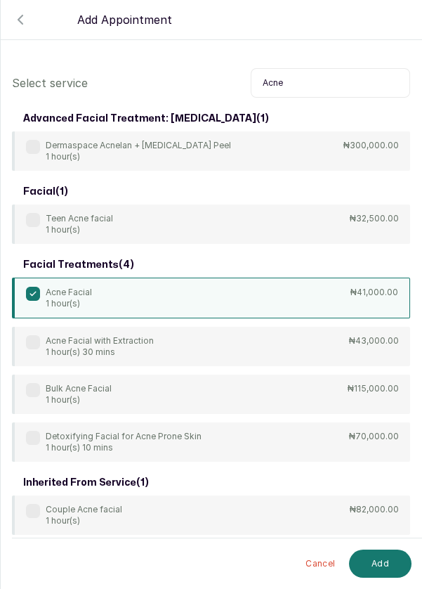
click at [387, 565] on button "Add" at bounding box center [380, 563] width 63 height 28
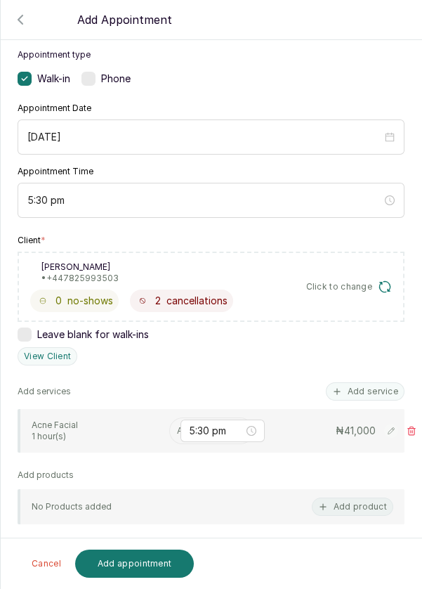
scroll to position [81, 0]
click at [177, 425] on input "text" at bounding box center [178, 430] width 2 height 10
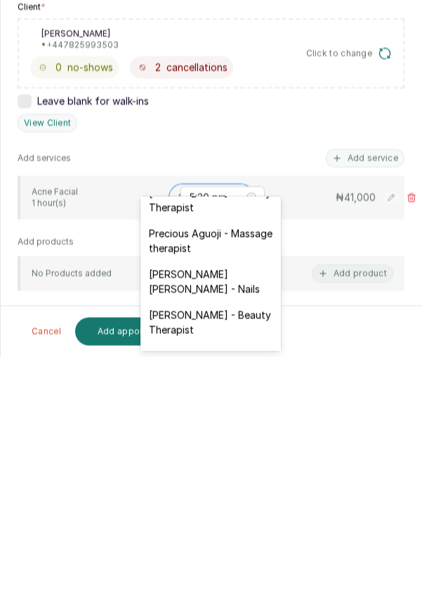
scroll to position [630, 0]
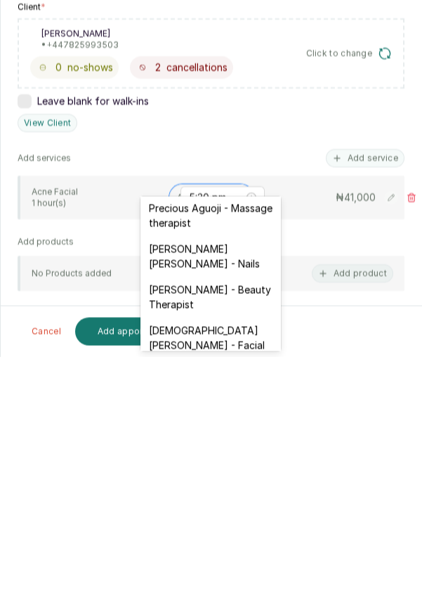
click at [237, 549] on div "[DEMOGRAPHIC_DATA][PERSON_NAME] - Facial" at bounding box center [211, 569] width 141 height 41
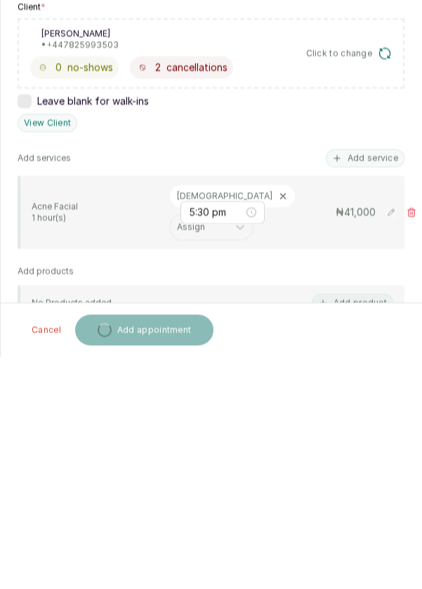
scroll to position [7, 0]
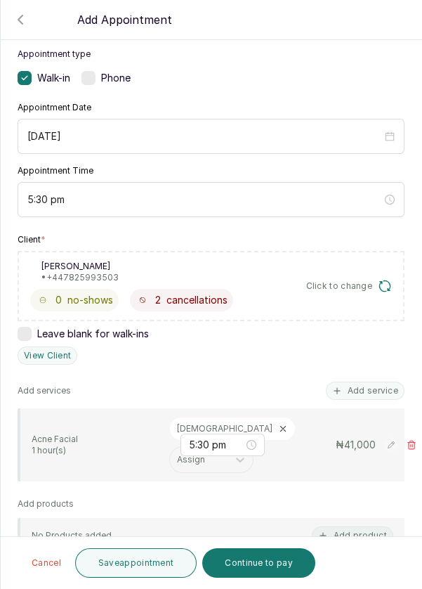
click at [162, 559] on button "Save appointment" at bounding box center [136, 563] width 122 height 30
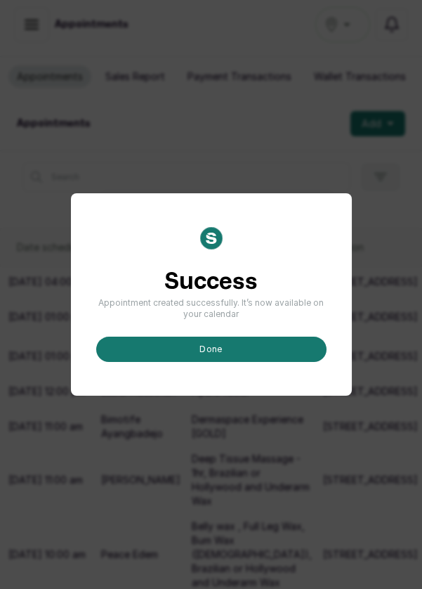
click at [237, 362] on button "done" at bounding box center [211, 349] width 230 height 25
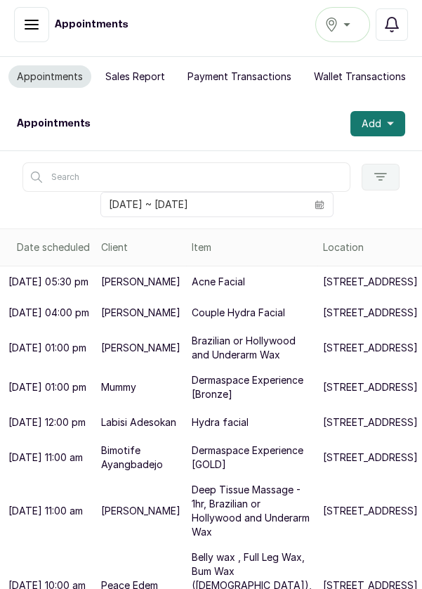
click at [392, 125] on icon "button" at bounding box center [390, 123] width 7 height 7
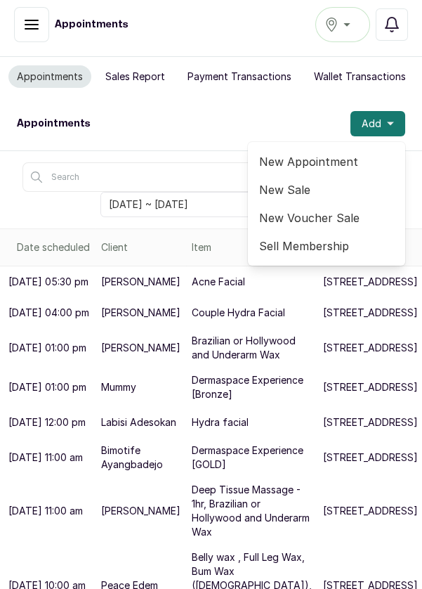
click at [349, 159] on span "New Appointment" at bounding box center [326, 161] width 135 height 17
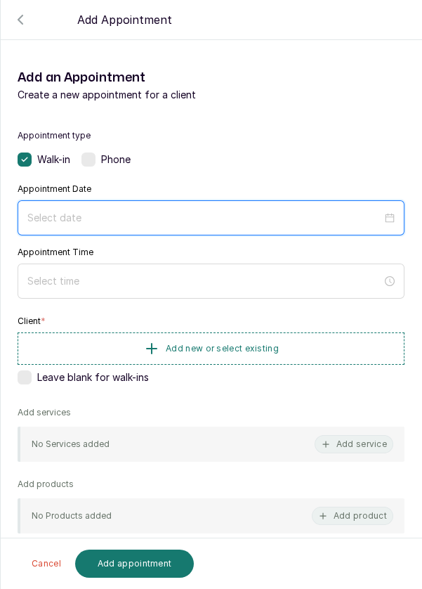
click at [124, 210] on input at bounding box center [204, 217] width 355 height 15
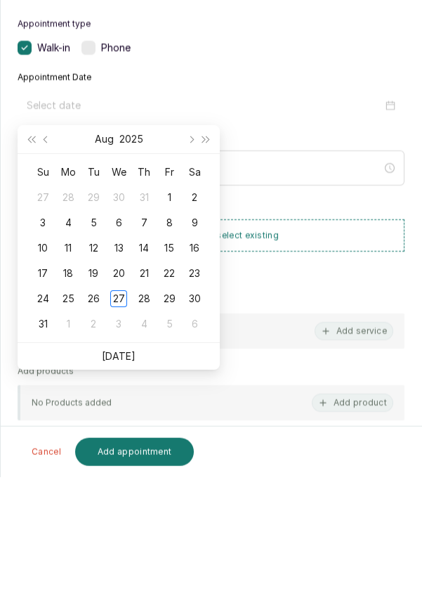
click at [138, 410] on div "28" at bounding box center [144, 410] width 17 height 17
type input "[DATE]"
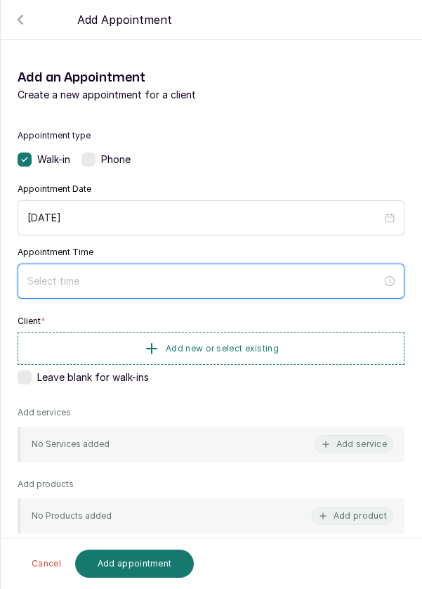
click at [145, 274] on input at bounding box center [204, 280] width 355 height 15
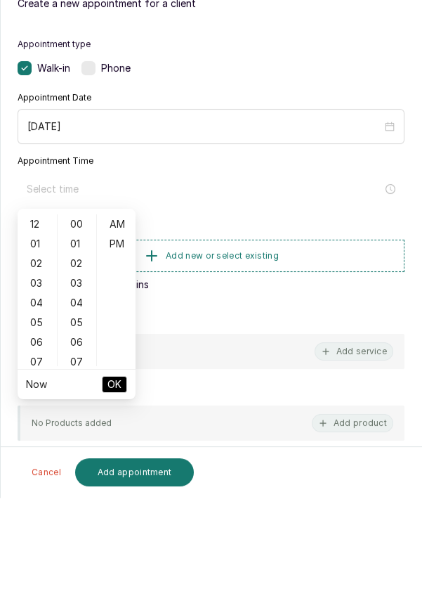
click at [37, 436] on div "06" at bounding box center [37, 434] width 34 height 20
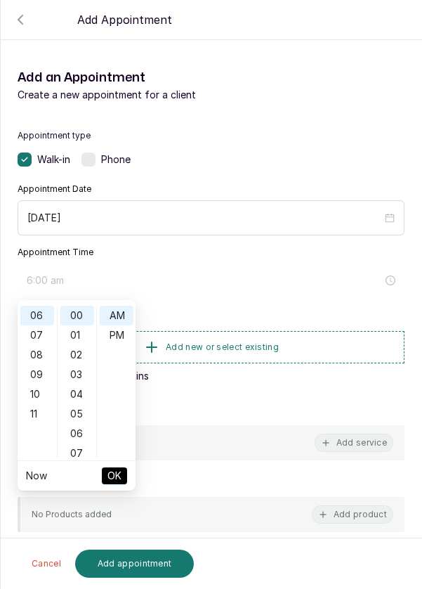
click at [126, 330] on div "PM" at bounding box center [117, 335] width 34 height 20
type input "6:00 pm"
click at [124, 478] on button "OK" at bounding box center [114, 475] width 25 height 17
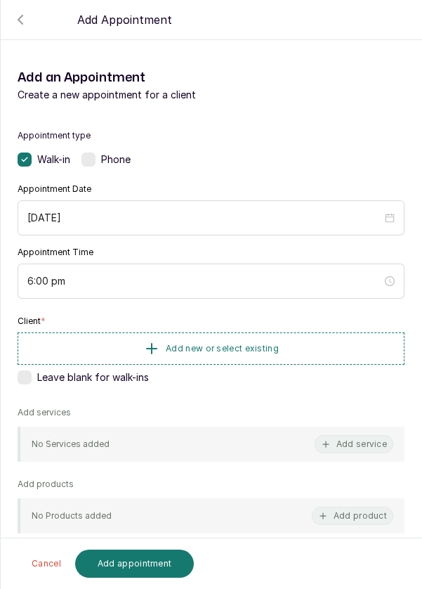
click at [282, 348] on button "Add new or select existing" at bounding box center [211, 348] width 387 height 32
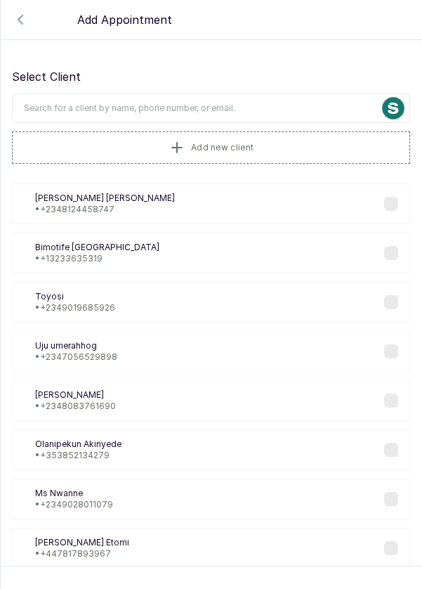
click at [259, 103] on input "text" at bounding box center [211, 108] width 398 height 30
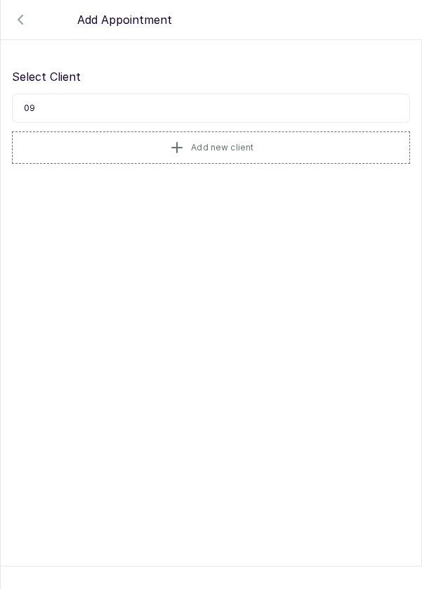
type input "0"
click at [273, 140] on button "Add new client" at bounding box center [211, 147] width 398 height 32
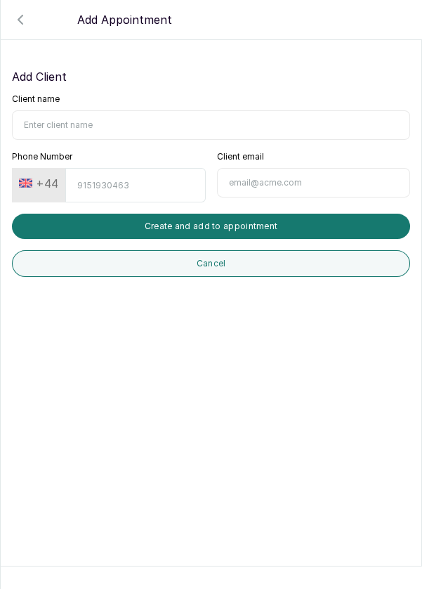
click at [138, 119] on input "Client name" at bounding box center [211, 125] width 398 height 30
type input "Isokan Iyamu"
click at [136, 179] on input "Phone Number" at bounding box center [135, 185] width 140 height 34
type input "9167643573"
click at [282, 227] on button "Create and add to appointment" at bounding box center [211, 226] width 398 height 25
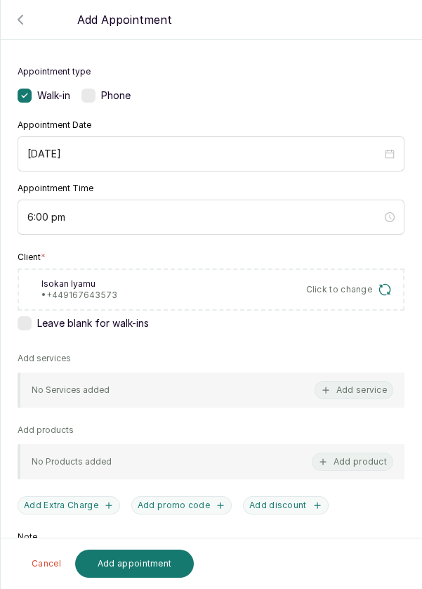
scroll to position [124, 0]
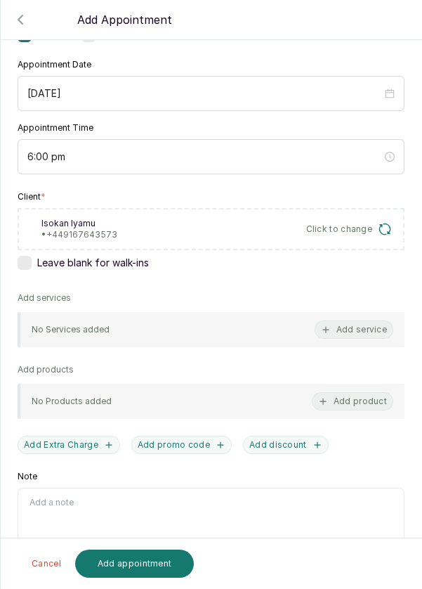
click at [357, 328] on button "Add service" at bounding box center [354, 329] width 79 height 18
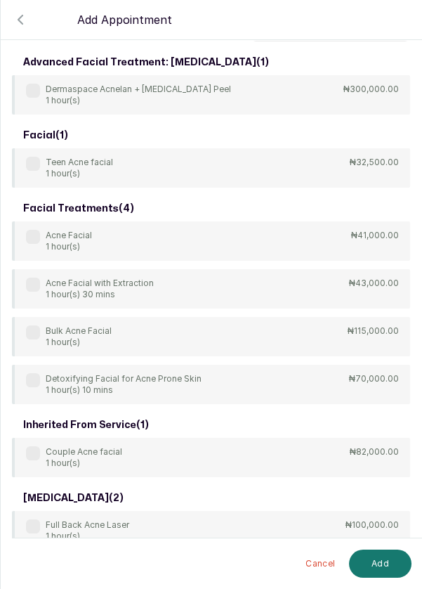
scroll to position [0, 0]
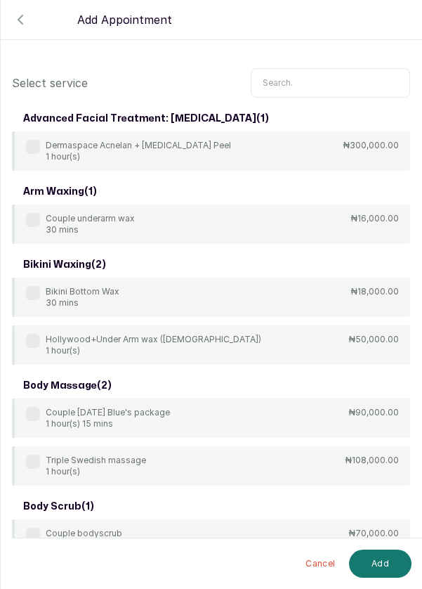
click at [315, 76] on input "text" at bounding box center [330, 83] width 159 height 30
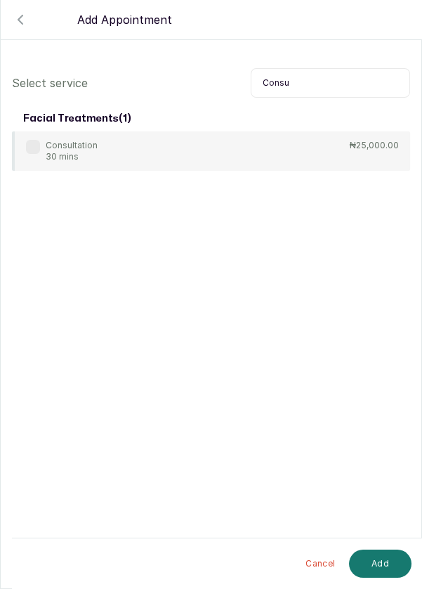
scroll to position [4, 0]
type input "Consu"
click at [36, 140] on label at bounding box center [33, 147] width 14 height 14
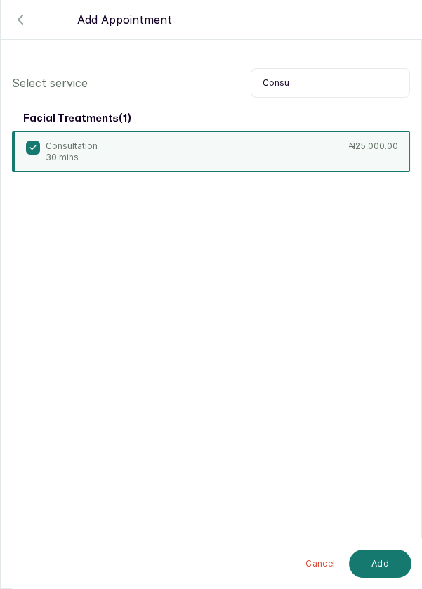
click at [394, 554] on button "Add" at bounding box center [380, 563] width 63 height 28
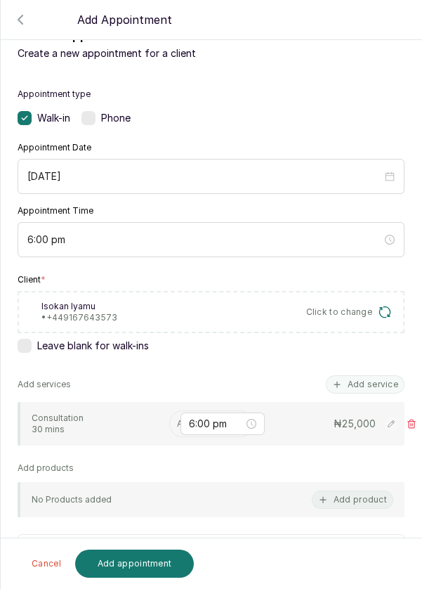
scroll to position [82, 0]
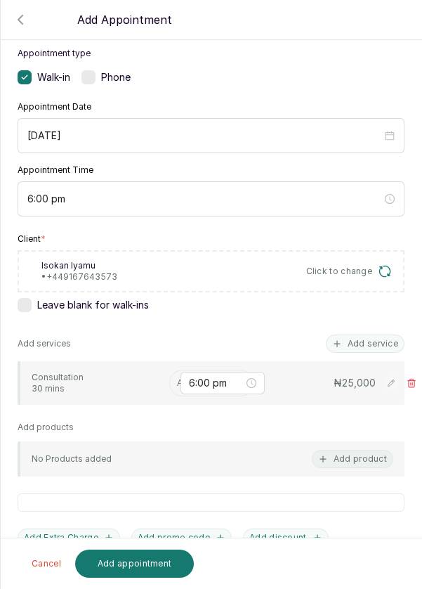
click at [178, 378] on input "text" at bounding box center [178, 383] width 2 height 10
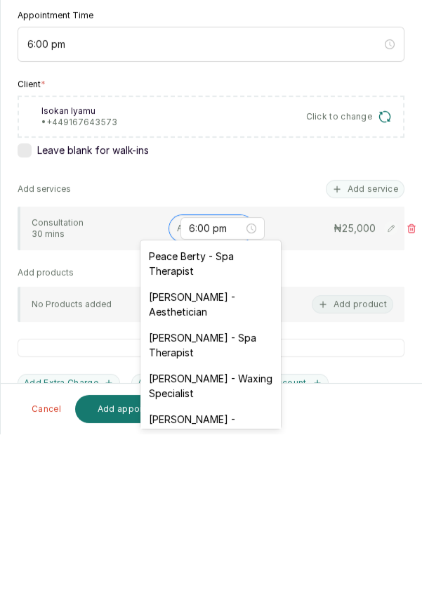
scroll to position [7, 0]
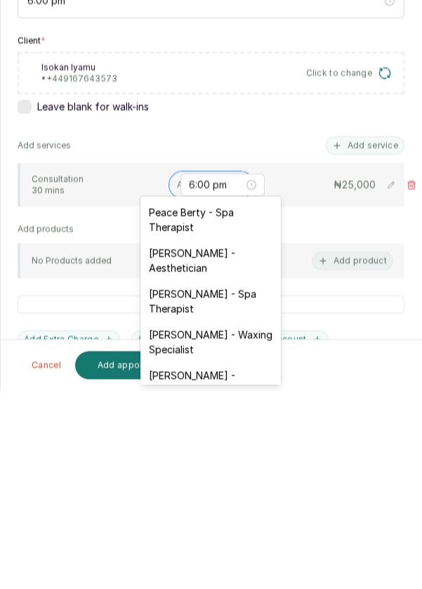
click at [232, 458] on div "[PERSON_NAME] - Aesthetician" at bounding box center [211, 458] width 141 height 41
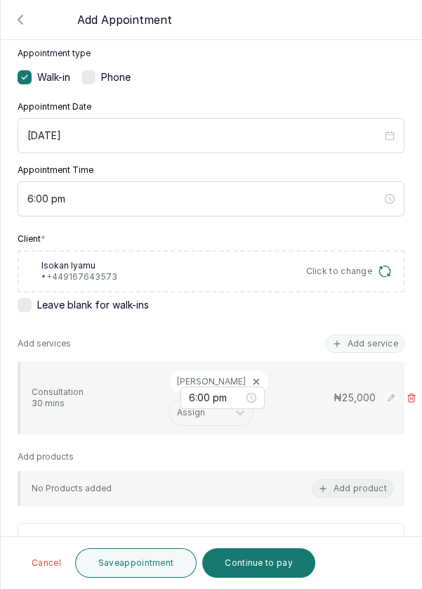
click at [156, 563] on button "Save appointment" at bounding box center [136, 563] width 122 height 30
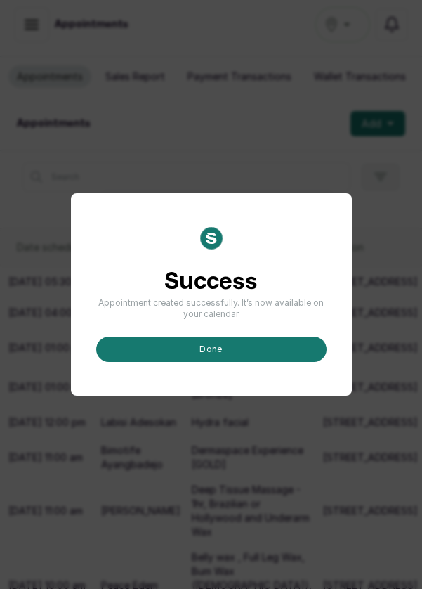
click at [235, 362] on button "done" at bounding box center [211, 349] width 230 height 25
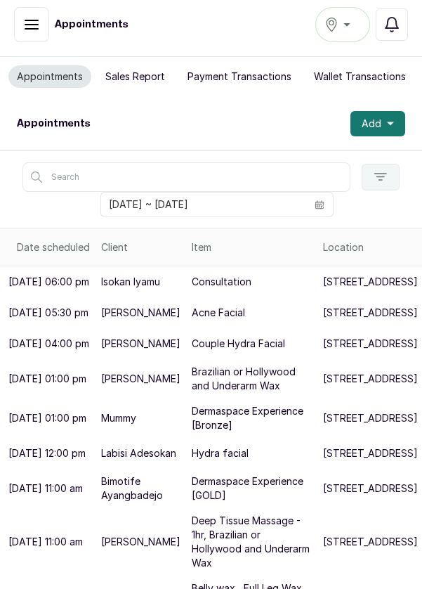
click at [400, 117] on button "Add" at bounding box center [378, 123] width 55 height 25
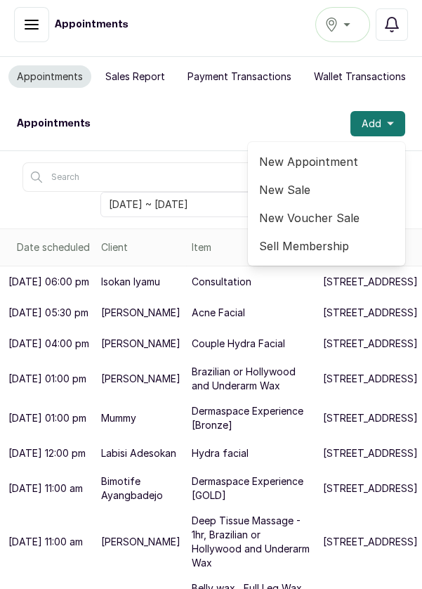
click at [328, 161] on span "New Appointment" at bounding box center [326, 161] width 135 height 17
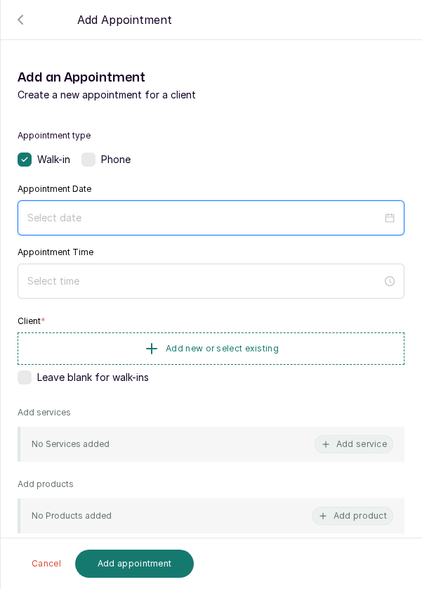
click at [120, 214] on input at bounding box center [204, 217] width 355 height 15
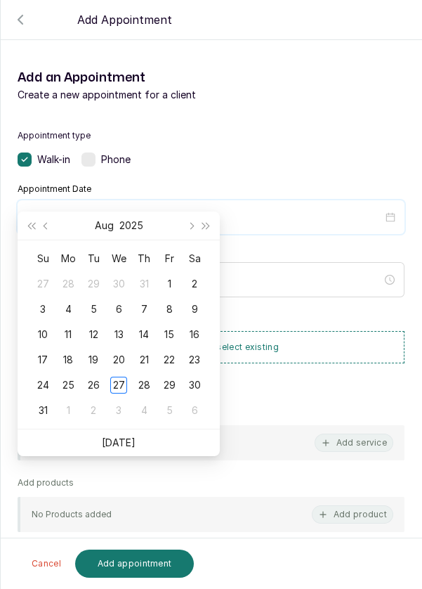
scroll to position [114, 0]
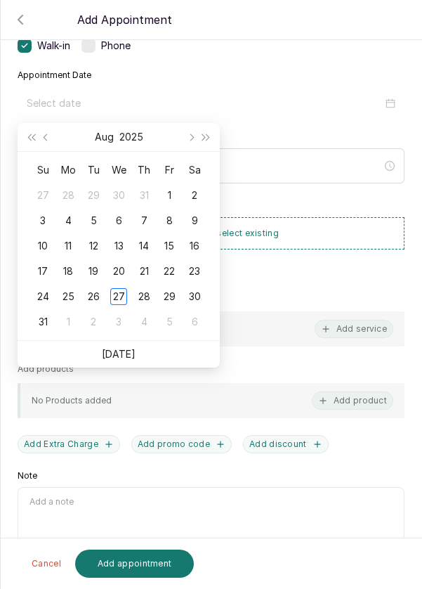
click at [140, 299] on div "28" at bounding box center [144, 296] width 17 height 17
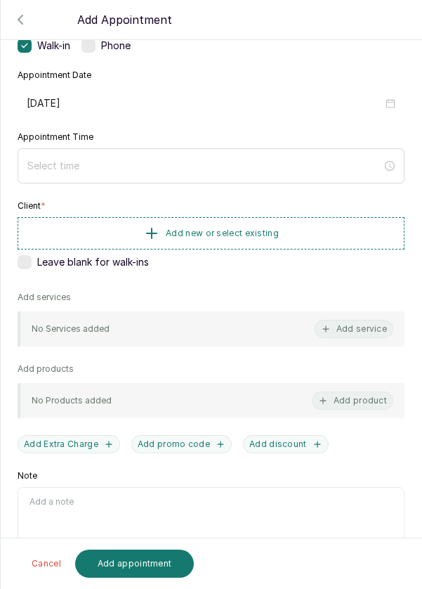
type input "[DATE]"
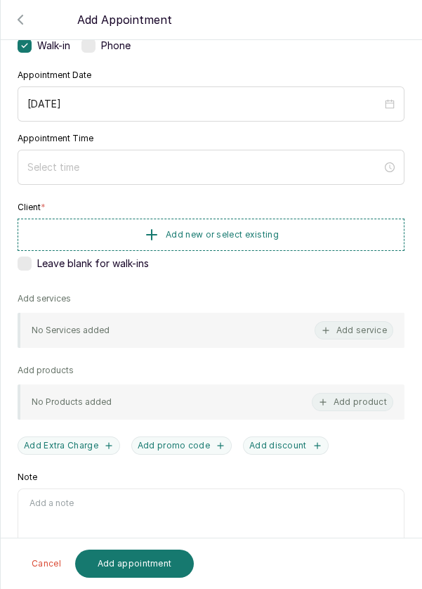
click at [189, 150] on div at bounding box center [211, 167] width 387 height 35
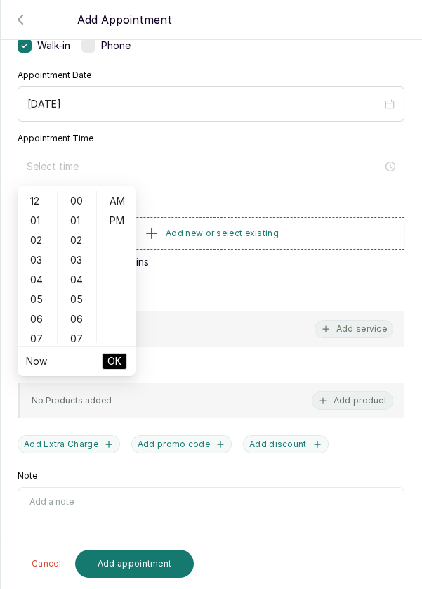
click at [38, 341] on div "07" at bounding box center [37, 339] width 34 height 20
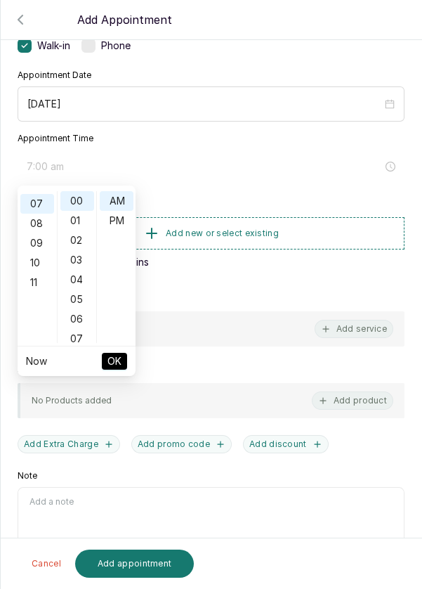
scroll to position [138, 0]
click at [121, 223] on div "PM" at bounding box center [117, 221] width 34 height 20
type input "7:00 pm"
click at [118, 362] on span "OK" at bounding box center [114, 361] width 14 height 27
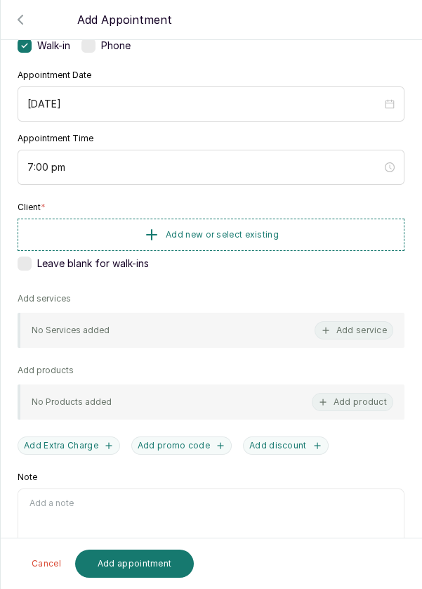
click at [315, 238] on button "Add new or select existing" at bounding box center [211, 235] width 387 height 32
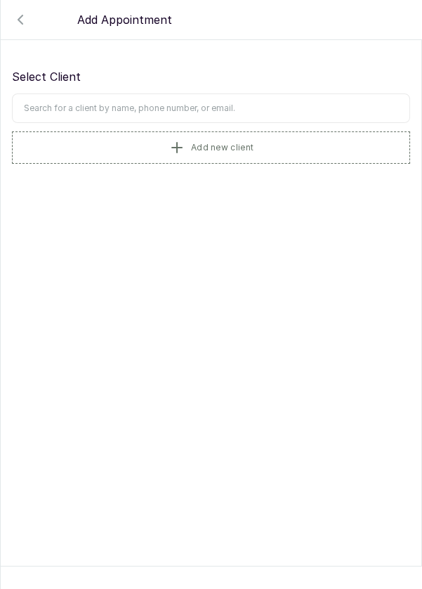
scroll to position [0, 0]
click at [265, 103] on input "text" at bounding box center [211, 108] width 398 height 30
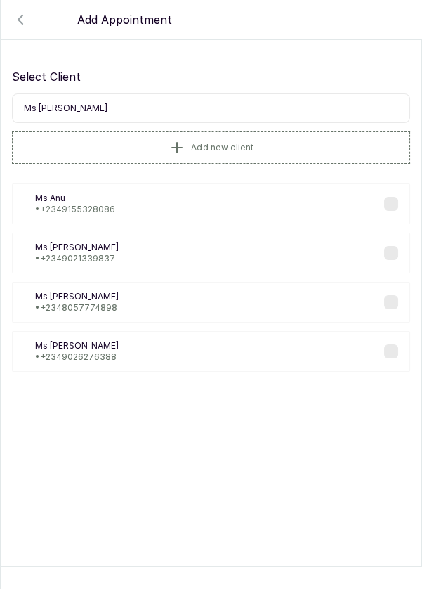
type input "Ms [PERSON_NAME]"
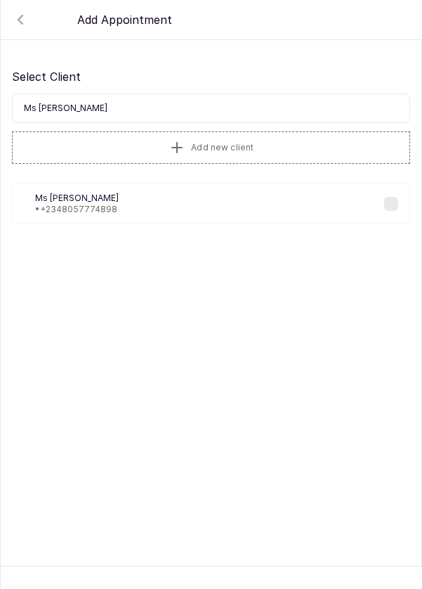
click at [126, 211] on div "MA Ms [PERSON_NAME] • [PHONE_NUMBER]" at bounding box center [211, 203] width 398 height 41
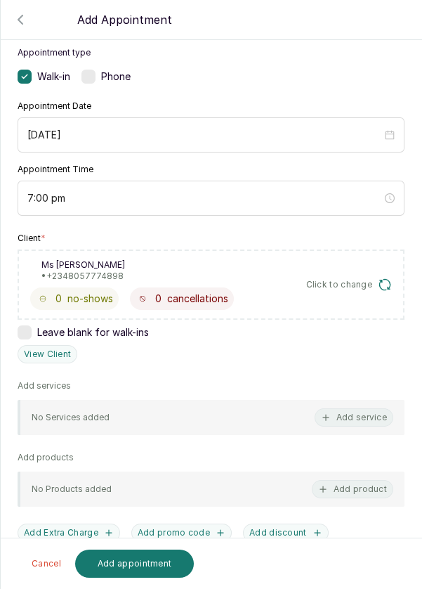
scroll to position [100, 0]
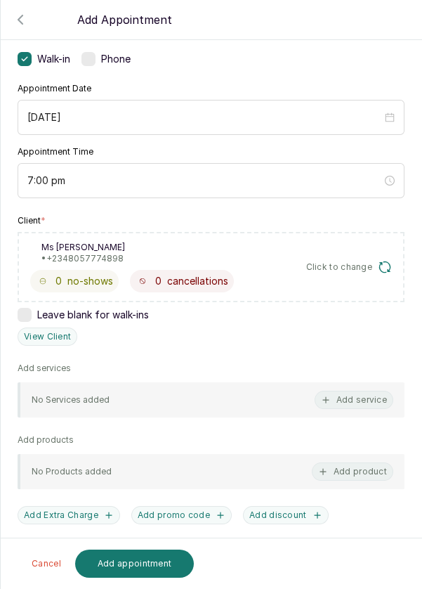
click at [384, 400] on button "Add service" at bounding box center [354, 400] width 79 height 18
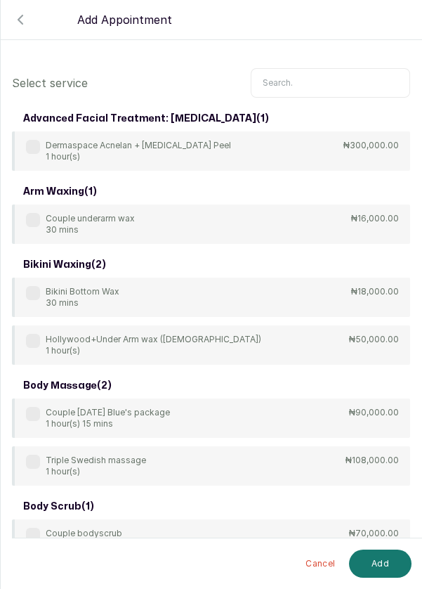
scroll to position [0, 0]
click at [337, 79] on input "text" at bounding box center [330, 83] width 159 height 30
type input "F"
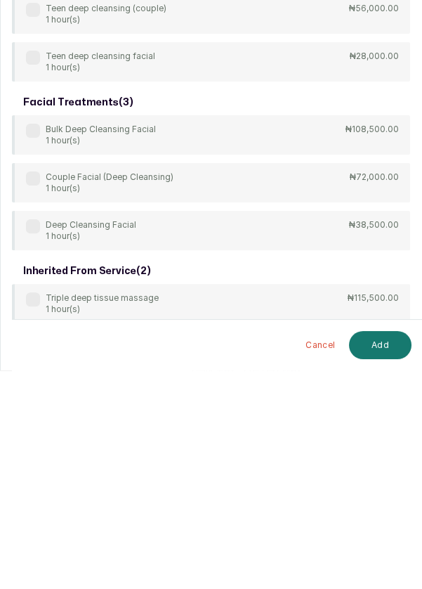
scroll to position [7, 0]
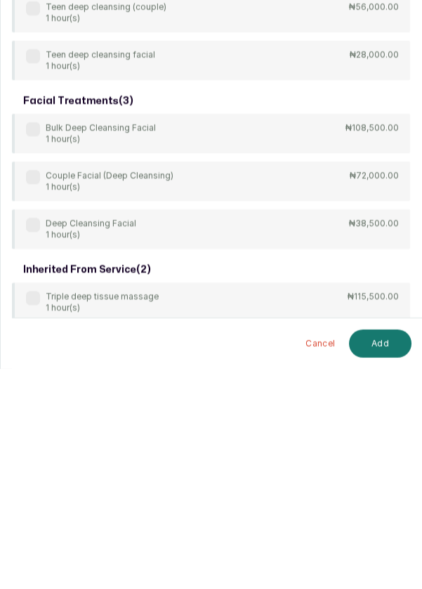
type input "Deep"
click at [38, 444] on div "body treatment: massage ( 9 ) 4Hands Deep Tissue Massage 45 mins ₦55,000.00 Bul…" at bounding box center [211, 137] width 398 height 905
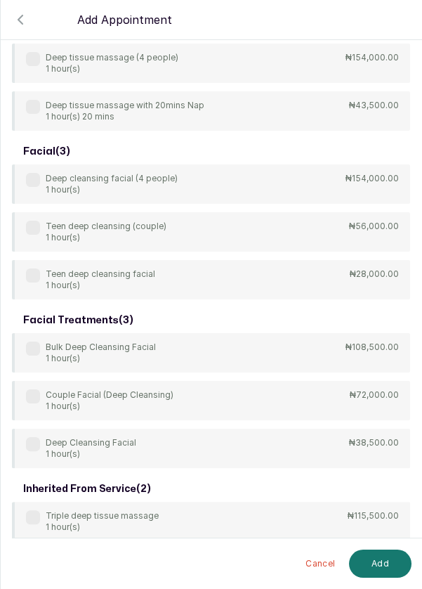
scroll to position [422, 0]
click at [41, 441] on div "Deep Cleansing Facial 1 hour(s)" at bounding box center [81, 449] width 110 height 22
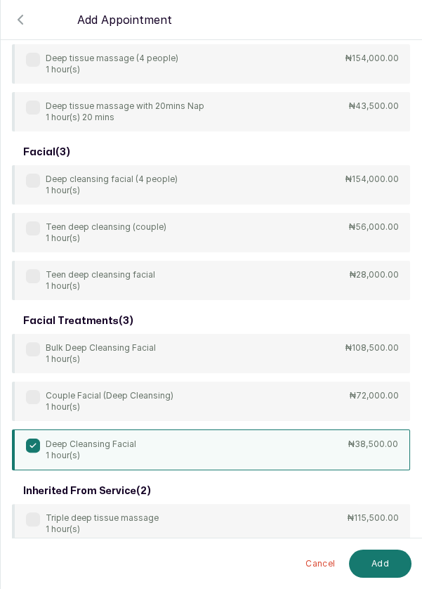
click at [387, 565] on button "Add" at bounding box center [380, 563] width 63 height 28
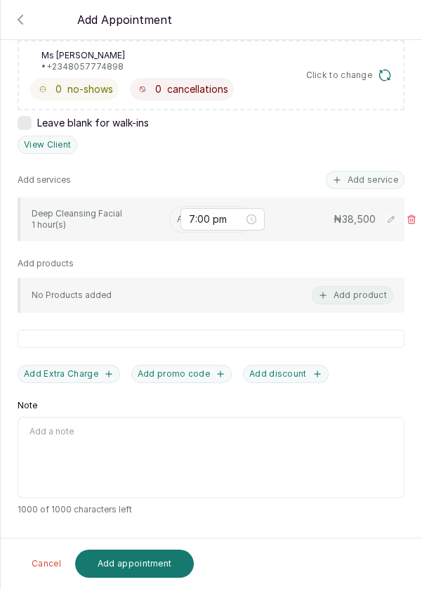
scroll to position [220, 0]
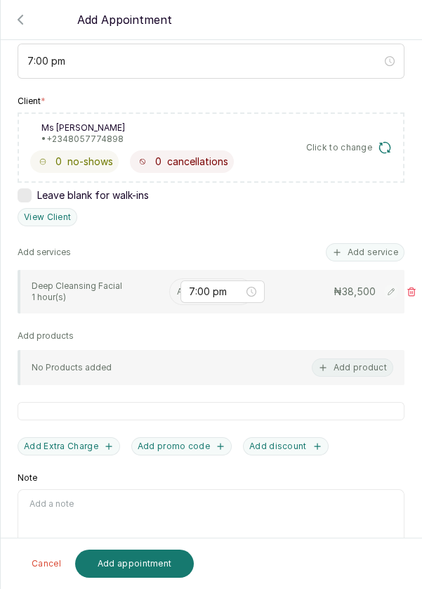
click at [177, 289] on input "text" at bounding box center [178, 292] width 2 height 10
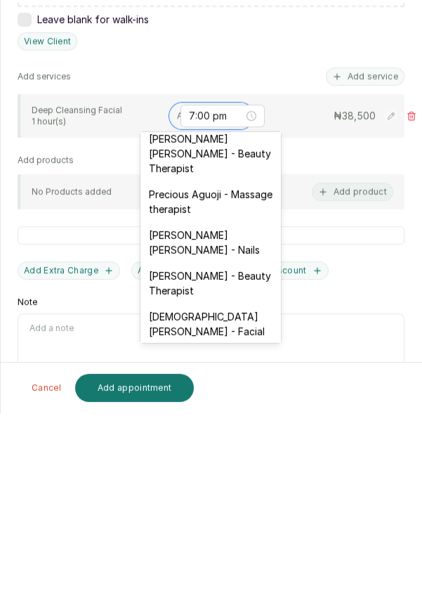
scroll to position [7, 0]
click at [244, 479] on div "[DEMOGRAPHIC_DATA][PERSON_NAME] - Facial" at bounding box center [211, 499] width 141 height 41
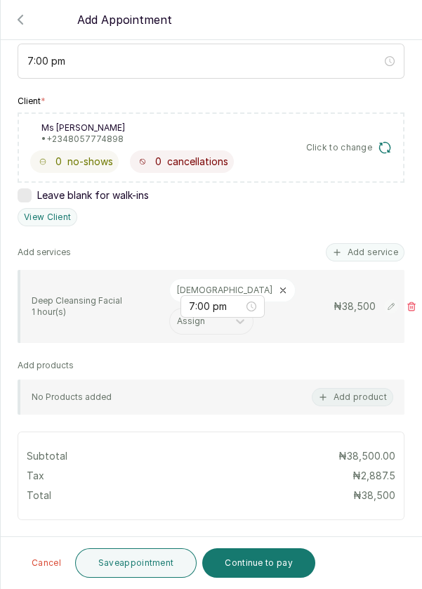
click at [129, 562] on button "Save appointment" at bounding box center [136, 563] width 122 height 30
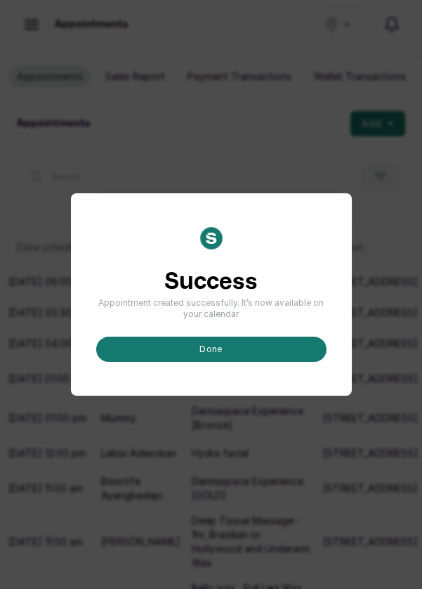
click at [207, 362] on button "done" at bounding box center [211, 349] width 230 height 25
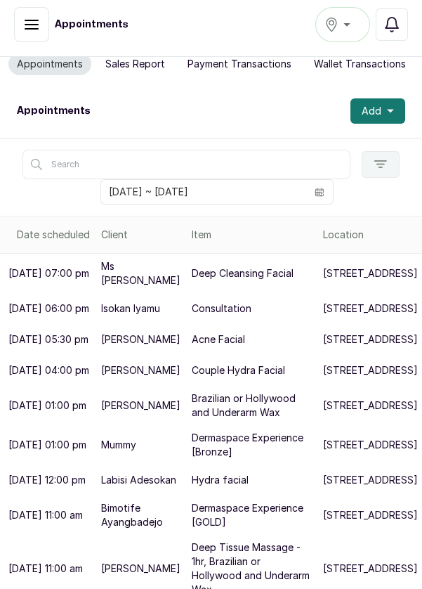
scroll to position [0, 0]
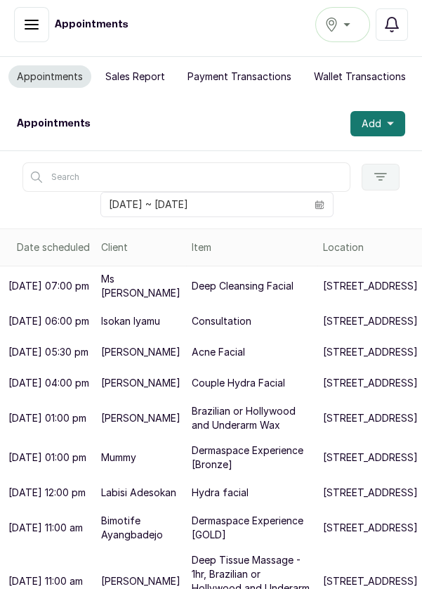
click at [322, 202] on icon "calendar" at bounding box center [320, 205] width 10 height 10
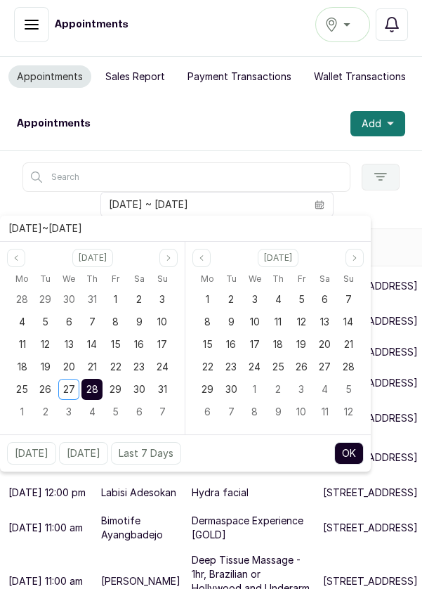
click at [62, 386] on div "27" at bounding box center [68, 389] width 21 height 21
click at [63, 383] on span "27" at bounding box center [69, 389] width 12 height 12
click at [353, 452] on button "OK" at bounding box center [349, 453] width 30 height 22
type input "[DATE] ~ [DATE]"
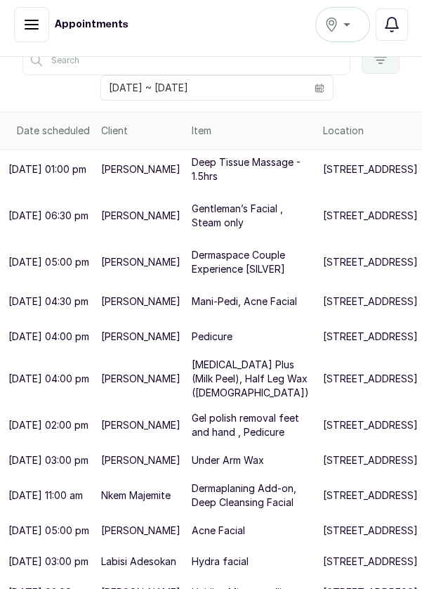
scroll to position [118, 0]
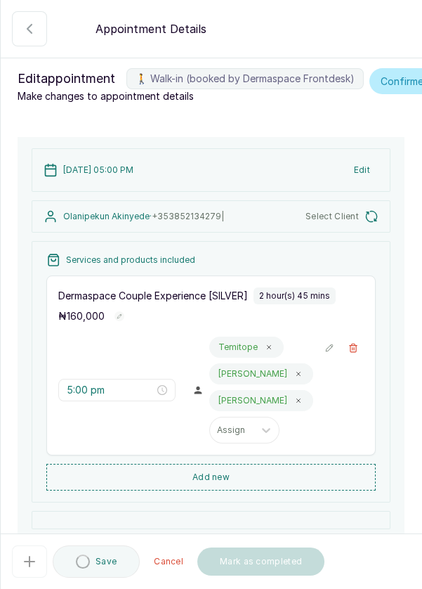
type input "5:00 pm"
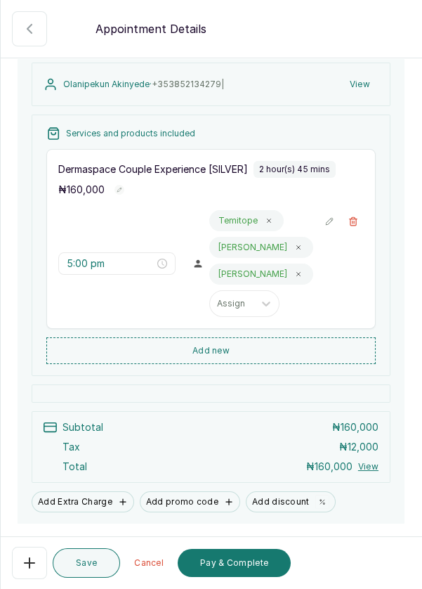
scroll to position [196, 0]
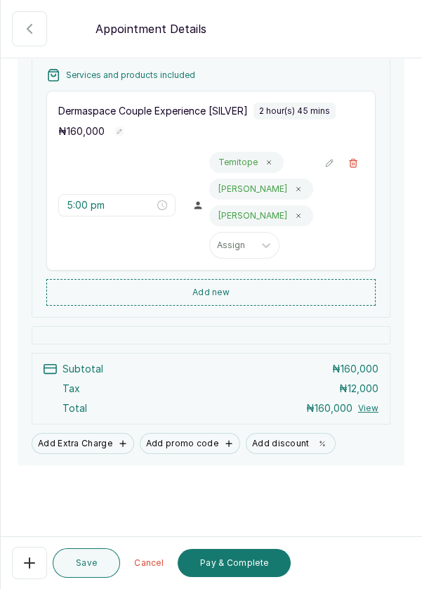
click at [238, 569] on button "Pay & Complete" at bounding box center [234, 563] width 113 height 28
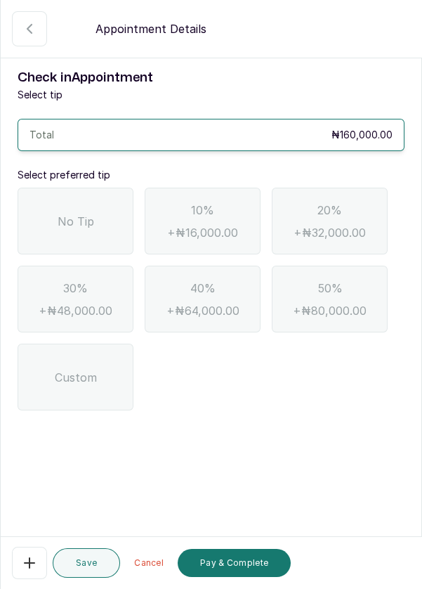
scroll to position [0, 0]
click at [81, 216] on span "No Tip" at bounding box center [76, 221] width 37 height 17
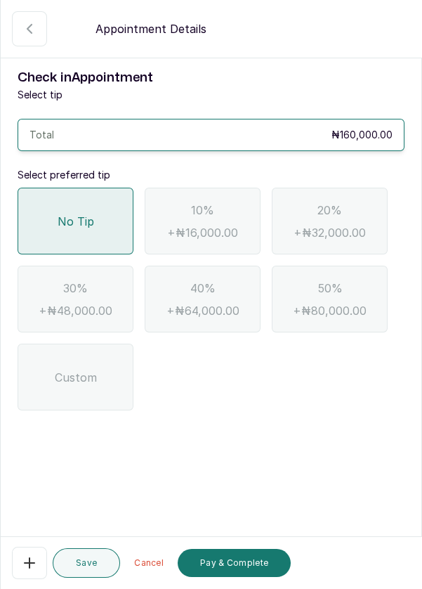
click at [253, 565] on button "Pay & Complete" at bounding box center [234, 563] width 113 height 28
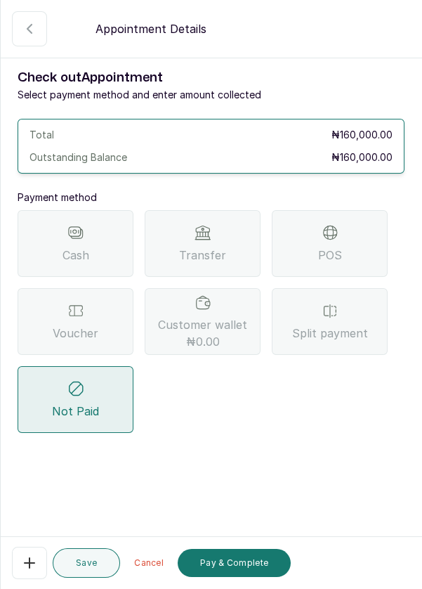
click at [375, 237] on div "POS" at bounding box center [330, 243] width 116 height 67
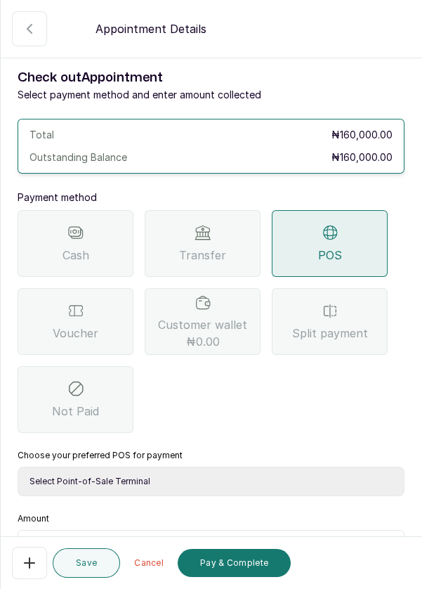
click at [172, 481] on select "Select Point-of-Sale Terminal Pos- Flutterwave Zenith Bank POS - Paga Paga POS …" at bounding box center [211, 482] width 387 height 30
select select "ea021b39-a6bc-4e4d-b5d1-02cb72451b32"
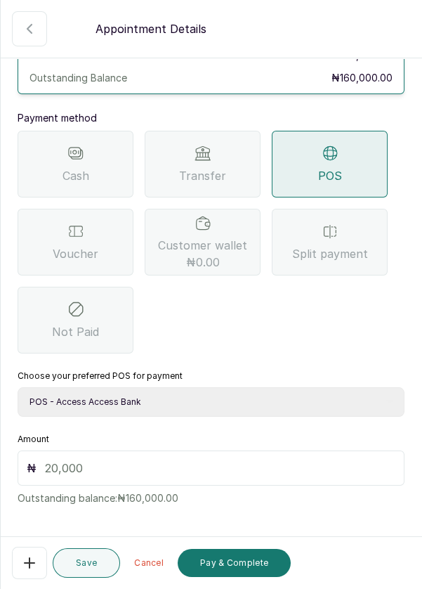
scroll to position [93, 0]
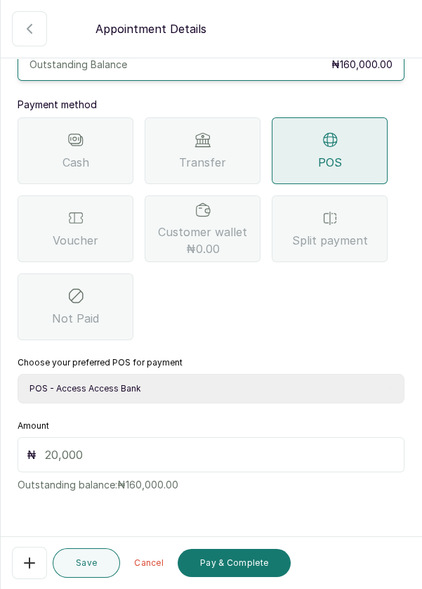
click at [91, 456] on input "text" at bounding box center [220, 454] width 351 height 17
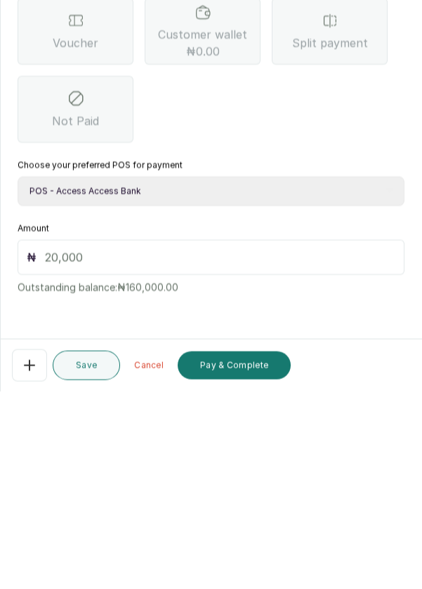
scroll to position [58, 0]
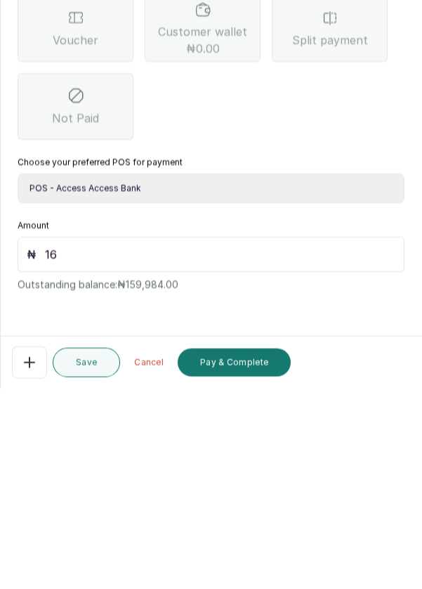
type input "160"
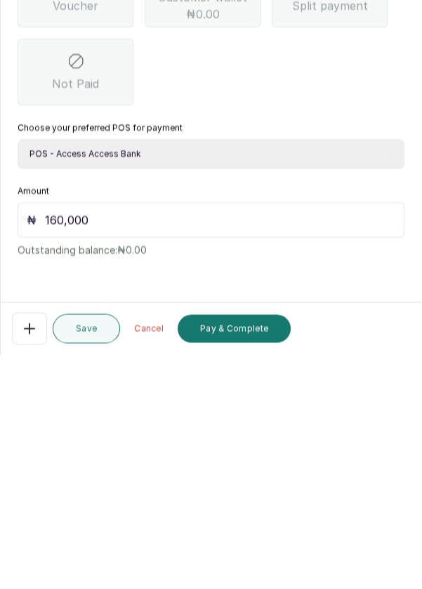
scroll to position [67, 0]
type input "160,000"
click at [254, 563] on button "Pay & Complete" at bounding box center [234, 563] width 113 height 28
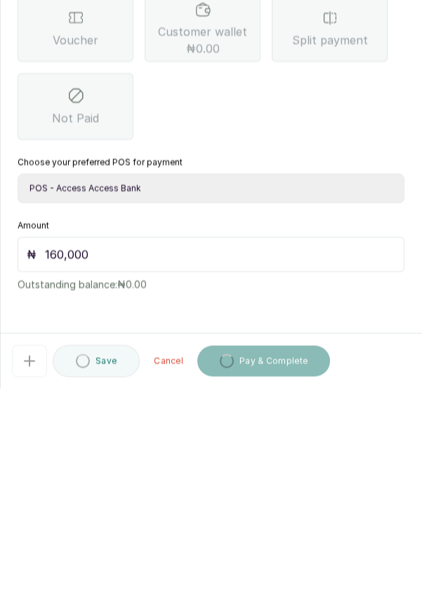
scroll to position [7, 0]
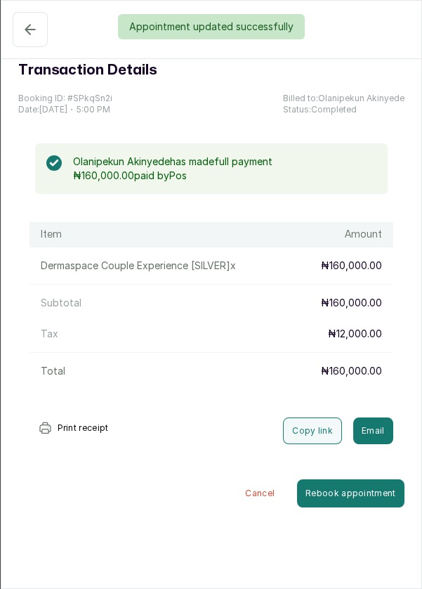
click at [24, 27] on div "Appointment updated successfully" at bounding box center [211, 26] width 422 height 25
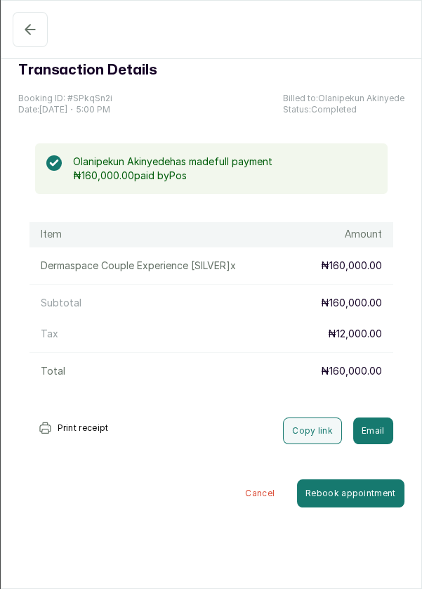
click at [22, 23] on icon "button" at bounding box center [30, 29] width 17 height 17
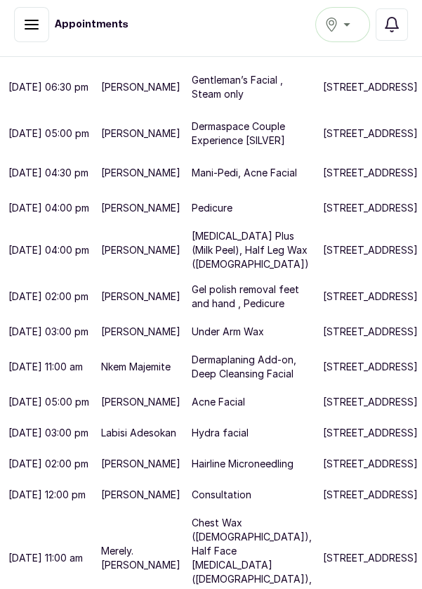
scroll to position [0, 0]
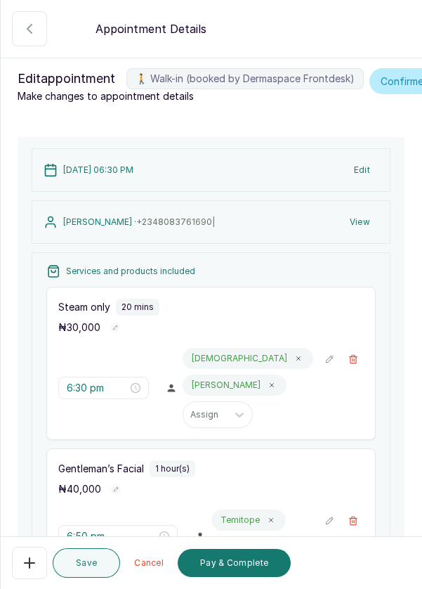
click at [25, 570] on icon "button" at bounding box center [29, 562] width 17 height 17
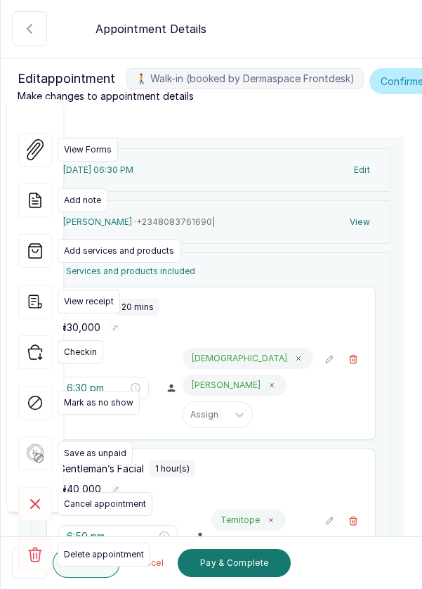
click at [129, 492] on span "Cancel appointment" at bounding box center [105, 504] width 95 height 24
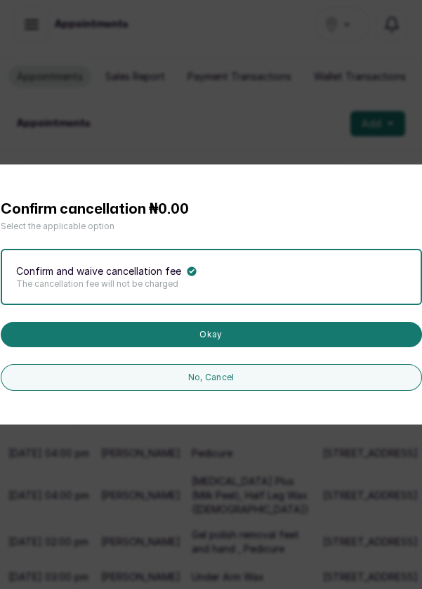
click at [227, 347] on button "Okay" at bounding box center [212, 334] width 422 height 25
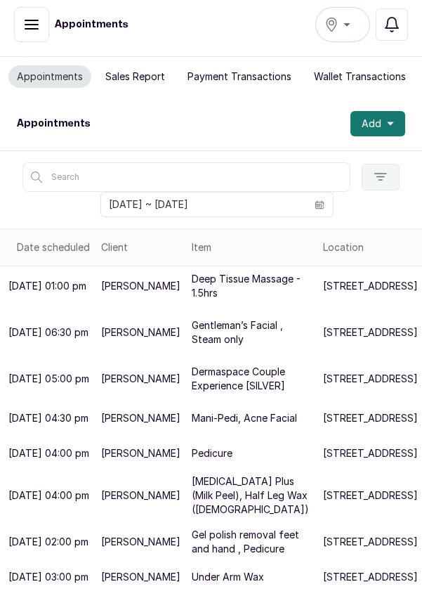
click at [138, 67] on button "Sales Report" at bounding box center [135, 76] width 77 height 22
click at [138, 74] on button "Sales Report" at bounding box center [135, 76] width 77 height 22
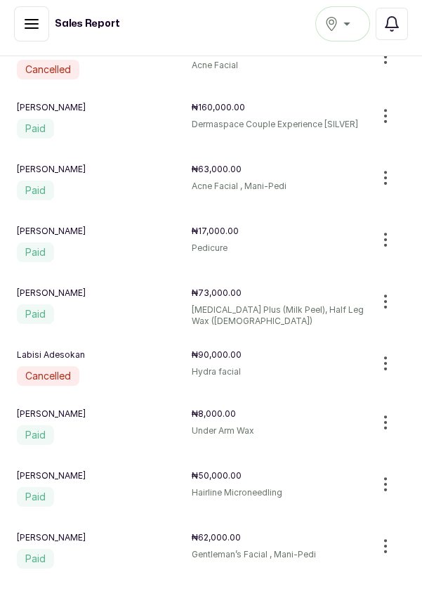
scroll to position [261, 0]
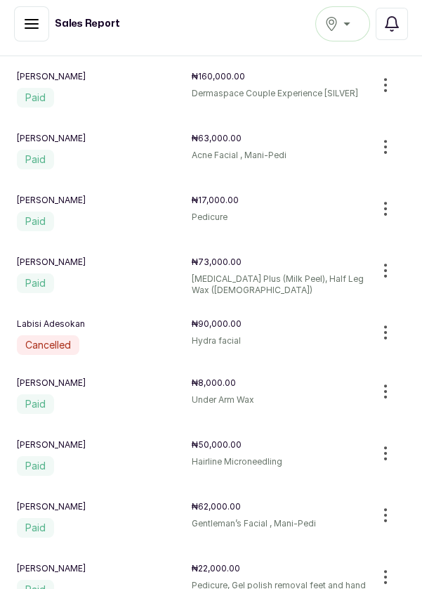
click at [393, 507] on icon "button" at bounding box center [385, 515] width 17 height 17
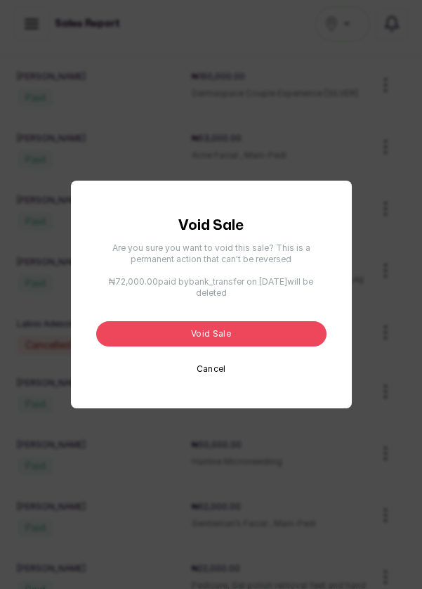
click at [271, 346] on button "Void sale" at bounding box center [211, 333] width 230 height 25
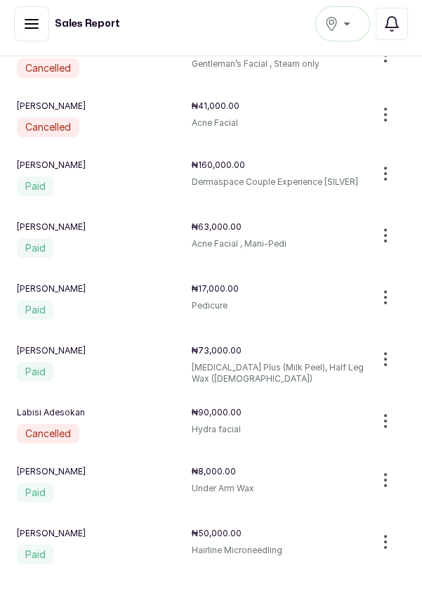
scroll to position [159, 0]
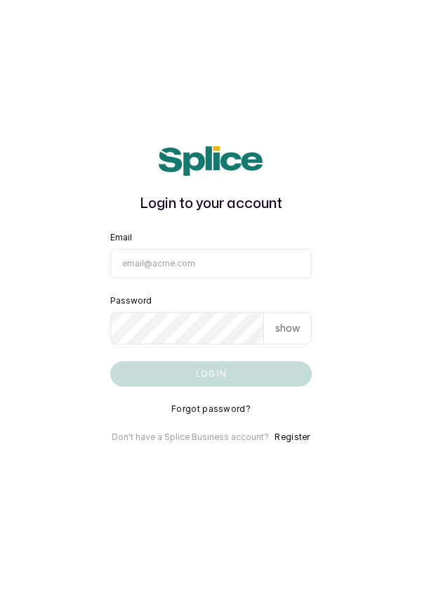
click at [213, 278] on input "Email" at bounding box center [211, 264] width 202 height 30
type input "info@dermaspaceng.com"
click at [110, 361] on button "Log in" at bounding box center [211, 373] width 202 height 25
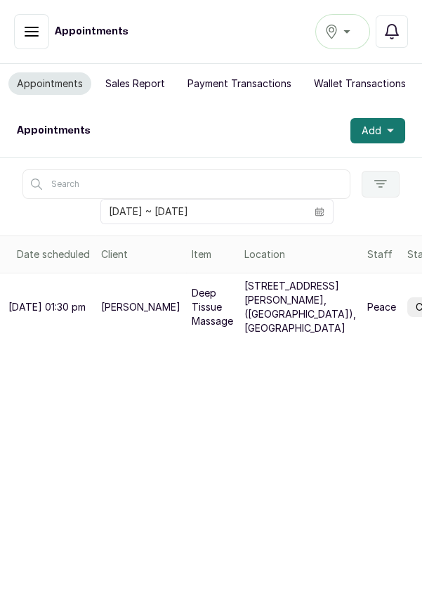
click at [346, 34] on div "Ikoyi" at bounding box center [343, 31] width 37 height 17
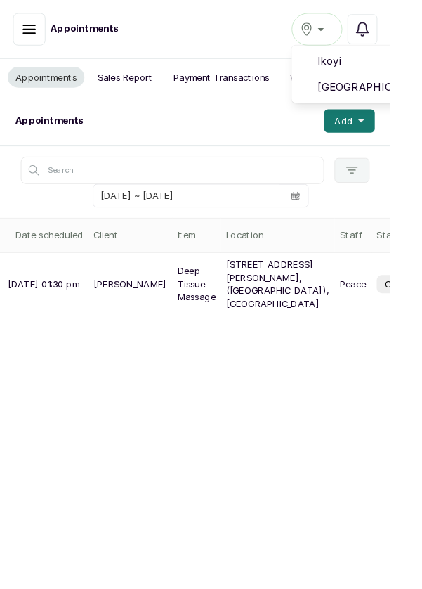
click at [413, 91] on span "Victoria Island" at bounding box center [394, 94] width 101 height 17
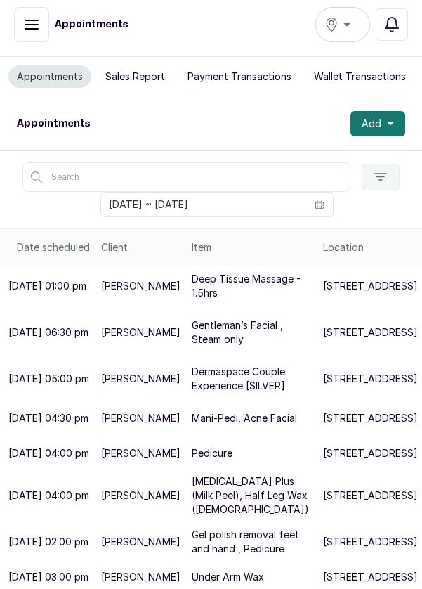
click at [326, 203] on span at bounding box center [319, 205] width 27 height 24
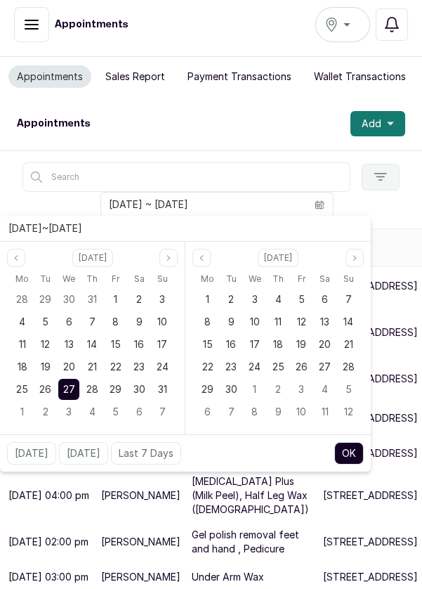
click at [351, 454] on button "OK" at bounding box center [349, 453] width 30 height 22
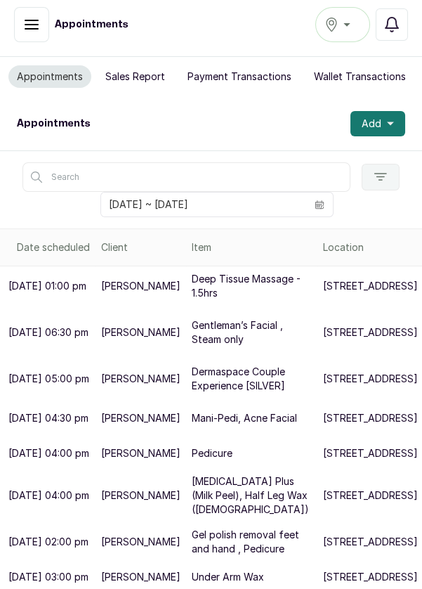
click at [393, 125] on icon "button" at bounding box center [390, 123] width 7 height 7
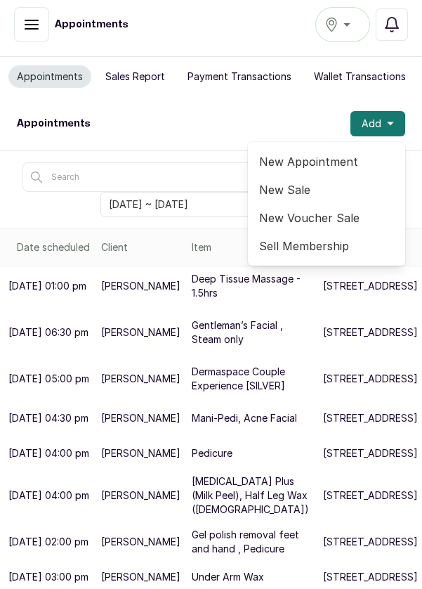
click at [328, 155] on span "New Appointment" at bounding box center [326, 161] width 135 height 17
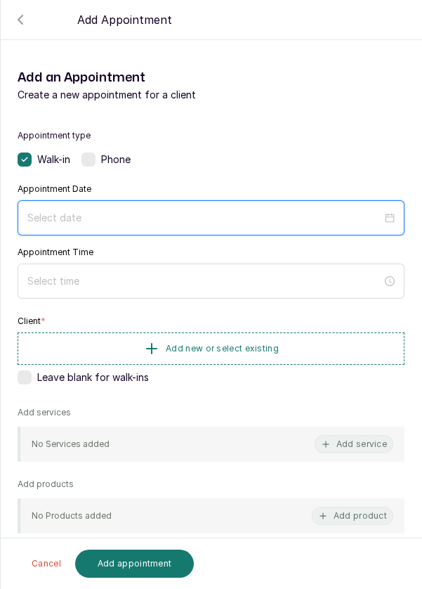
click at [171, 216] on input at bounding box center [204, 217] width 355 height 15
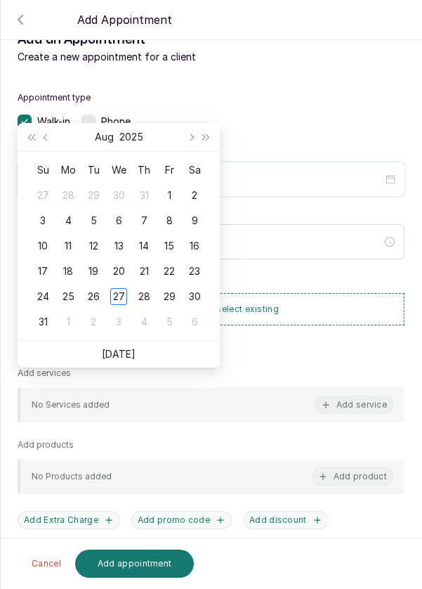
scroll to position [114, 0]
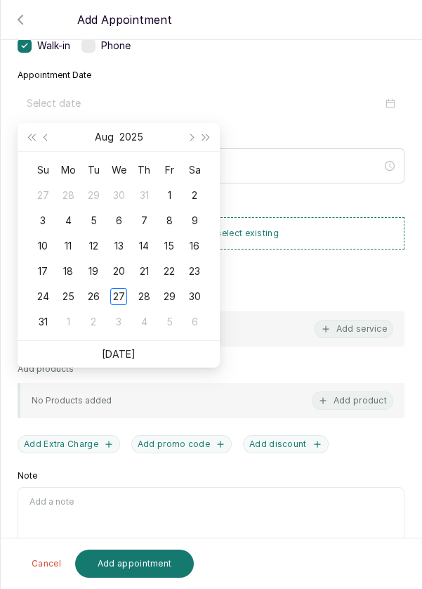
click at [122, 294] on div "27" at bounding box center [118, 296] width 17 height 17
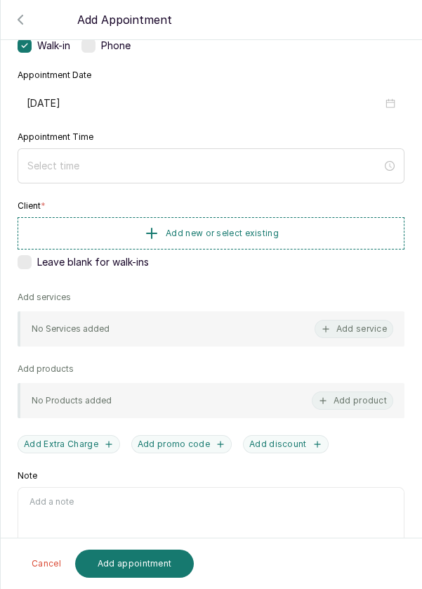
type input "[DATE]"
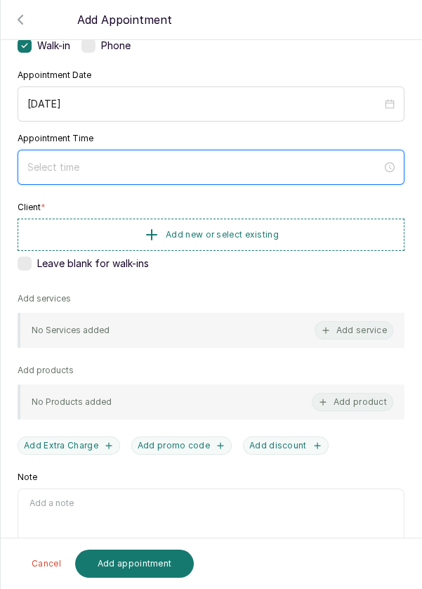
click at [134, 162] on input at bounding box center [204, 166] width 355 height 15
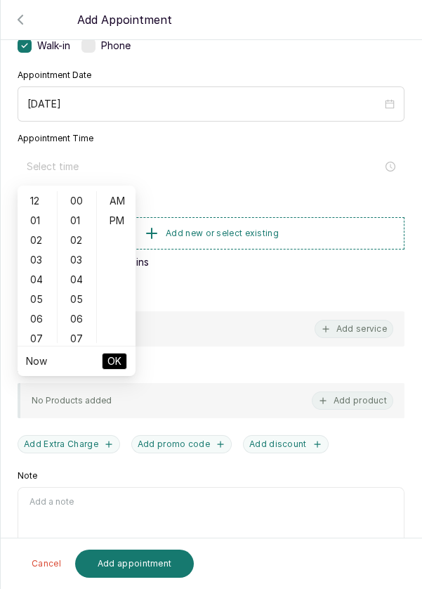
click at [33, 244] on div "02" at bounding box center [37, 240] width 34 height 20
click at [123, 222] on div "PM" at bounding box center [117, 221] width 34 height 20
type input "2:00 pm"
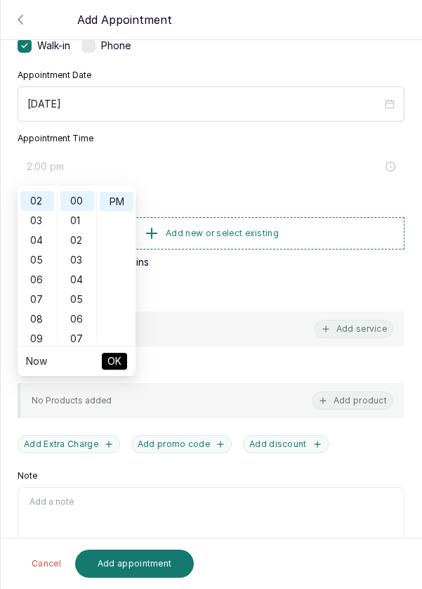
click at [124, 365] on button "OK" at bounding box center [114, 361] width 25 height 17
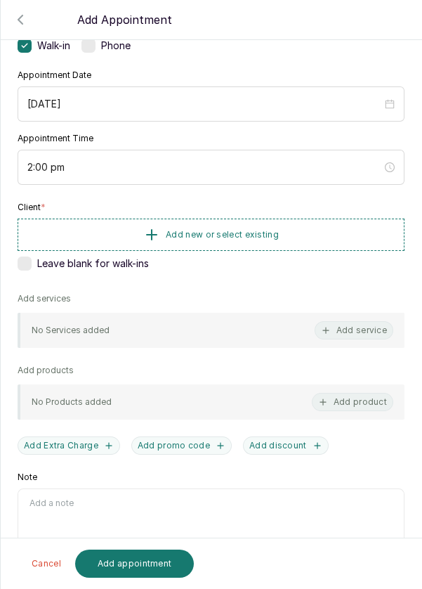
click at [305, 231] on button "Add new or select existing" at bounding box center [211, 235] width 387 height 32
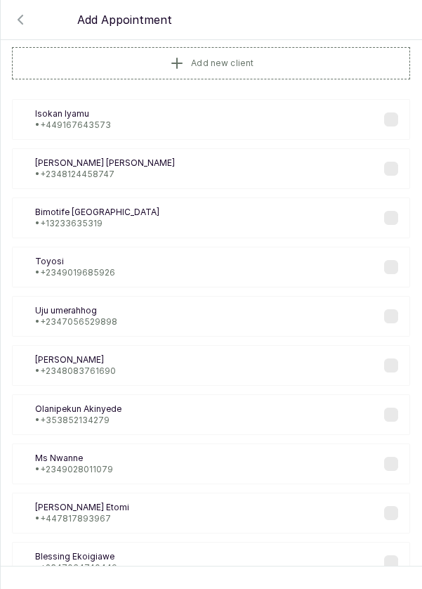
scroll to position [0, 0]
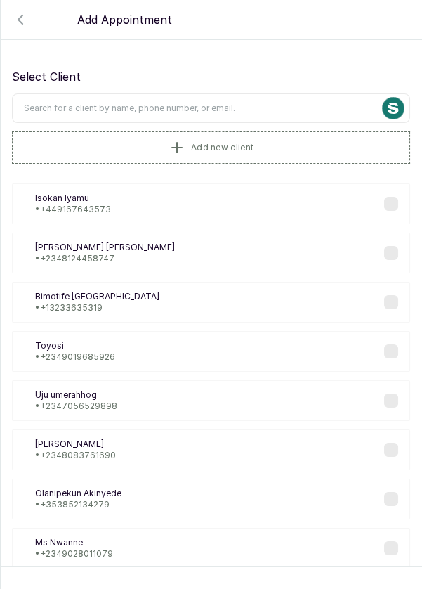
click at [241, 105] on input "text" at bounding box center [211, 108] width 398 height 30
type input "09166"
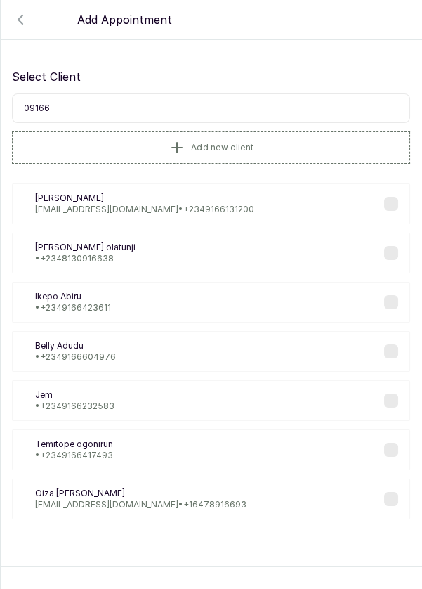
click at [157, 207] on p "Soyemi@bu.edu • +234 9166131200" at bounding box center [144, 209] width 219 height 11
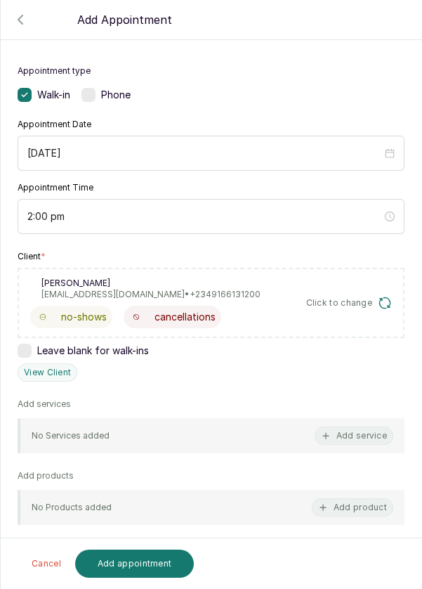
scroll to position [129, 0]
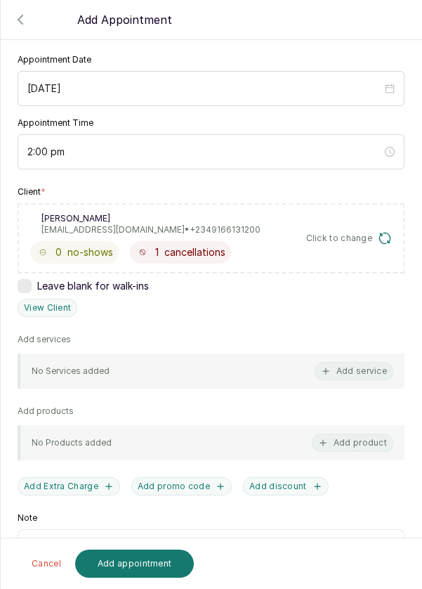
click at [359, 371] on button "Add service" at bounding box center [354, 371] width 79 height 18
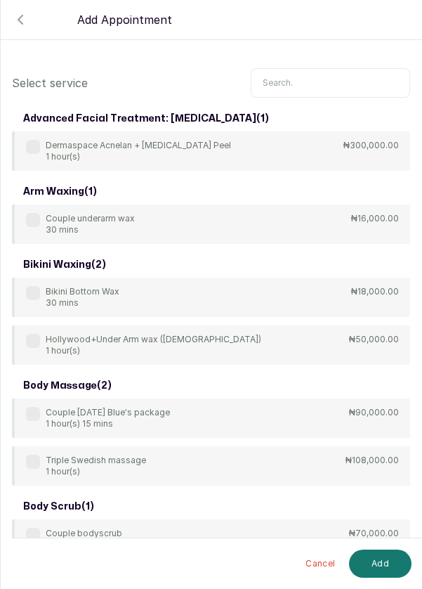
scroll to position [0, 0]
click at [309, 82] on input "text" at bounding box center [330, 83] width 159 height 30
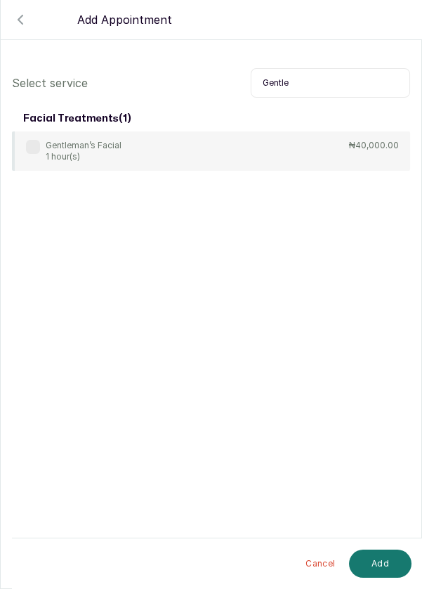
scroll to position [1, 0]
type input "Gentle"
click at [46, 148] on p "Gentleman’s Facial" at bounding box center [84, 145] width 76 height 11
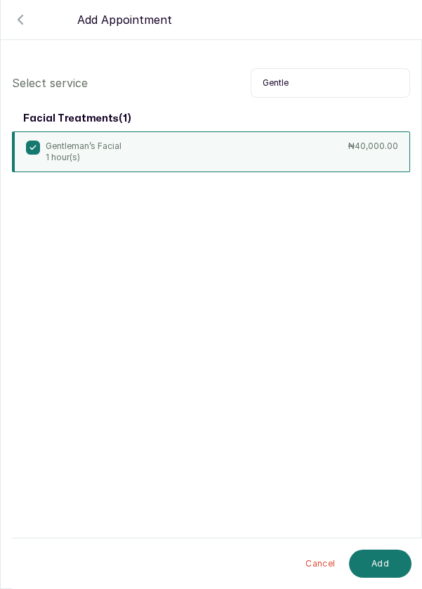
click at [390, 563] on button "Add" at bounding box center [380, 563] width 63 height 28
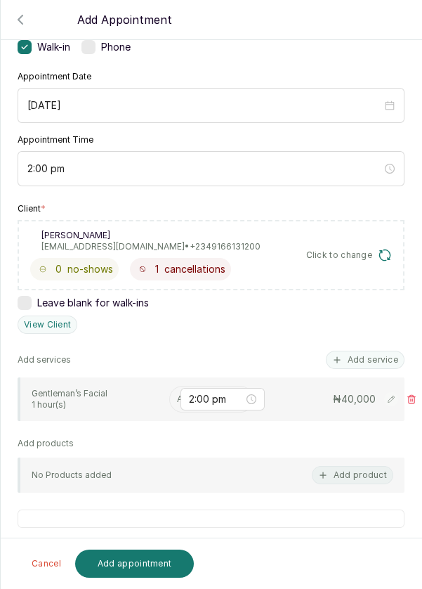
scroll to position [115, 0]
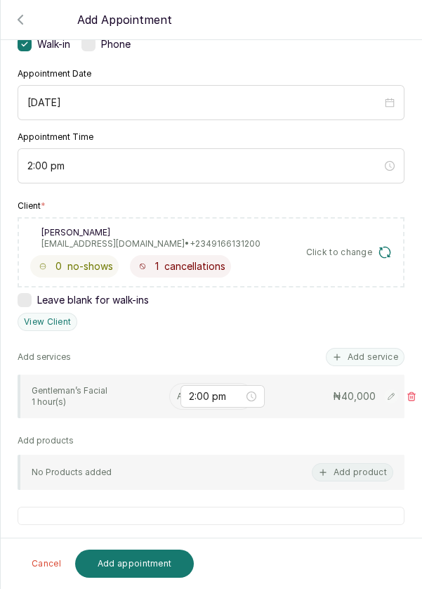
click at [177, 391] on input "text" at bounding box center [178, 396] width 2 height 10
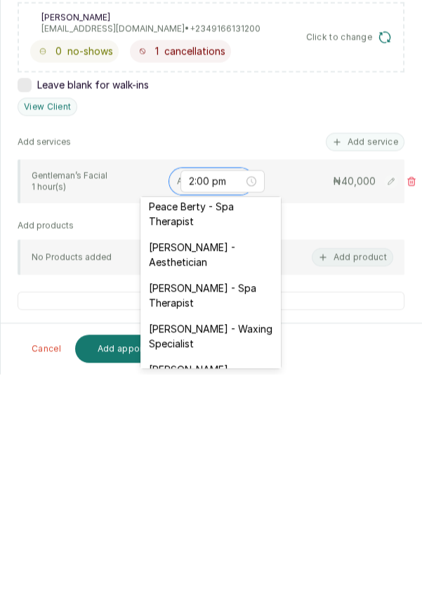
scroll to position [6, 0]
click at [226, 468] on div "[PERSON_NAME] - Aesthetician" at bounding box center [211, 469] width 141 height 41
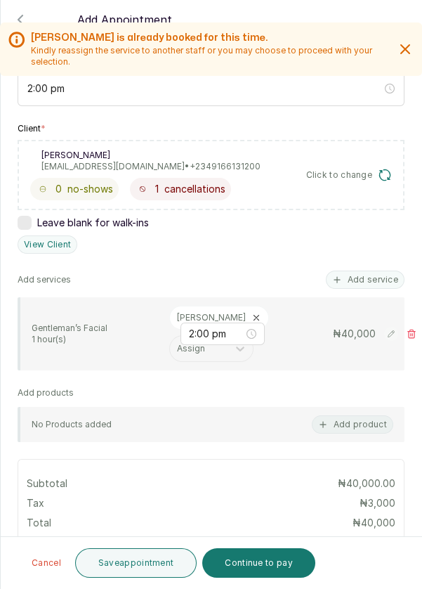
scroll to position [195, 0]
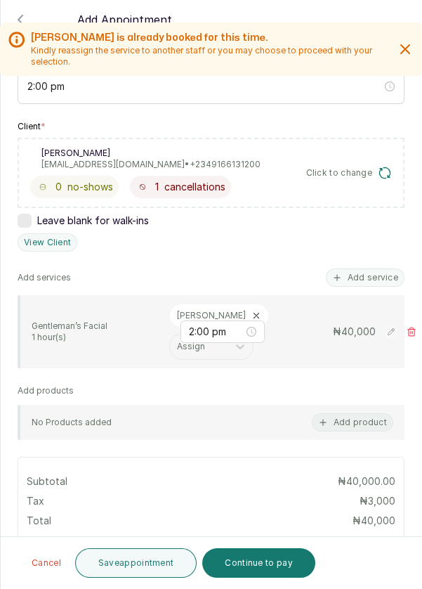
click at [373, 271] on button "Add service" at bounding box center [365, 277] width 79 height 18
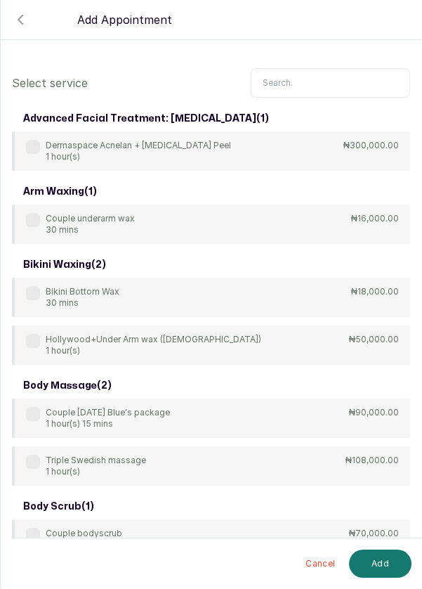
scroll to position [0, 0]
click at [309, 80] on input "text" at bounding box center [330, 83] width 159 height 30
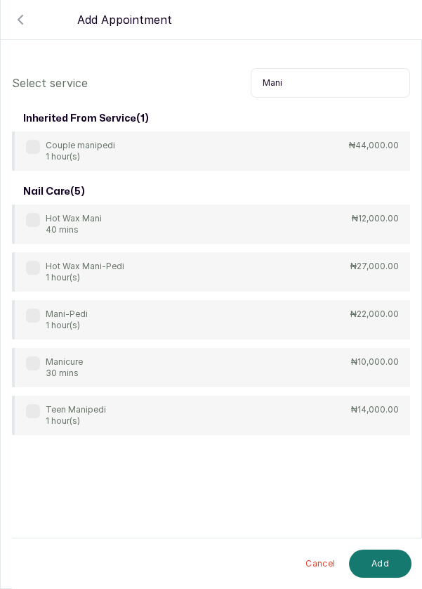
type input "Mani"
click at [32, 316] on label at bounding box center [33, 315] width 14 height 14
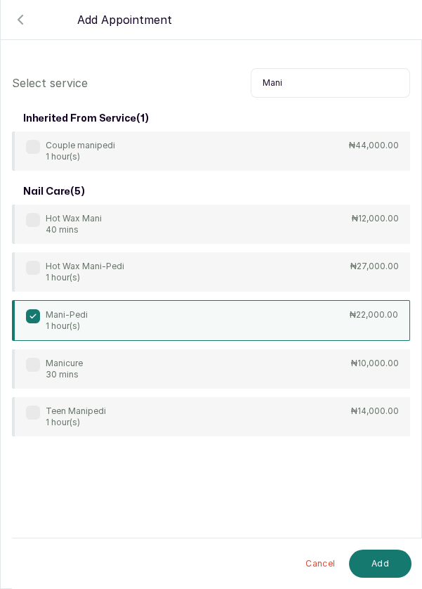
click at [386, 568] on button "Add" at bounding box center [380, 563] width 63 height 28
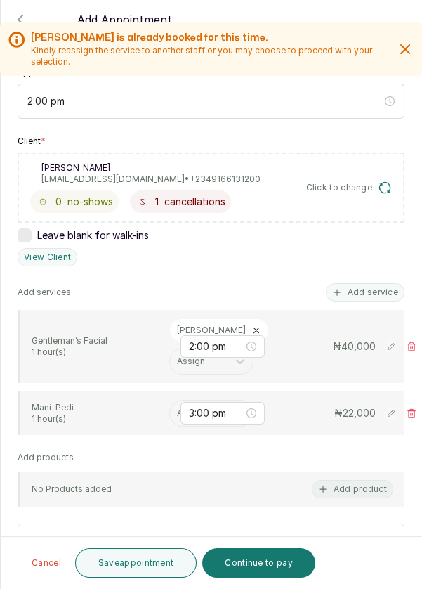
scroll to position [181, 0]
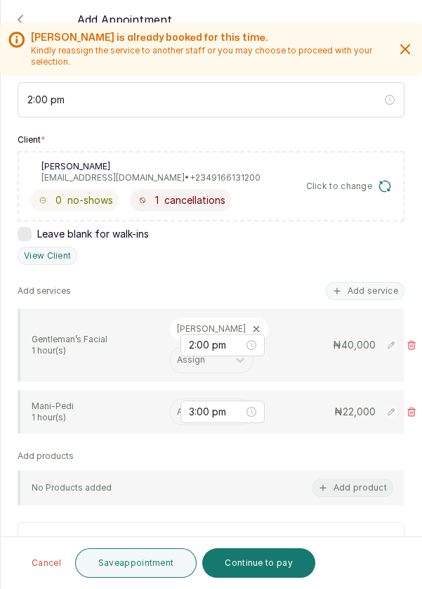
click at [177, 408] on input "text" at bounding box center [178, 412] width 2 height 10
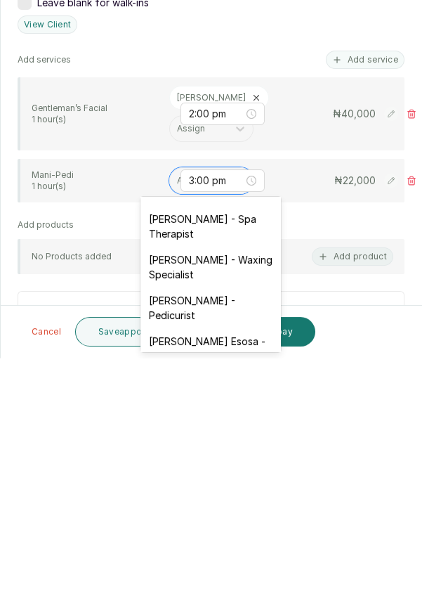
scroll to position [74, 0]
click at [233, 535] on div "[PERSON_NAME] - Pedicurist" at bounding box center [211, 539] width 141 height 41
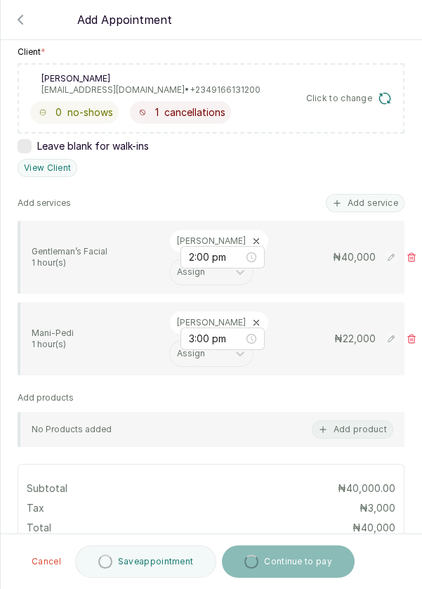
scroll to position [412, 0]
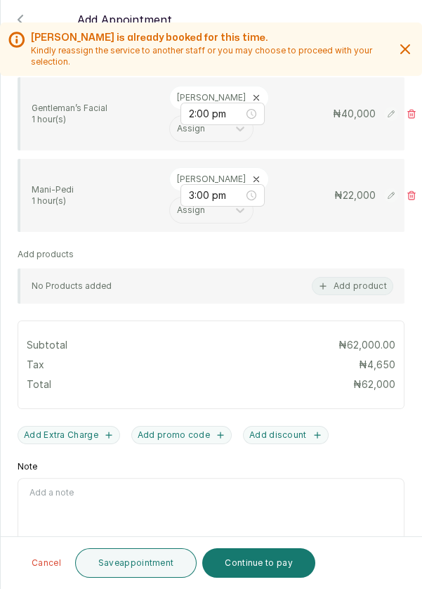
click at [156, 568] on button "Save appointment" at bounding box center [136, 563] width 122 height 30
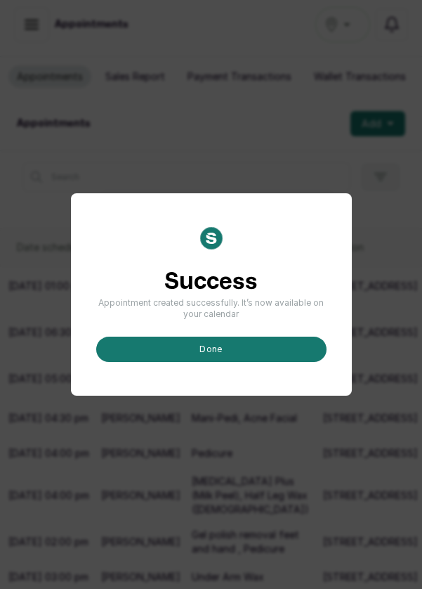
click at [233, 362] on button "done" at bounding box center [211, 349] width 230 height 25
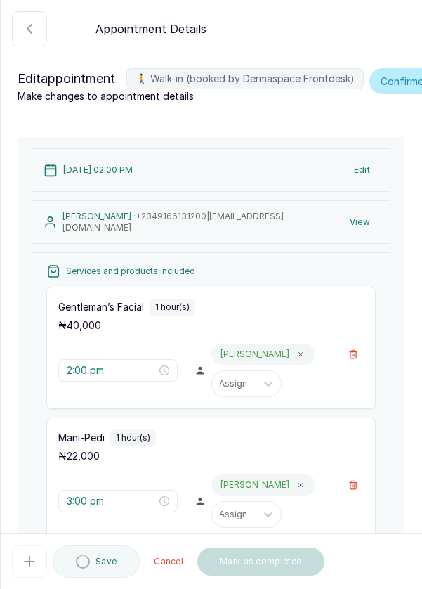
scroll to position [269, 0]
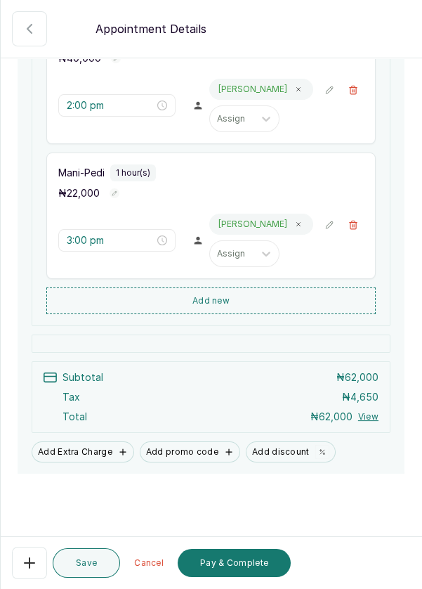
click at [91, 462] on button "Add Extra Charge" at bounding box center [83, 451] width 103 height 21
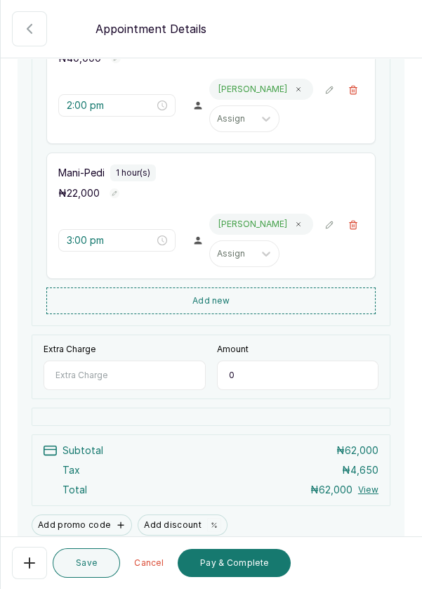
click at [136, 387] on input "Extra Charge" at bounding box center [125, 375] width 162 height 30
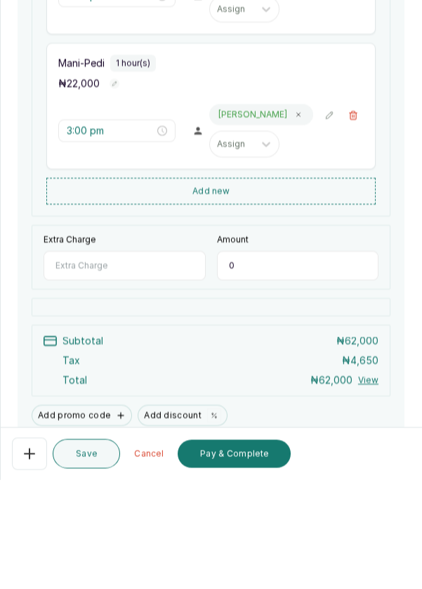
scroll to position [7, 0]
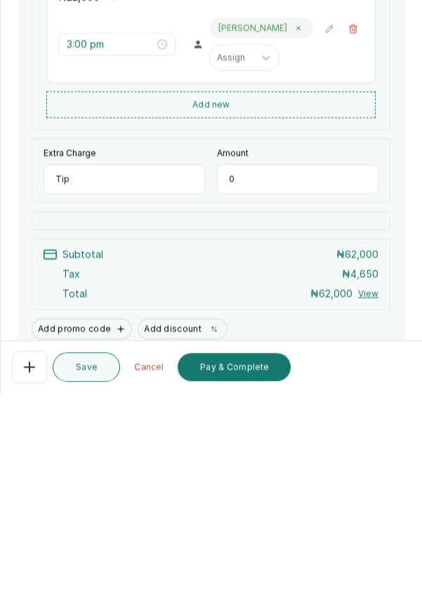
type input "Tip"
click at [269, 384] on input "0" at bounding box center [298, 375] width 162 height 30
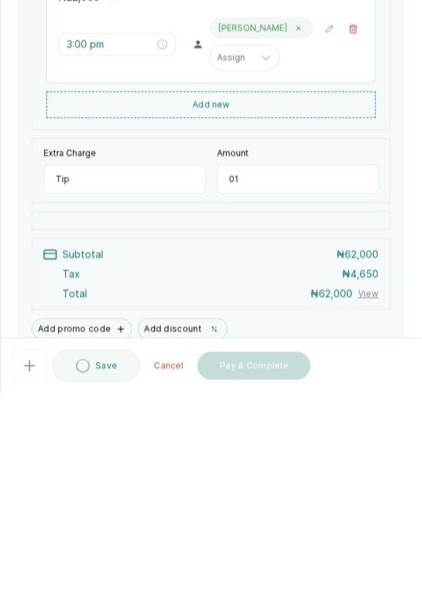
type input "0"
type input "10,000"
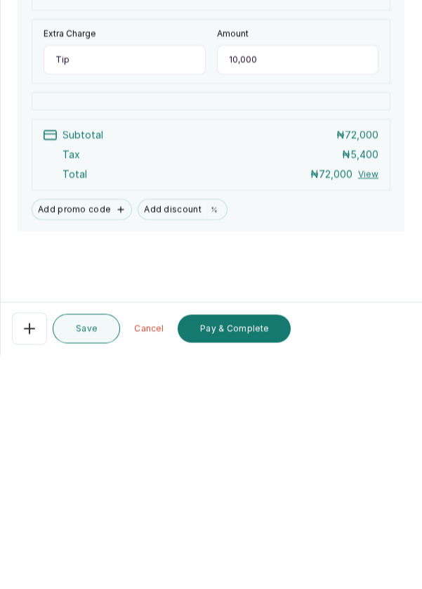
scroll to position [67, 0]
click at [249, 564] on button "Pay & Complete" at bounding box center [234, 563] width 113 height 28
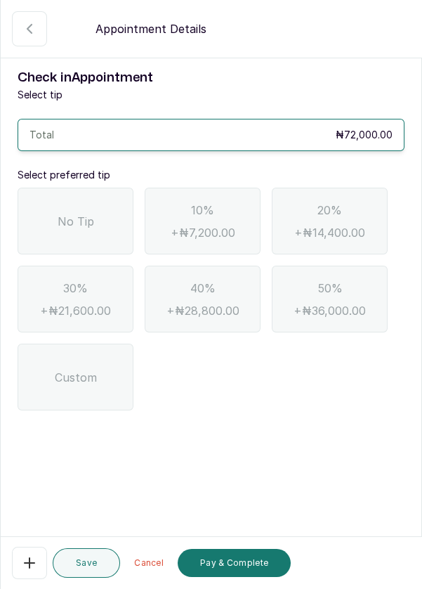
scroll to position [23, 0]
click at [72, 213] on span "No Tip" at bounding box center [76, 221] width 37 height 17
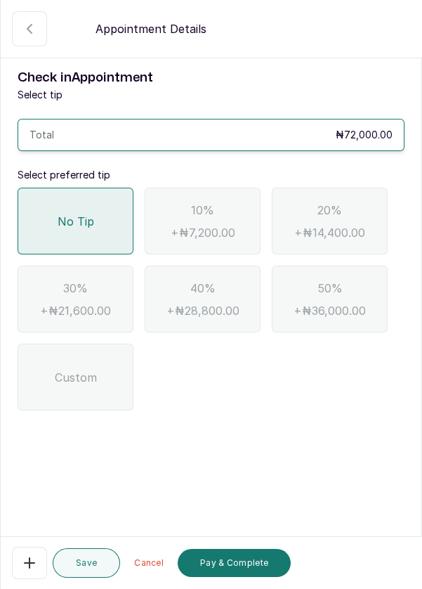
click at [238, 566] on button "Pay & Complete" at bounding box center [234, 563] width 113 height 28
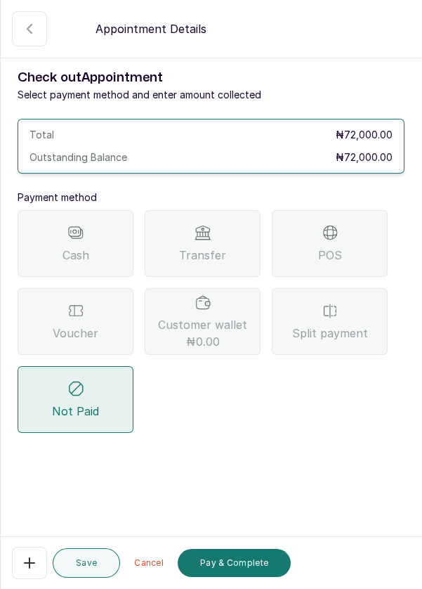
click at [228, 211] on div "Transfer" at bounding box center [203, 243] width 116 height 67
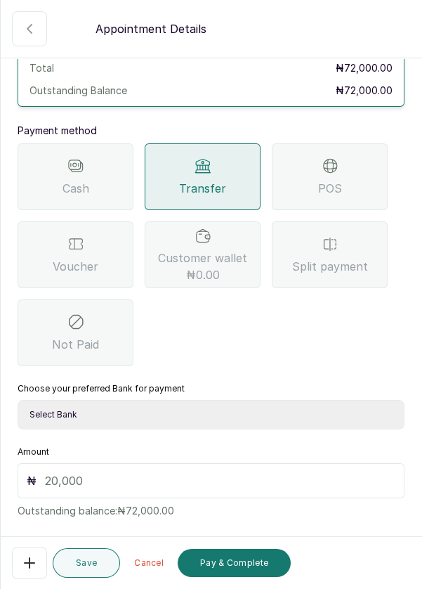
scroll to position [66, 0]
click at [81, 473] on input "text" at bounding box center [220, 481] width 351 height 17
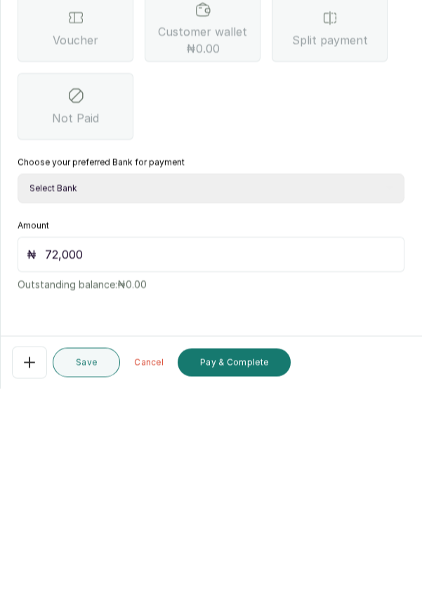
scroll to position [7, 0]
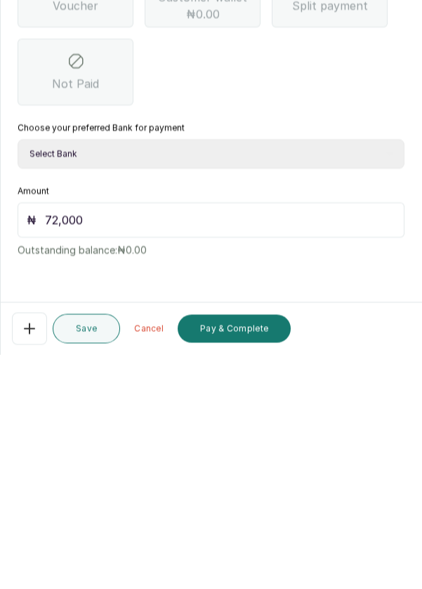
type input "72,000"
click at [254, 563] on button "Pay & Complete" at bounding box center [234, 563] width 113 height 28
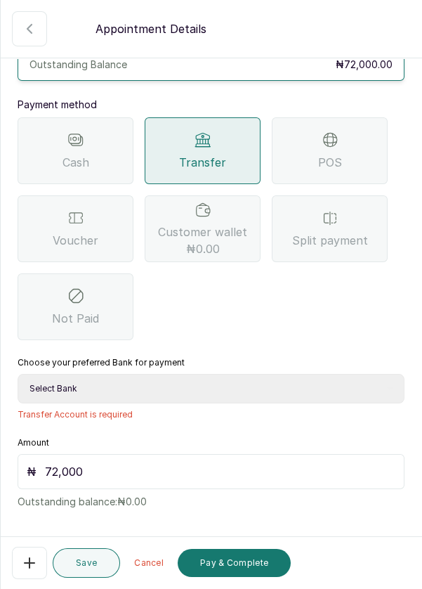
click at [143, 374] on select "Select Bank DERMASPACE ESTHETIC & WELLNESS CENT Sterling Bank DERMASPACEEST/DER…" at bounding box center [211, 389] width 387 height 30
select select "818ea5c0-5b47-4751-8f35-6fc14409c533"
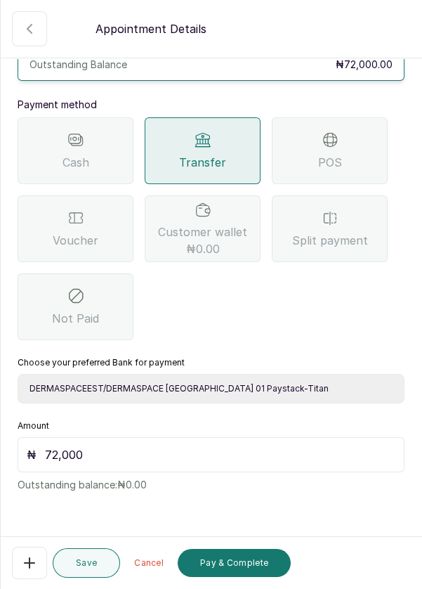
click at [242, 566] on button "Pay & Complete" at bounding box center [234, 563] width 113 height 28
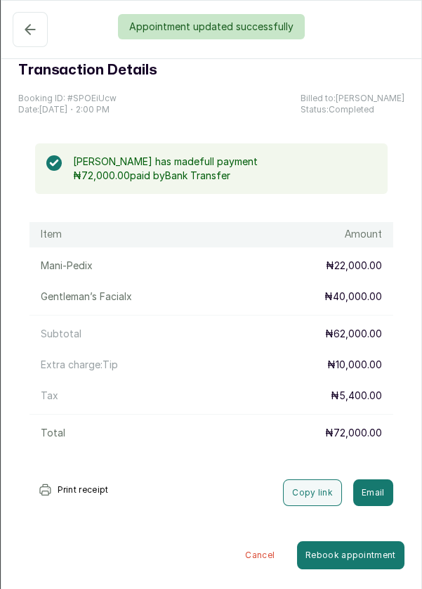
click at [30, 28] on div "Appointment updated successfully" at bounding box center [211, 26] width 422 height 25
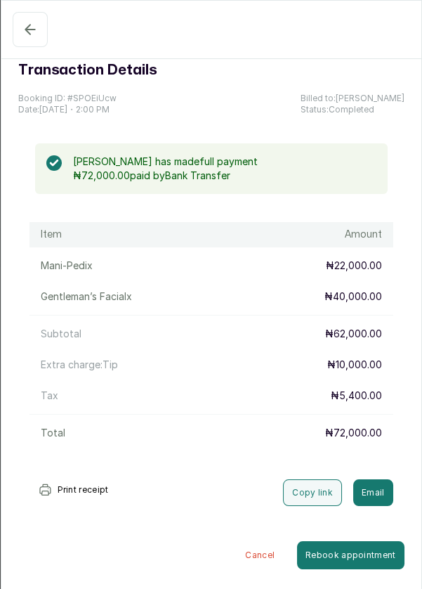
click at [29, 25] on icon "button" at bounding box center [29, 29] width 9 height 9
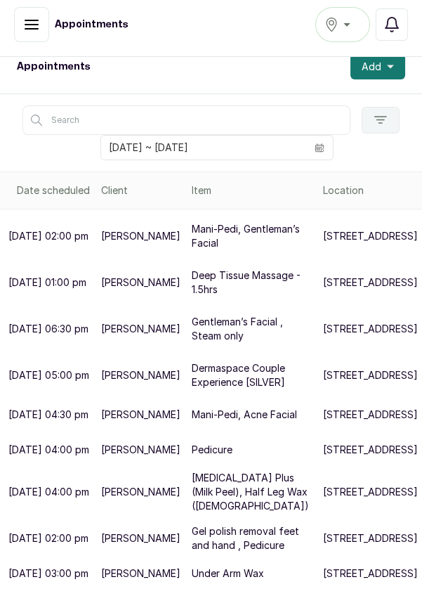
scroll to position [0, 0]
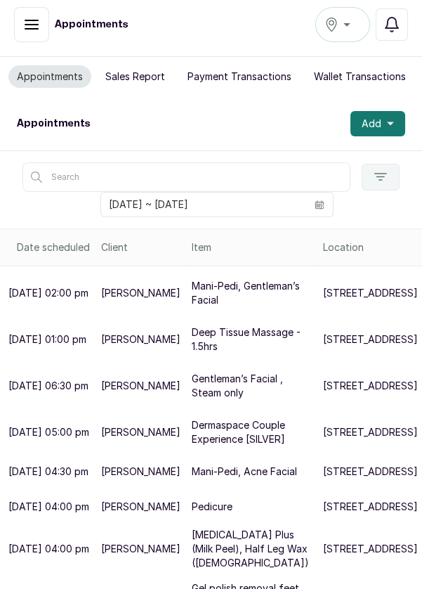
click at [397, 131] on button "Add" at bounding box center [378, 123] width 55 height 25
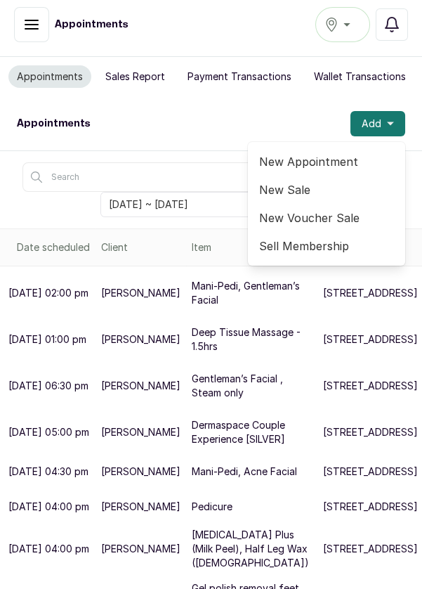
click at [324, 160] on span "New Appointment" at bounding box center [326, 161] width 135 height 17
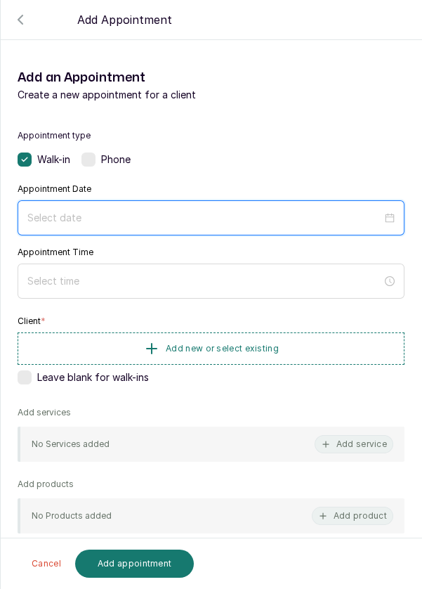
click at [125, 211] on input at bounding box center [204, 217] width 355 height 15
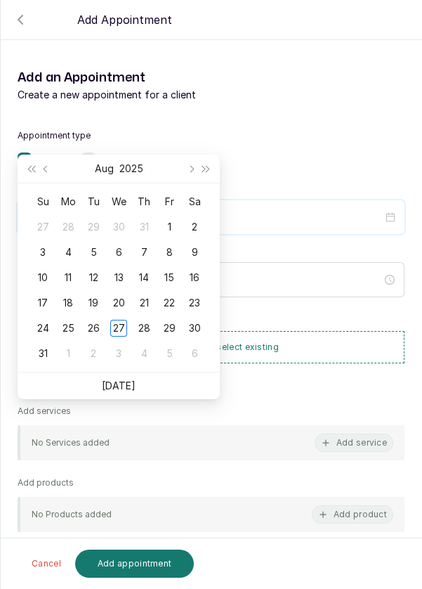
scroll to position [114, 0]
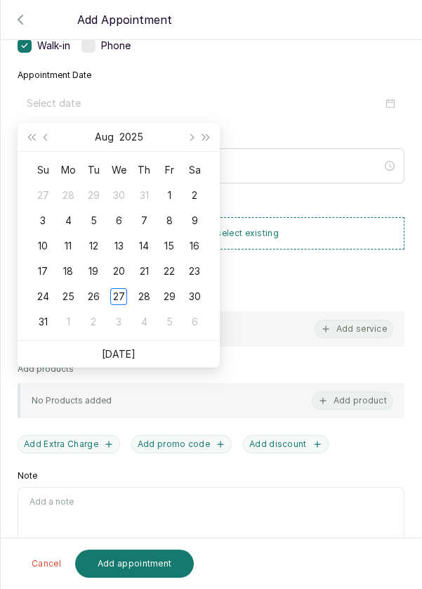
click at [144, 294] on div "28" at bounding box center [144, 296] width 17 height 17
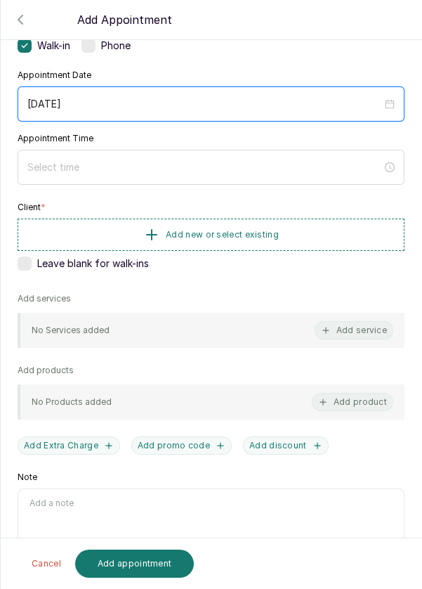
click at [136, 98] on input "[DATE]" at bounding box center [204, 103] width 355 height 15
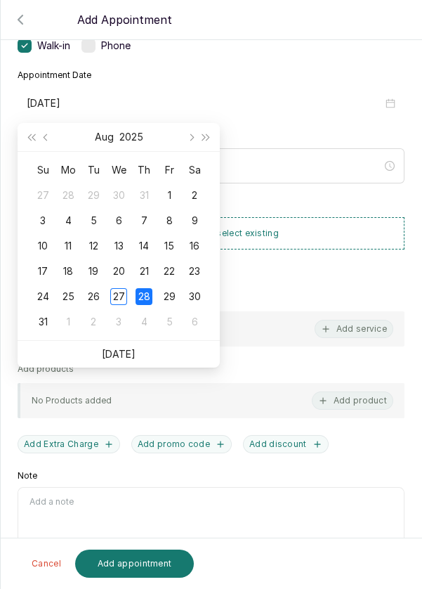
click at [120, 294] on div "27" at bounding box center [118, 296] width 17 height 17
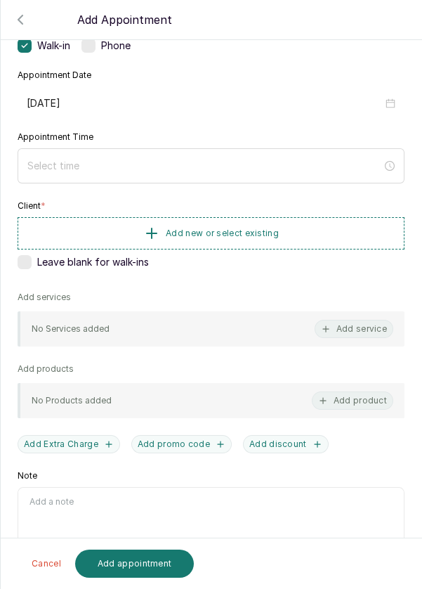
type input "[DATE]"
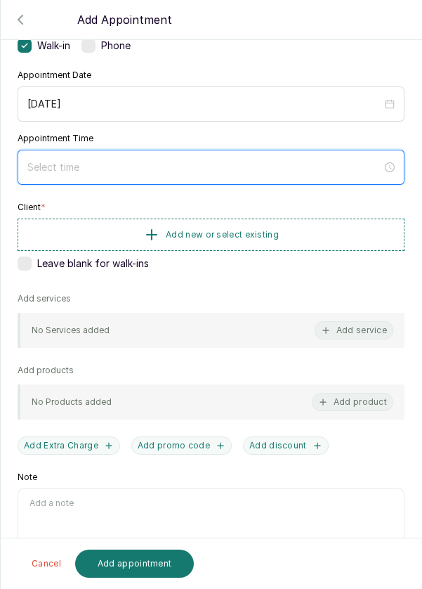
click at [117, 159] on input at bounding box center [204, 166] width 355 height 15
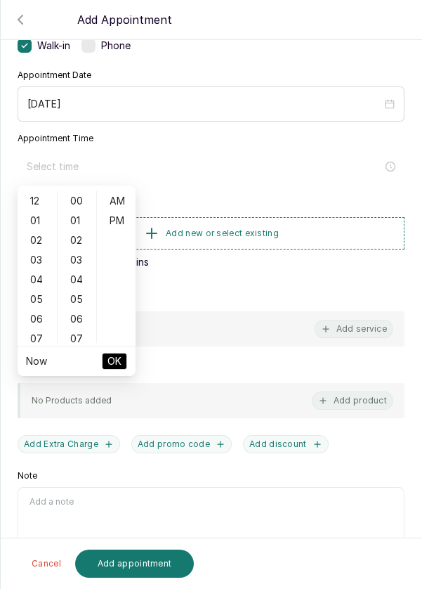
click at [39, 244] on div "02" at bounding box center [37, 240] width 34 height 20
click at [123, 220] on div "PM" at bounding box center [117, 221] width 34 height 20
type input "2:00 pm"
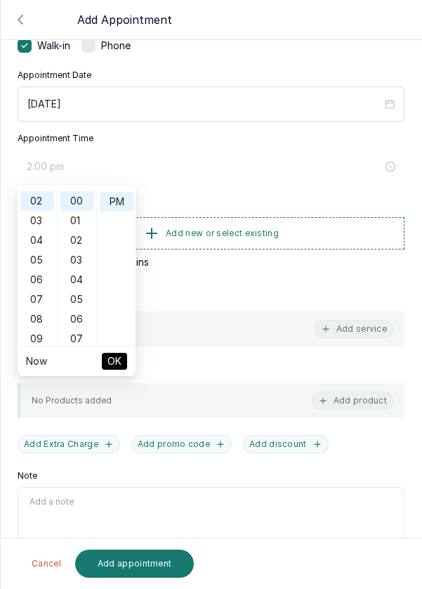
click at [119, 363] on span "OK" at bounding box center [114, 361] width 14 height 27
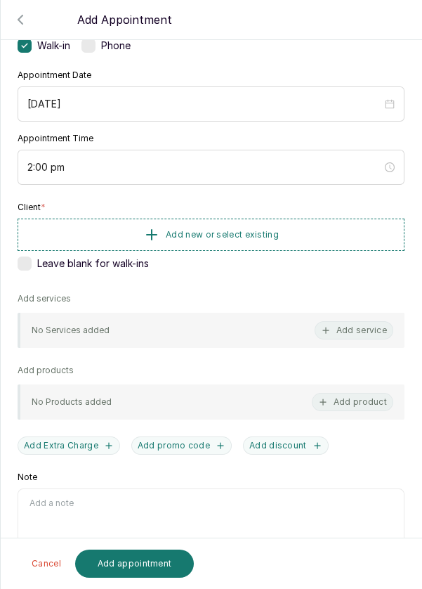
click at [303, 233] on button "Add new or select existing" at bounding box center [211, 235] width 387 height 32
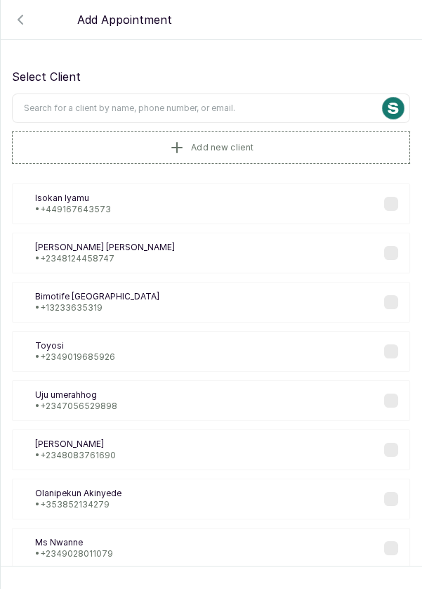
scroll to position [0, 0]
click at [242, 105] on input "text" at bounding box center [211, 108] width 398 height 30
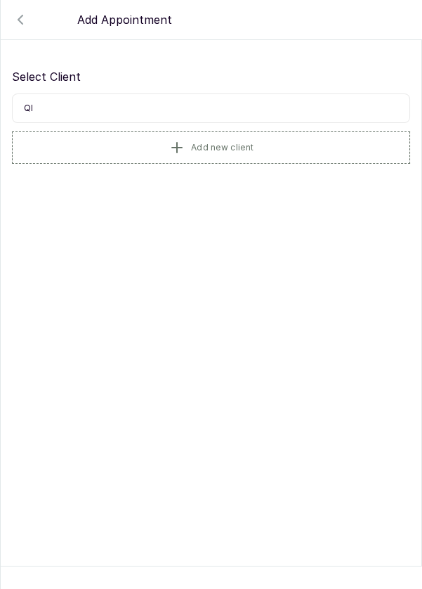
type input "Q"
type input "Alicia"
click at [104, 209] on p "• +234 8089540033" at bounding box center [76, 209] width 83 height 11
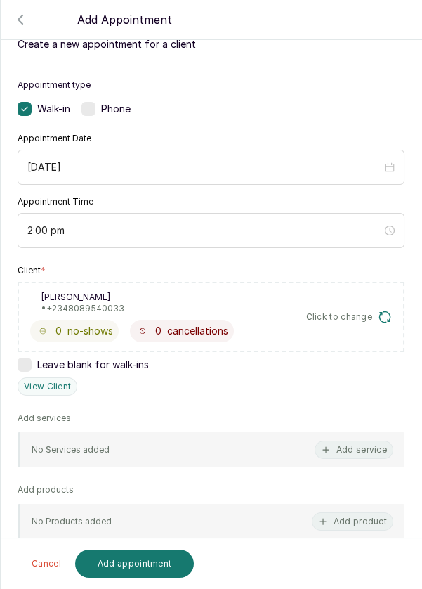
scroll to position [170, 0]
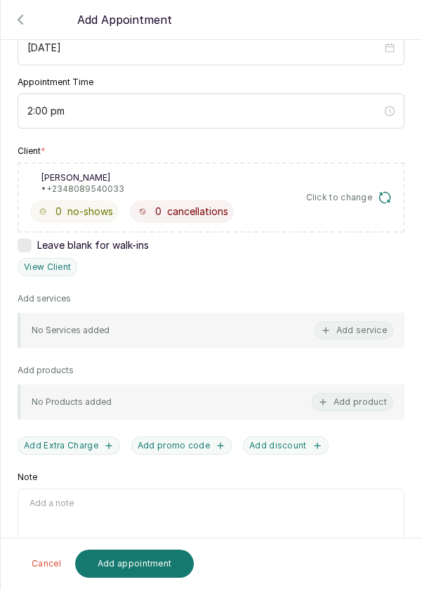
click at [351, 330] on button "Add service" at bounding box center [354, 330] width 79 height 18
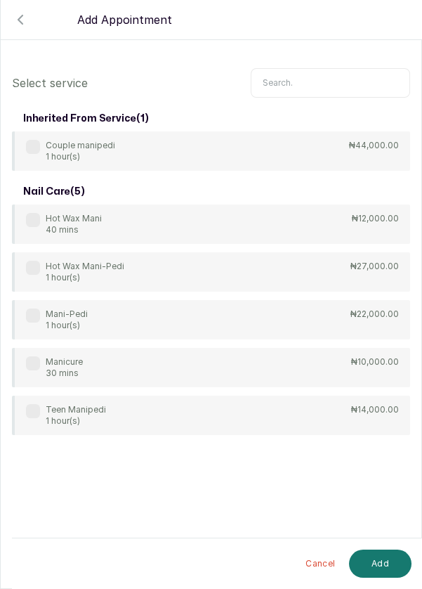
scroll to position [0, 0]
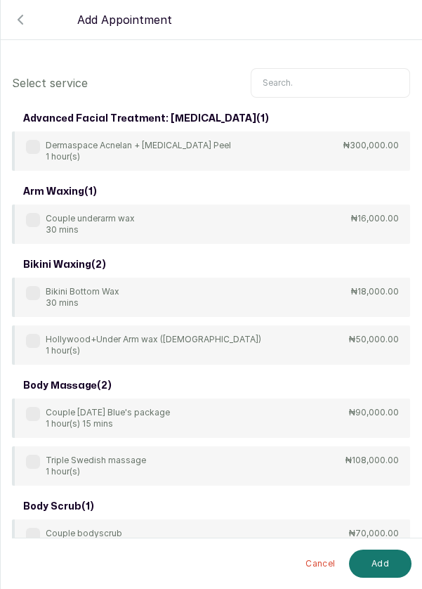
click at [298, 78] on input "text" at bounding box center [330, 83] width 159 height 30
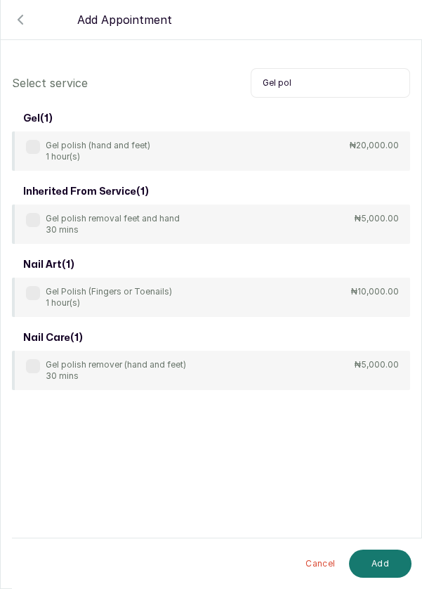
type input "Gel pol"
click at [32, 144] on label at bounding box center [33, 147] width 14 height 14
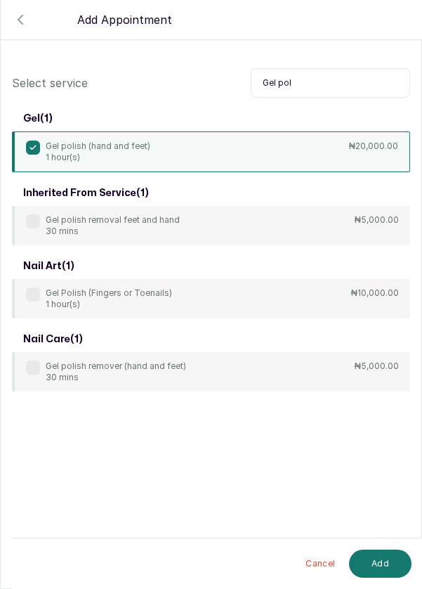
click at [382, 566] on button "Add" at bounding box center [380, 563] width 63 height 28
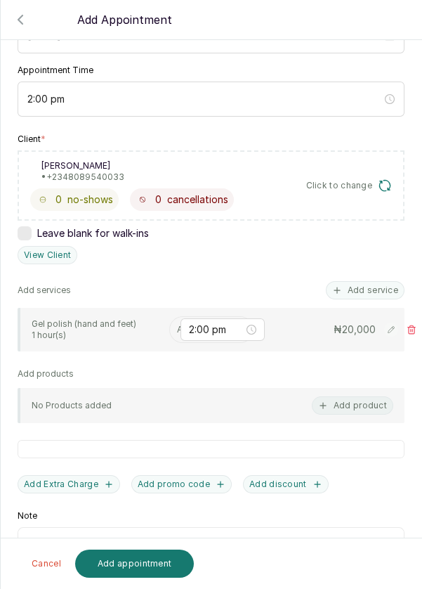
scroll to position [188, 0]
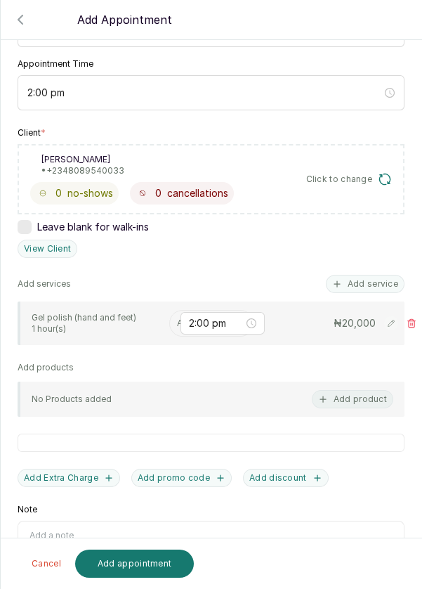
click at [177, 323] on input "text" at bounding box center [178, 323] width 2 height 10
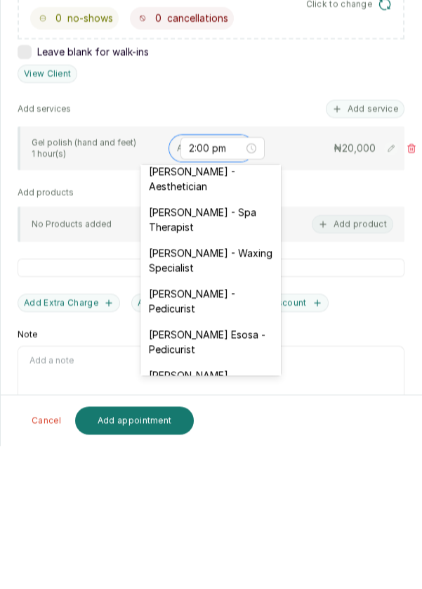
scroll to position [48, 0]
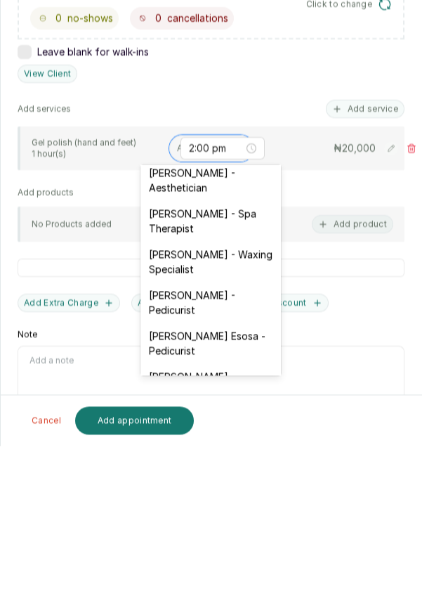
click at [226, 441] on div "[PERSON_NAME] - Pedicurist" at bounding box center [211, 445] width 141 height 41
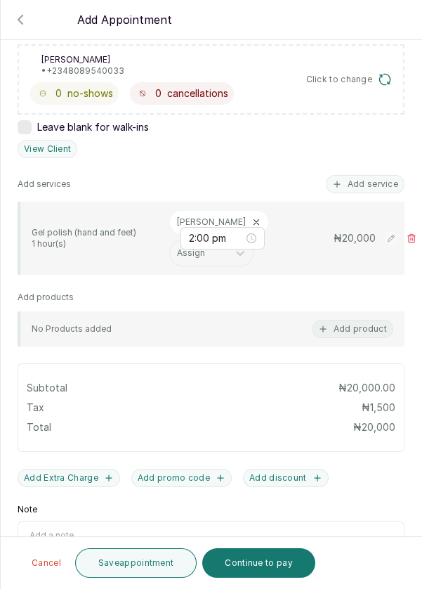
scroll to position [286, 0]
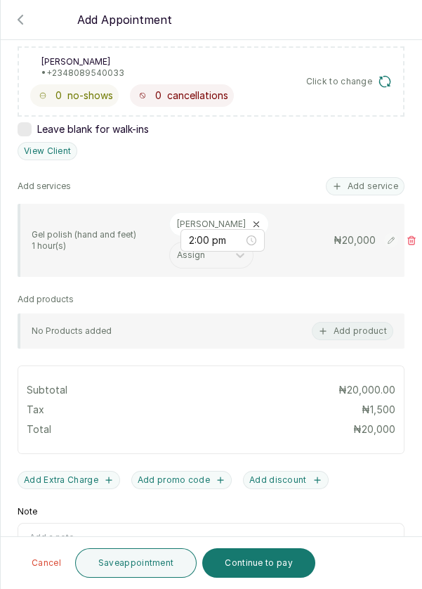
click at [157, 566] on button "Save appointment" at bounding box center [136, 563] width 122 height 30
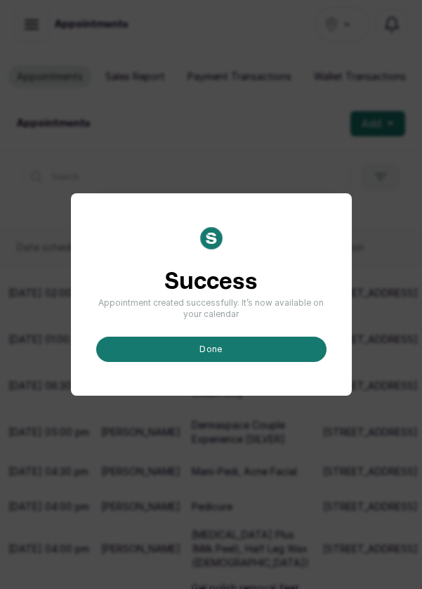
click at [250, 362] on button "done" at bounding box center [211, 349] width 230 height 25
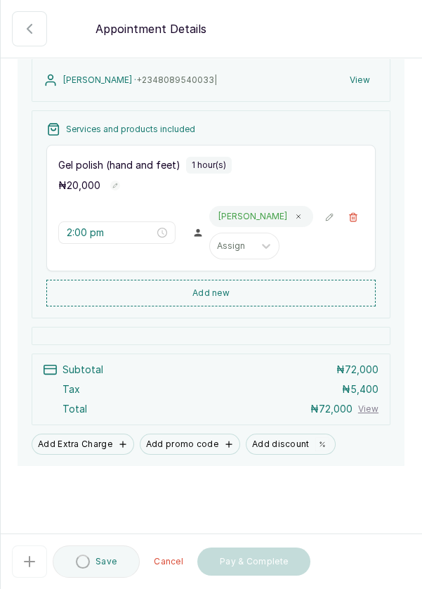
scroll to position [138, 0]
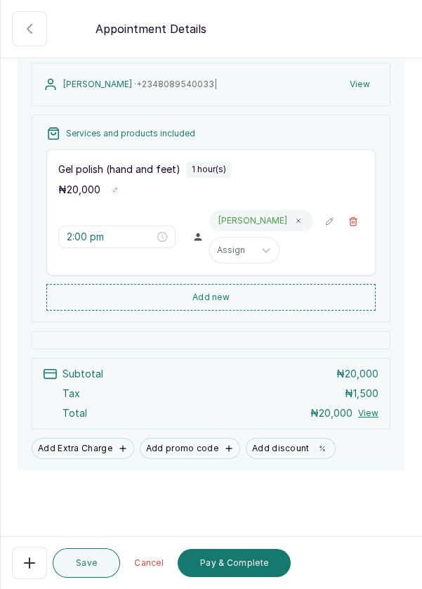
click at [251, 570] on button "Pay & Complete" at bounding box center [234, 563] width 113 height 28
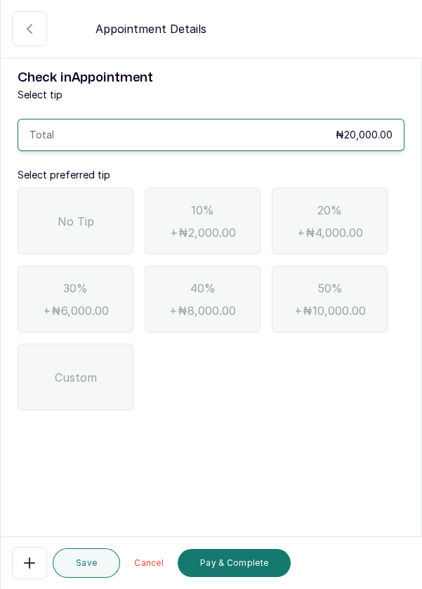
scroll to position [0, 0]
click at [75, 225] on span "No Tip" at bounding box center [76, 221] width 37 height 17
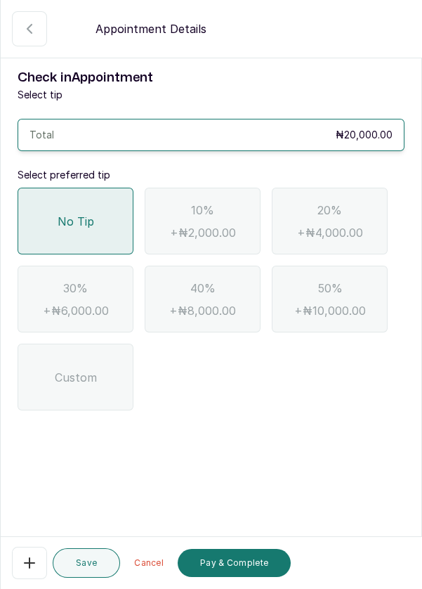
click at [244, 577] on button "Pay & Complete" at bounding box center [234, 563] width 113 height 28
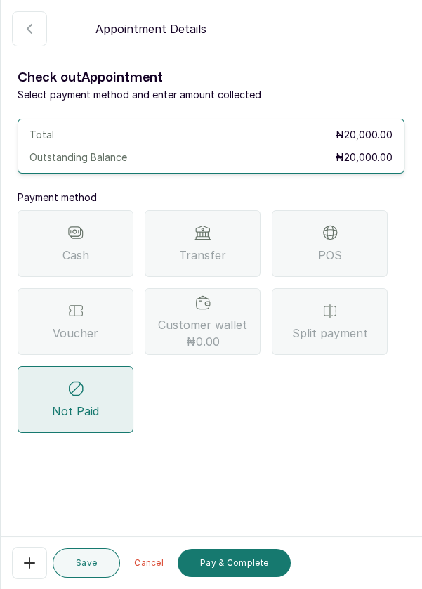
click at [216, 237] on div "Transfer" at bounding box center [203, 243] width 116 height 67
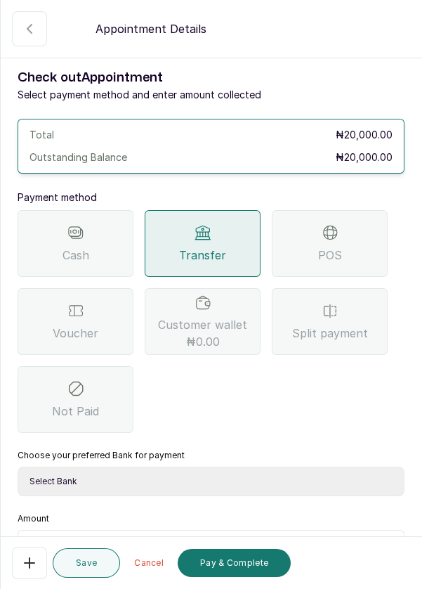
click at [88, 544] on input "text" at bounding box center [220, 547] width 351 height 17
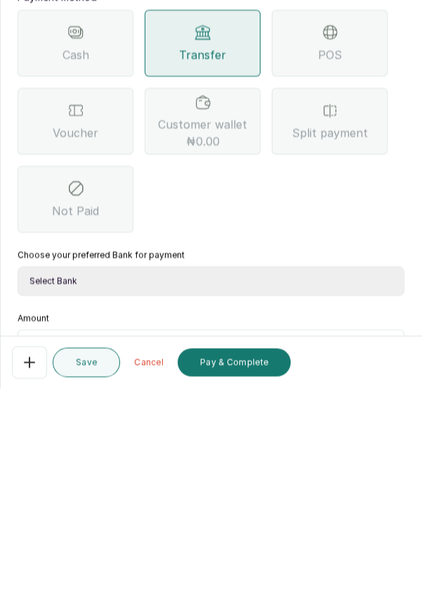
scroll to position [67, 0]
click at [161, 467] on select "Select Bank DERMASPACE ESTHETIC & WELLNESS CENT Sterling Bank DERMASPACEEST/DER…" at bounding box center [211, 482] width 387 height 30
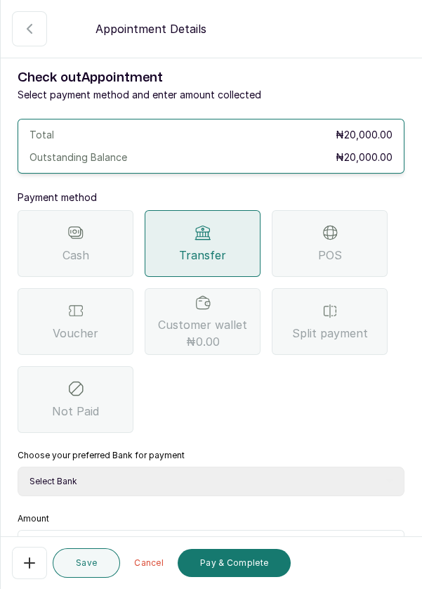
select select "818ea5c0-5b47-4751-8f35-6fc14409c533"
click at [89, 539] on input "text" at bounding box center [220, 547] width 351 height 17
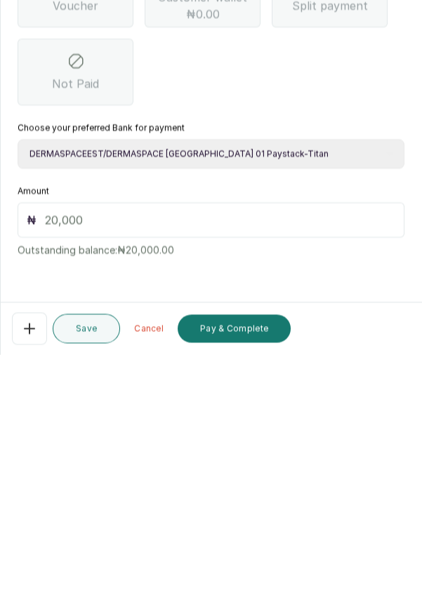
click at [255, 561] on button "Pay & Complete" at bounding box center [234, 563] width 113 height 28
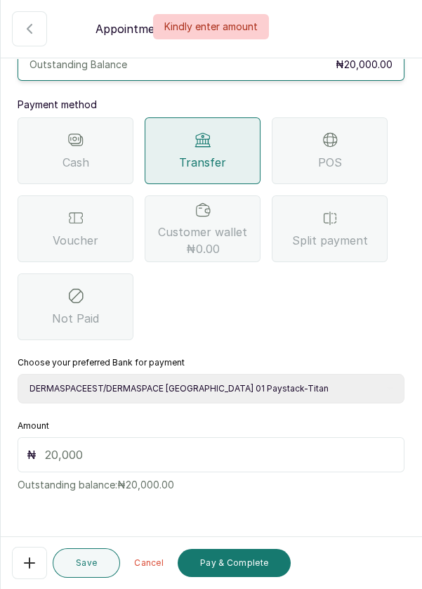
click at [74, 446] on input "text" at bounding box center [220, 454] width 351 height 17
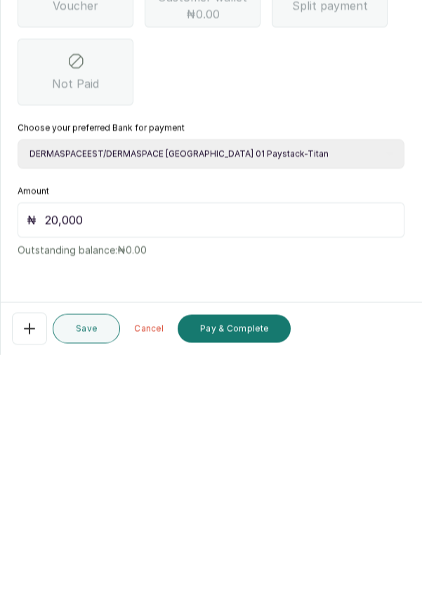
type input "20,000"
click at [253, 563] on button "Pay & Complete" at bounding box center [234, 563] width 113 height 28
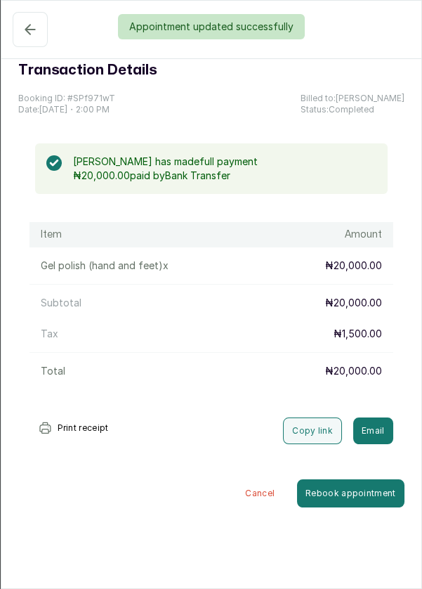
click at [27, 24] on div "Appointment updated successfully" at bounding box center [211, 26] width 422 height 25
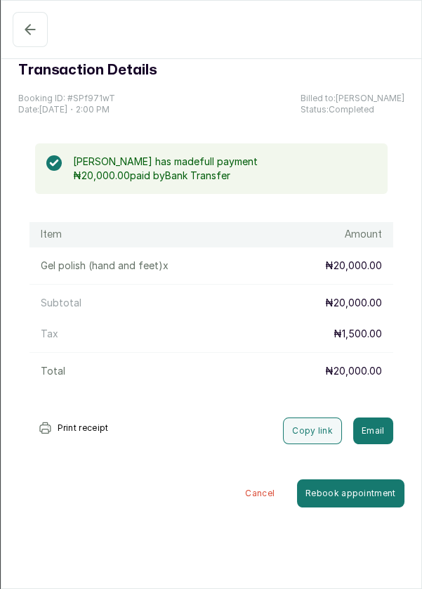
click at [20, 40] on button "Completed" at bounding box center [30, 29] width 35 height 35
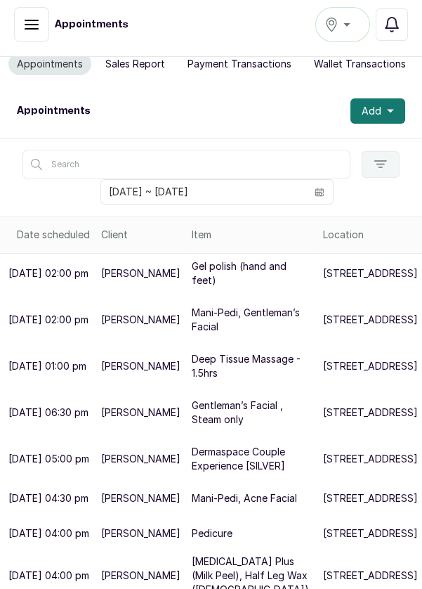
scroll to position [0, 0]
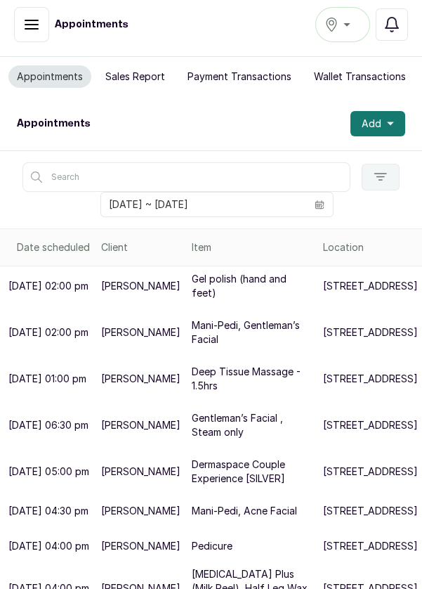
click at [139, 80] on button "Sales Report" at bounding box center [135, 76] width 77 height 22
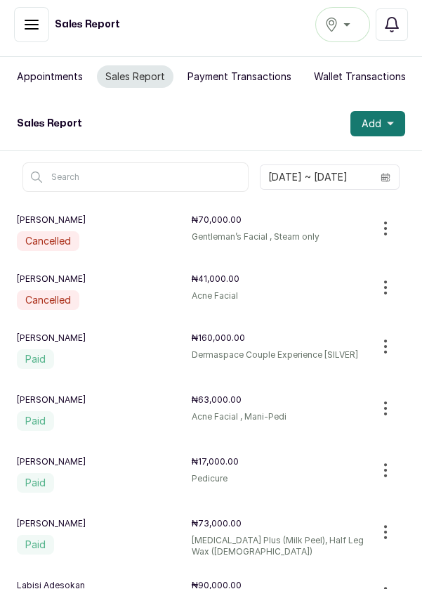
click at [41, 72] on button "Appointments" at bounding box center [49, 76] width 83 height 22
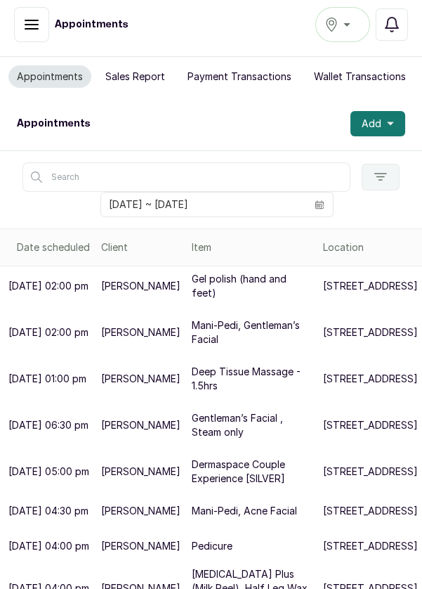
click at [210, 109] on div "Appointments Add" at bounding box center [211, 123] width 422 height 53
